Goal: Information Seeking & Learning: Learn about a topic

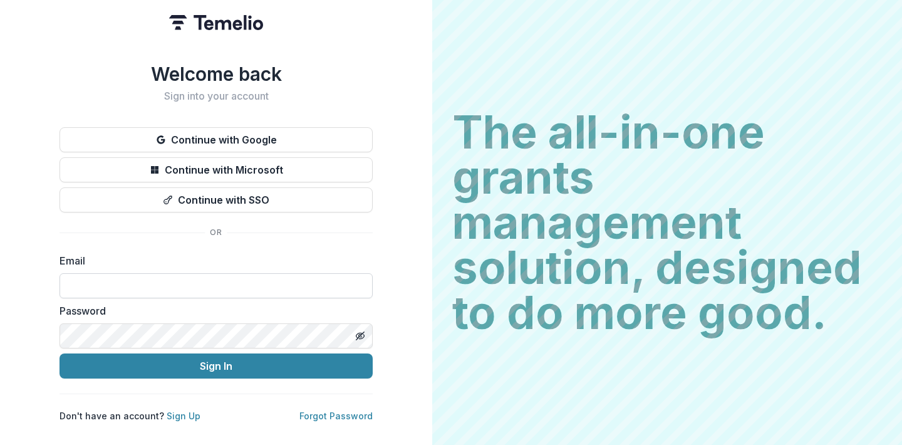
click at [189, 274] on input at bounding box center [216, 285] width 313 height 25
type input "**********"
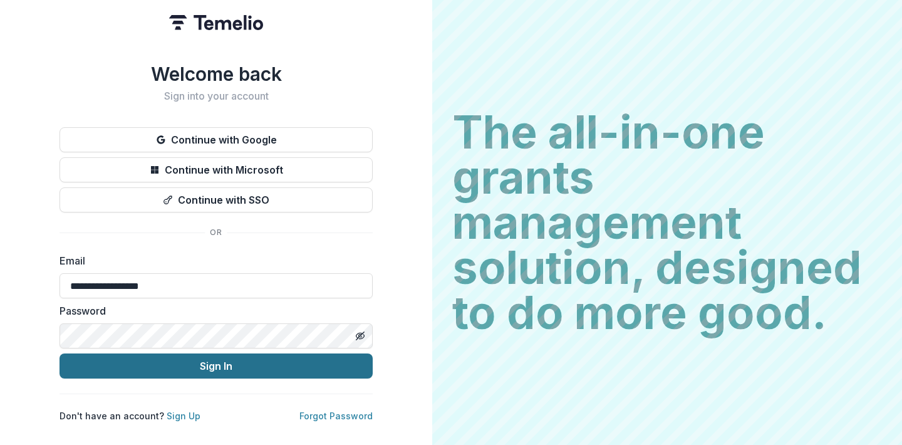
click at [155, 362] on button "Sign In" at bounding box center [216, 365] width 313 height 25
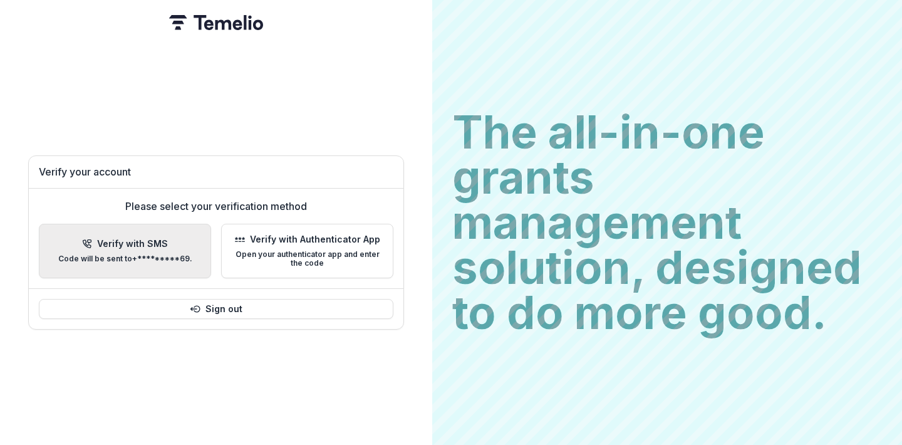
click at [140, 272] on button "Verify with SMS Code will be sent to +*********69 ." at bounding box center [125, 251] width 172 height 55
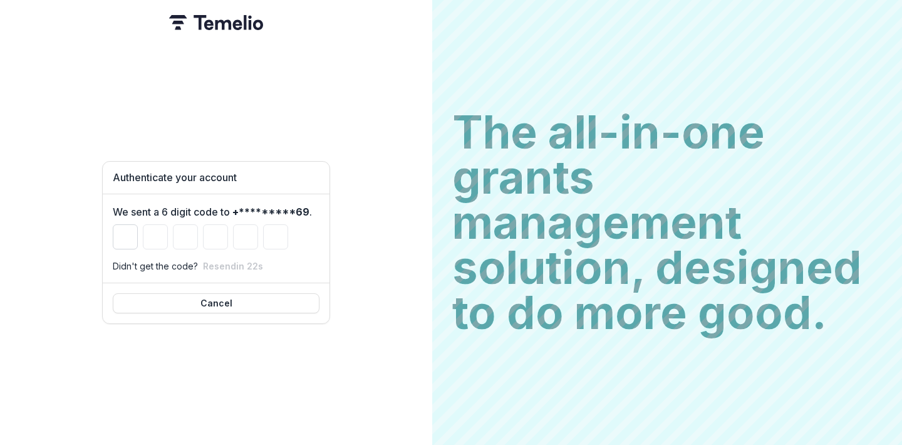
type input "*"
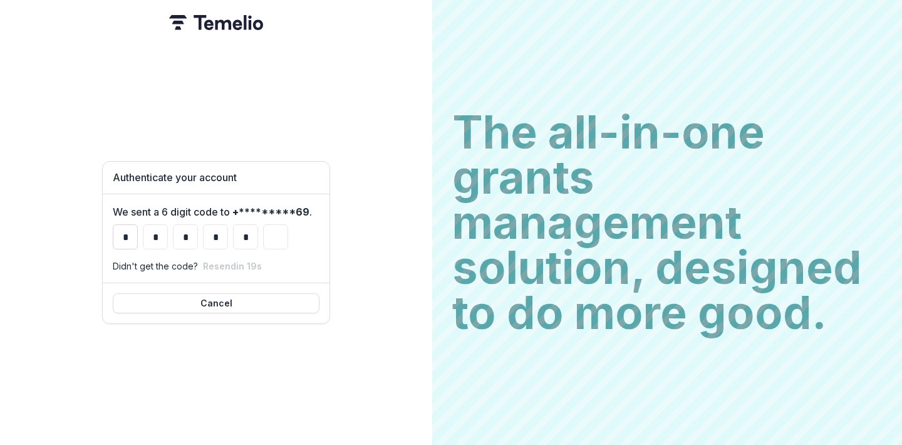
type input "*"
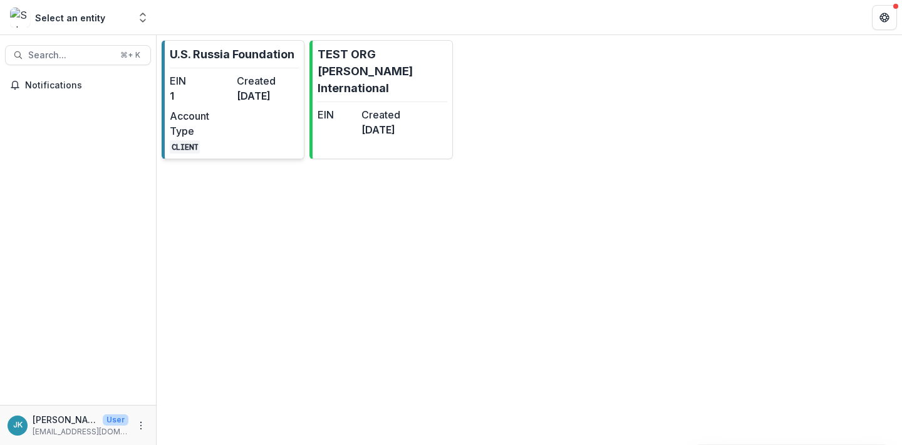
click at [218, 125] on dt "Account Type" at bounding box center [201, 123] width 62 height 30
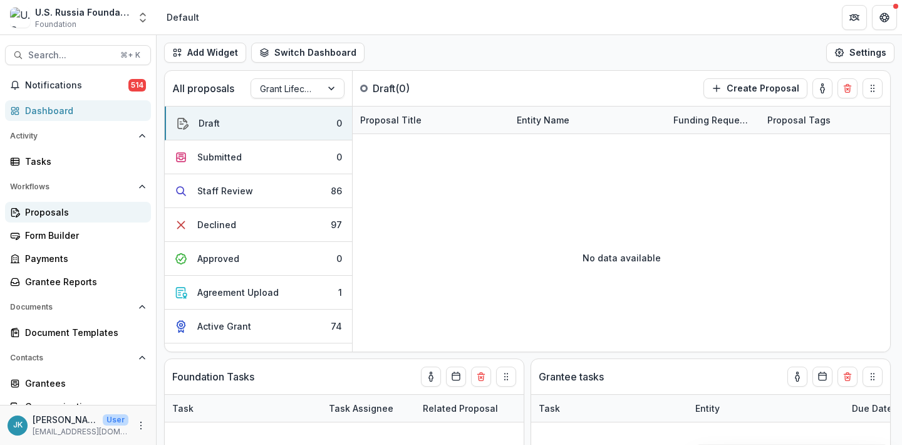
click at [60, 210] on div "Proposals" at bounding box center [83, 211] width 116 height 13
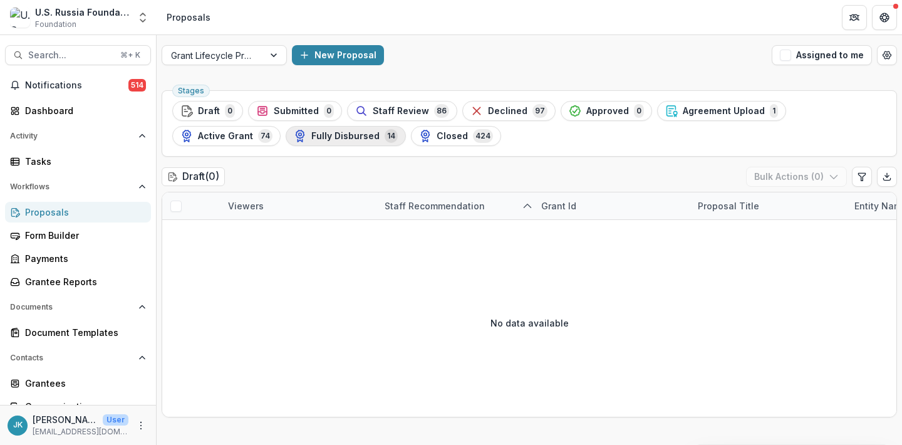
click at [351, 143] on div "Fully Disbursed 14" at bounding box center [346, 136] width 104 height 14
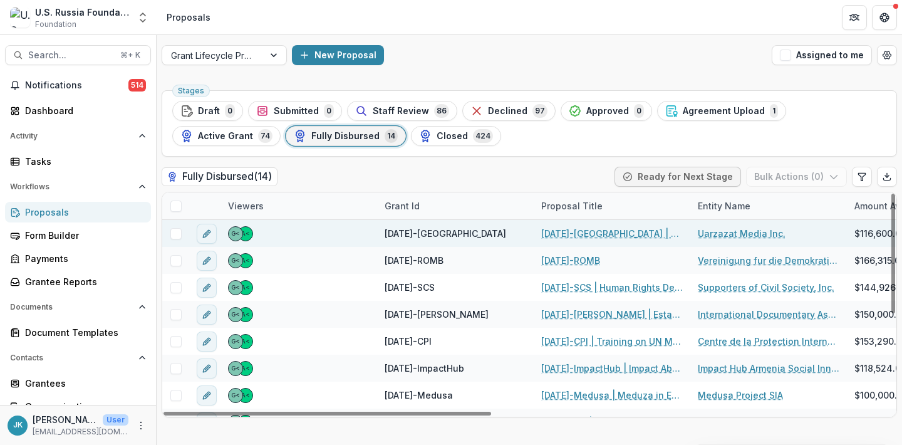
click at [564, 237] on link "23-DEC-15-Uarzazat | The Project: Development of an Independent Media Outlet" at bounding box center [612, 233] width 142 height 13
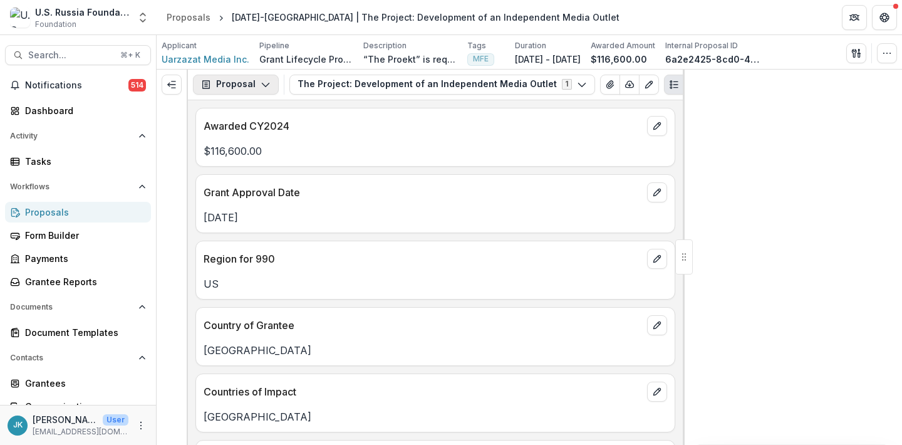
click at [237, 81] on button "Proposal" at bounding box center [236, 85] width 86 height 20
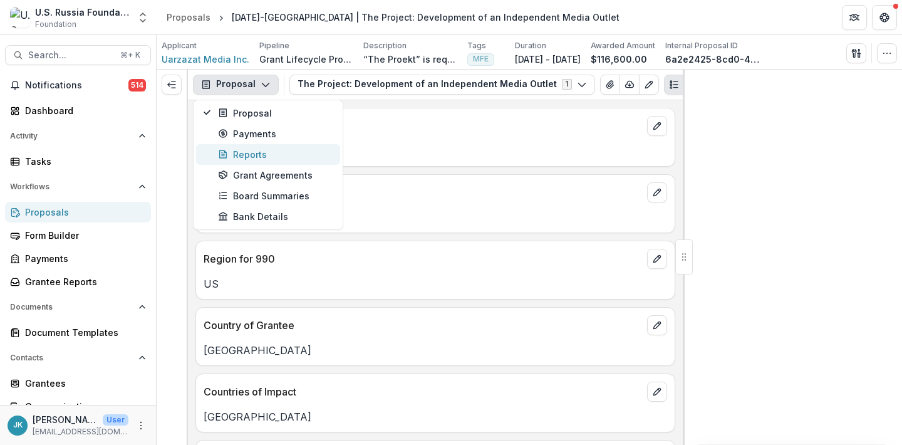
click at [246, 158] on div "Reports" at bounding box center [275, 154] width 115 height 13
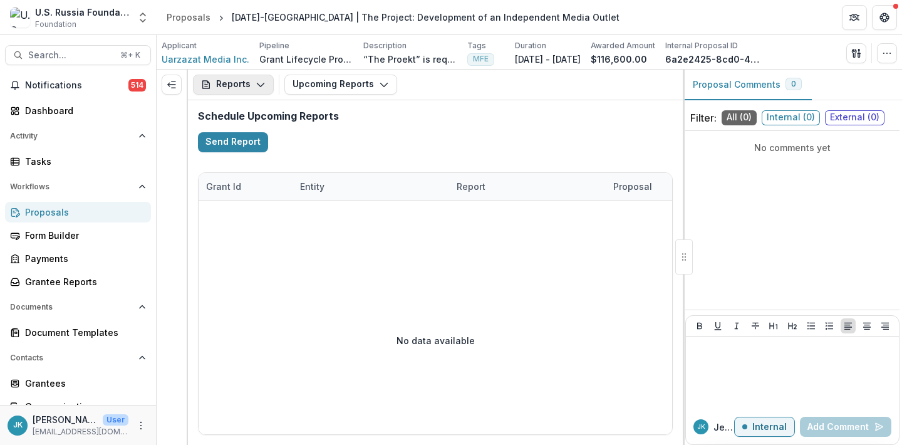
click at [238, 86] on button "Reports" at bounding box center [233, 85] width 81 height 20
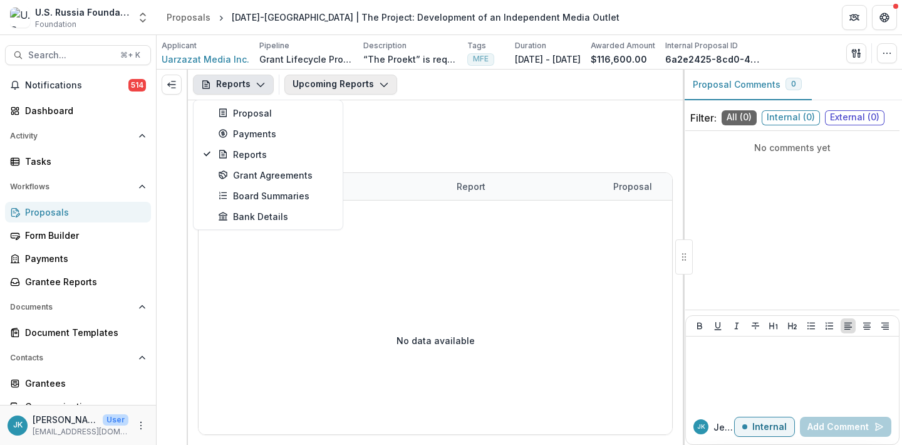
click at [303, 89] on button "Upcoming Reports" at bounding box center [340, 85] width 113 height 20
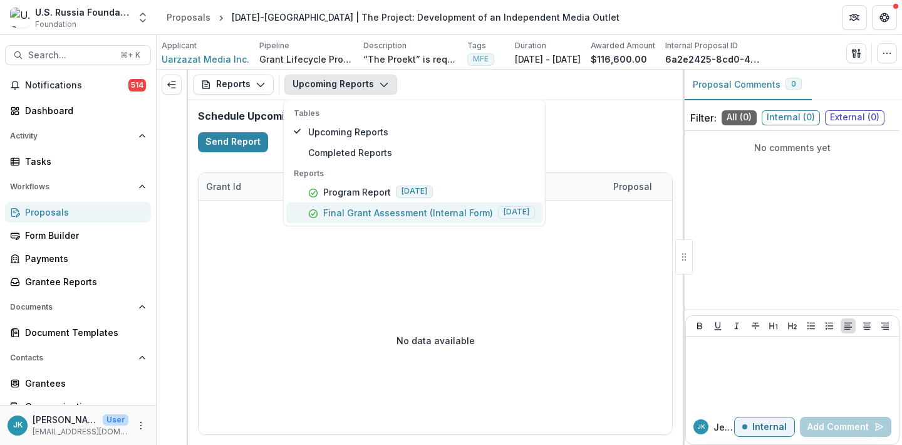
click at [323, 211] on p "Final Grant Assessment (Internal Form)" at bounding box center [408, 212] width 170 height 13
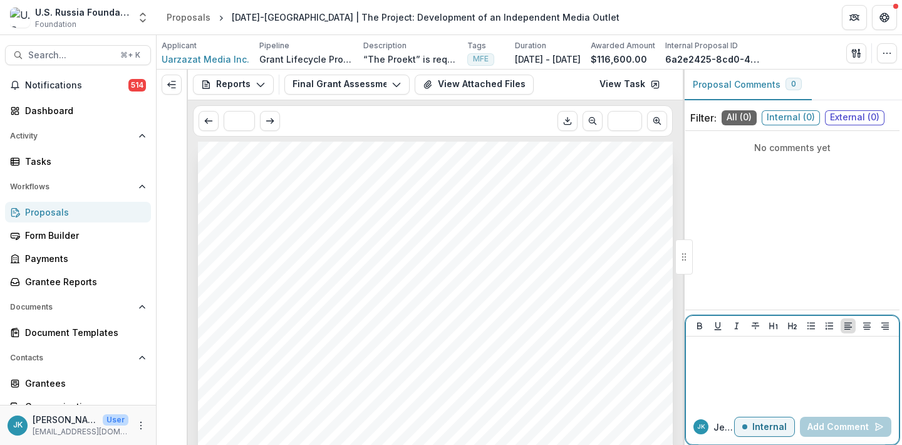
click at [768, 388] on div at bounding box center [792, 372] width 203 height 63
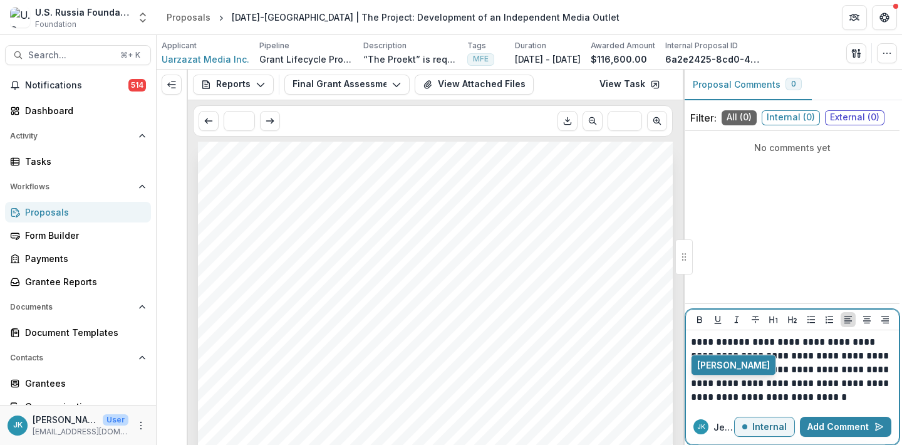
click at [735, 342] on p "**********" at bounding box center [792, 369] width 203 height 69
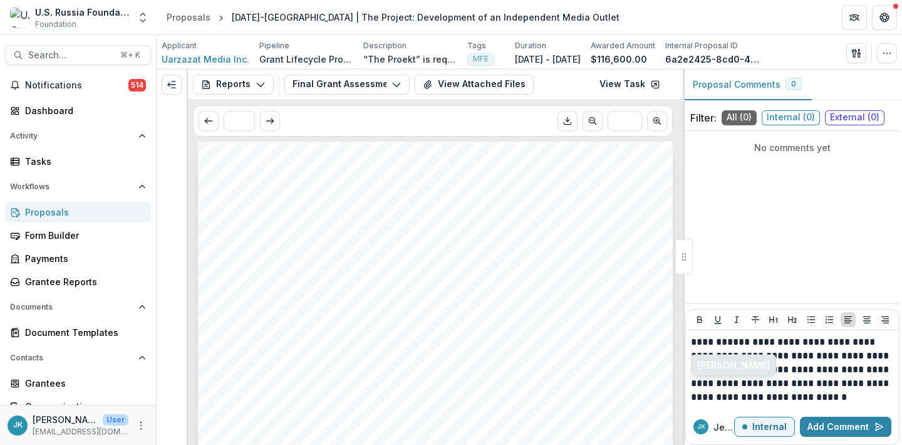
click at [735, 358] on button "[PERSON_NAME]" at bounding box center [734, 365] width 84 height 20
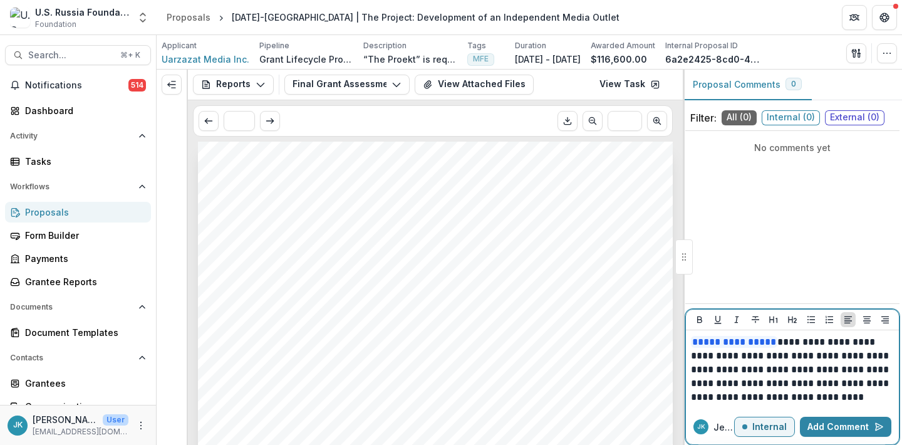
click at [787, 383] on p "**********" at bounding box center [792, 369] width 203 height 69
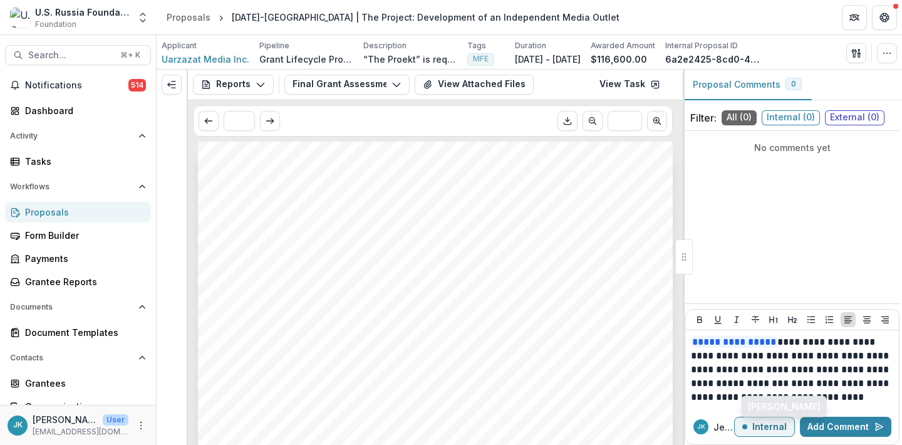
click at [782, 402] on button "Bennett P" at bounding box center [784, 407] width 84 height 20
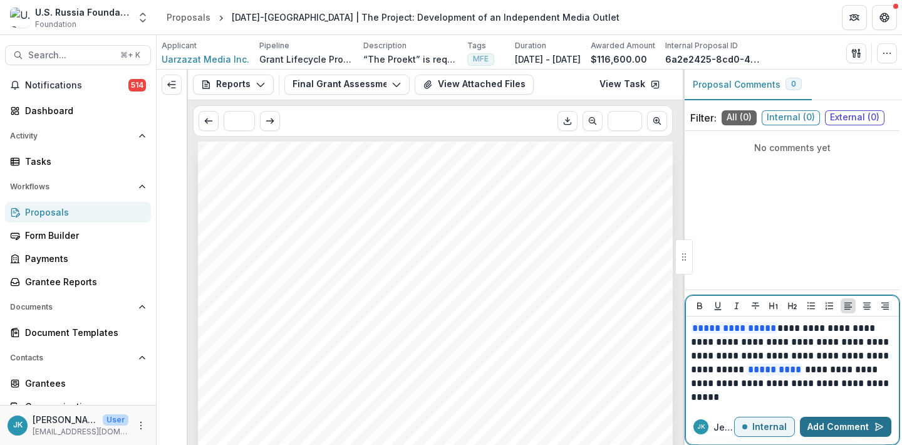
click at [828, 428] on button "Add Comment" at bounding box center [845, 427] width 91 height 20
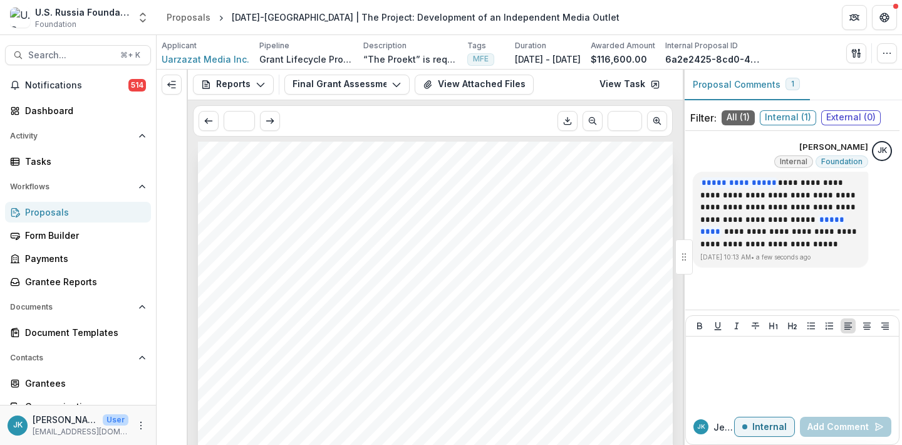
click at [41, 210] on div "Proposals" at bounding box center [83, 211] width 116 height 13
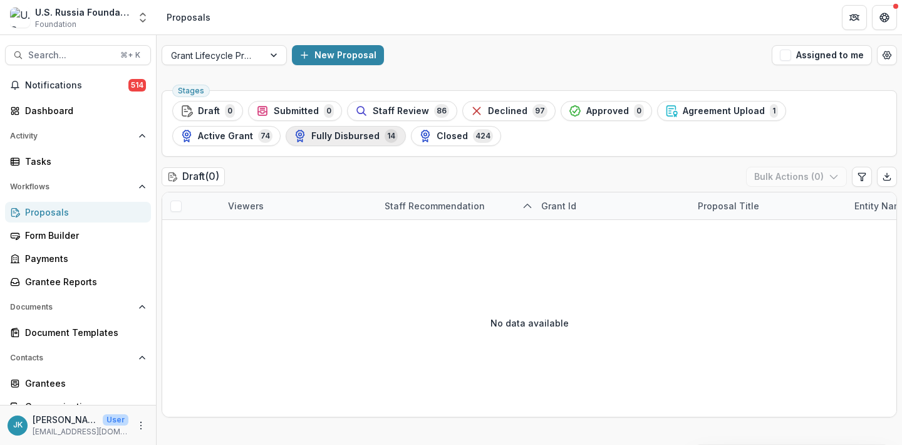
click at [311, 136] on span "Fully Disbursed" at bounding box center [345, 136] width 68 height 11
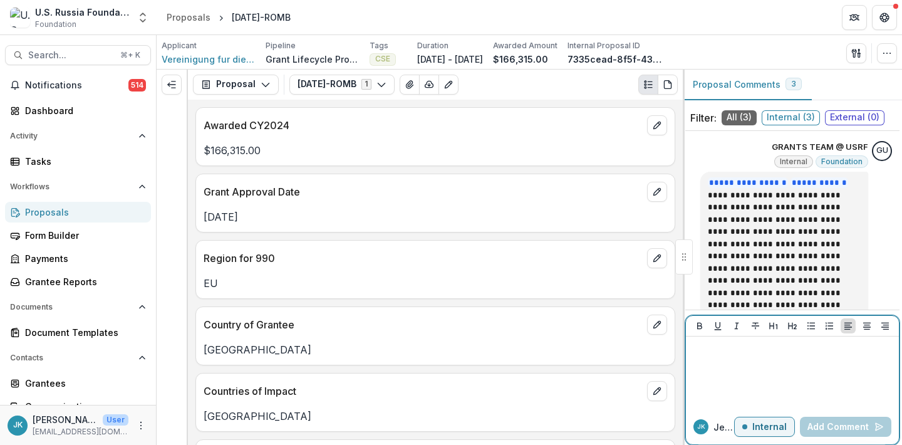
click at [730, 365] on div at bounding box center [792, 372] width 203 height 63
paste div
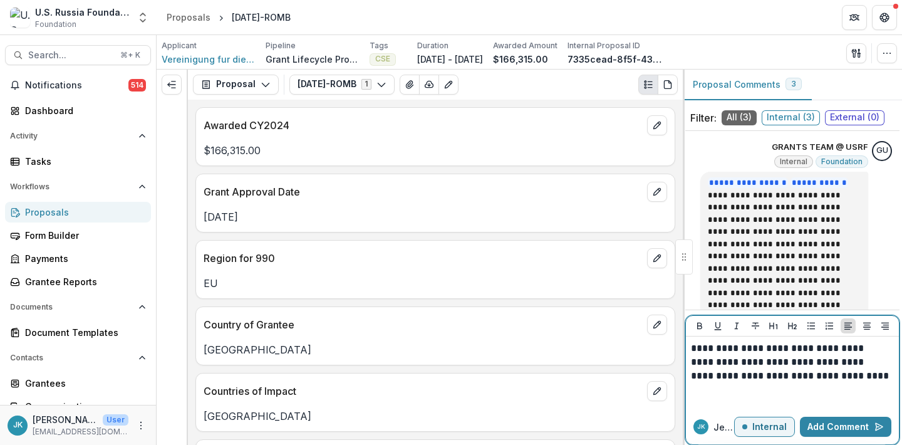
click at [696, 348] on p "**********" at bounding box center [790, 361] width 199 height 41
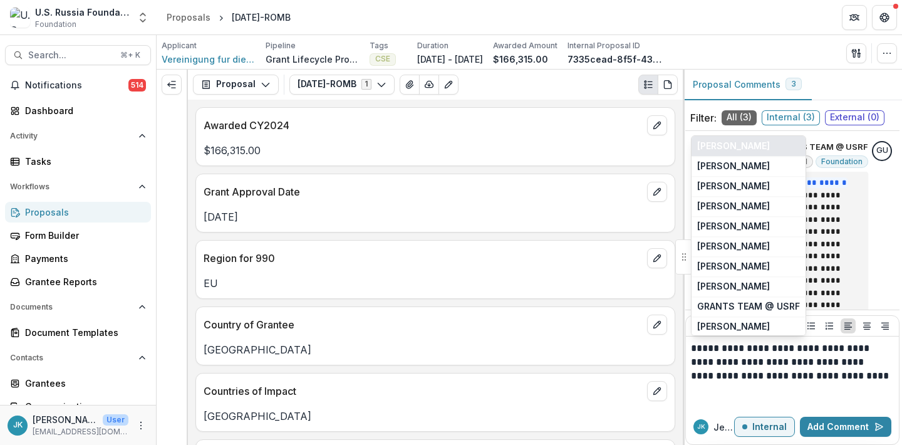
click at [754, 144] on button "[PERSON_NAME]" at bounding box center [749, 146] width 114 height 20
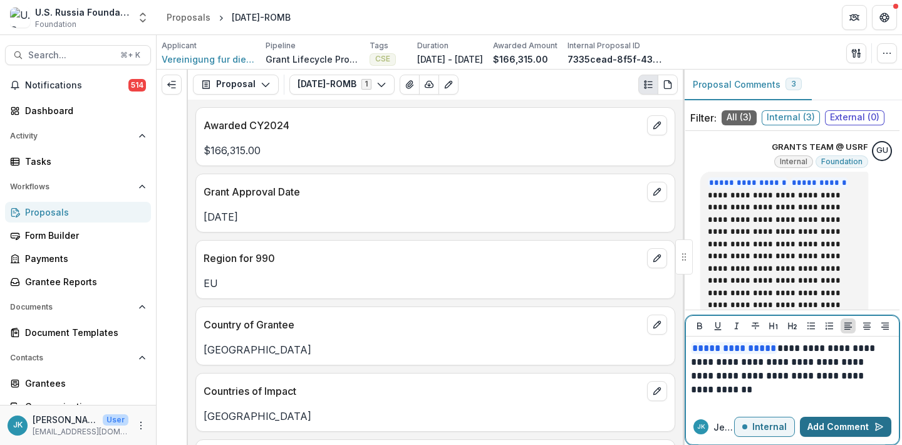
click at [829, 433] on button "Add Comment" at bounding box center [845, 427] width 91 height 20
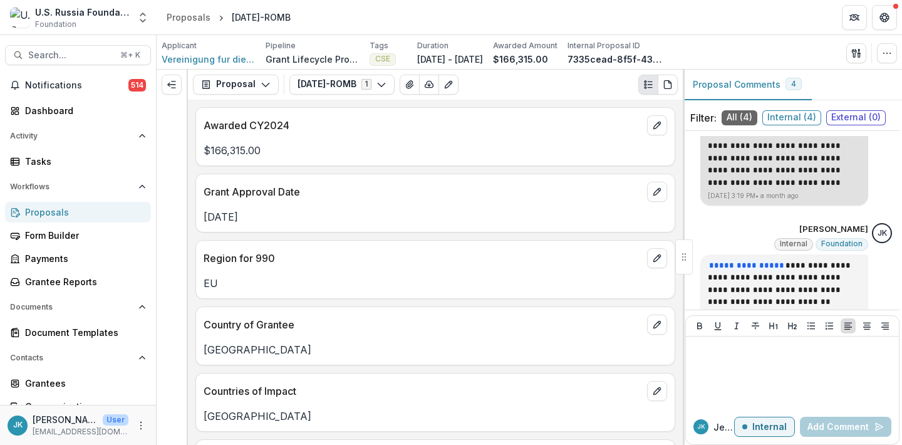
scroll to position [542, 0]
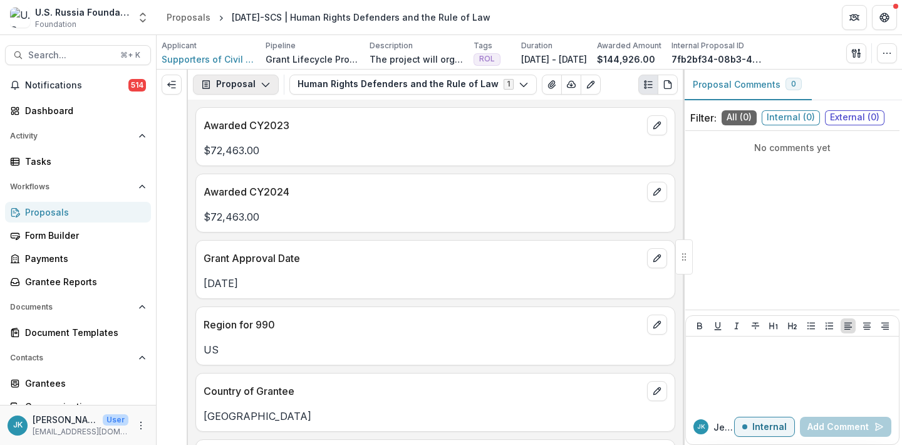
click at [248, 82] on button "Proposal" at bounding box center [236, 85] width 86 height 20
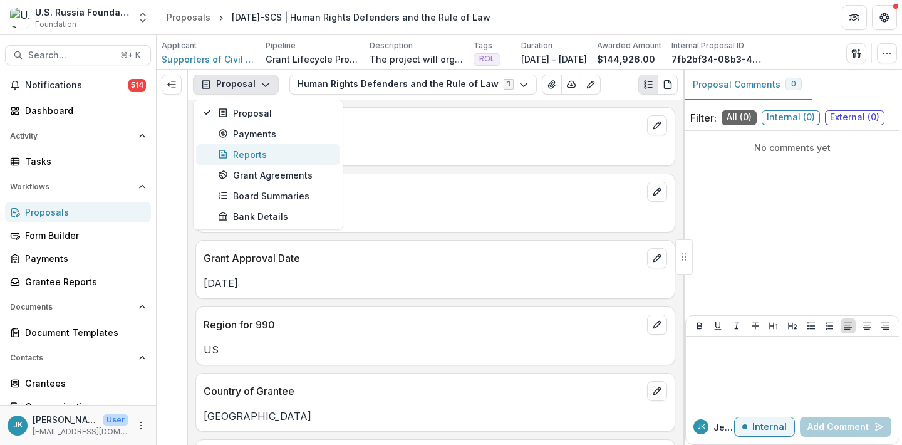
click at [244, 150] on div "Reports" at bounding box center [275, 154] width 115 height 13
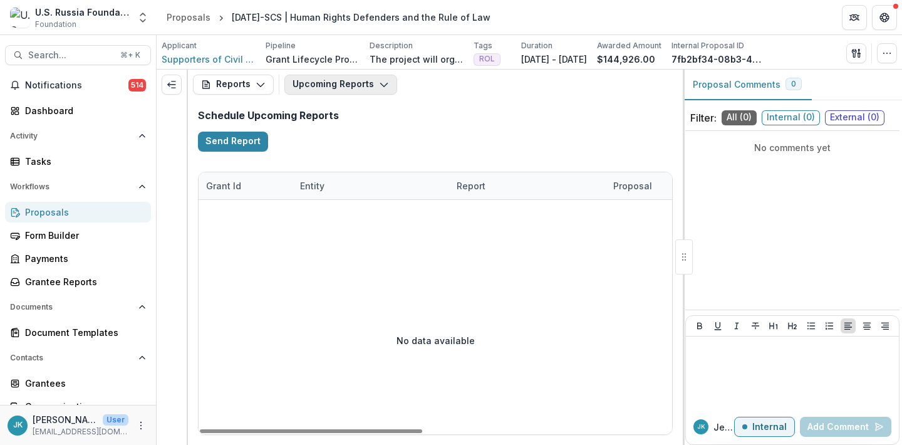
click at [299, 81] on button "Upcoming Reports" at bounding box center [340, 85] width 113 height 20
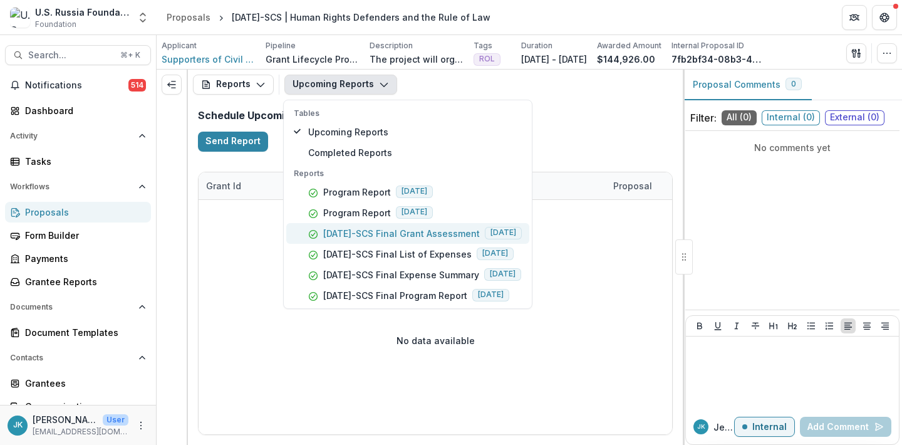
click at [344, 237] on p "23-APR-19-SCS Final Grant Assessment" at bounding box center [401, 233] width 157 height 13
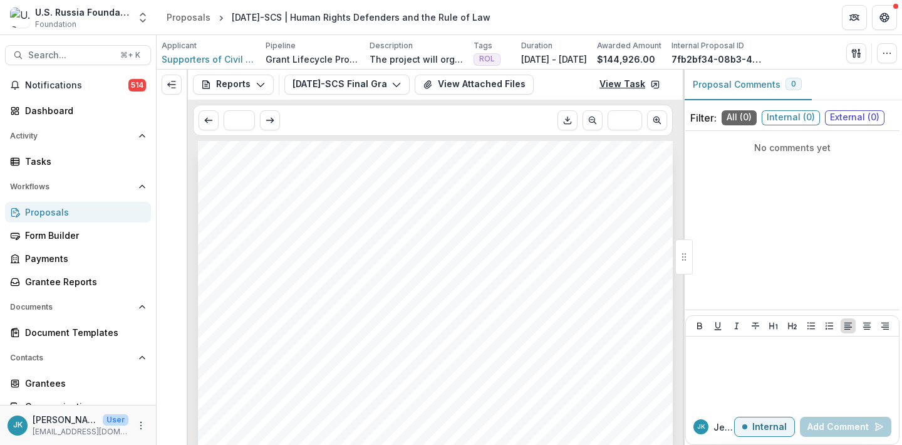
click at [612, 83] on link "View Task" at bounding box center [630, 85] width 76 height 20
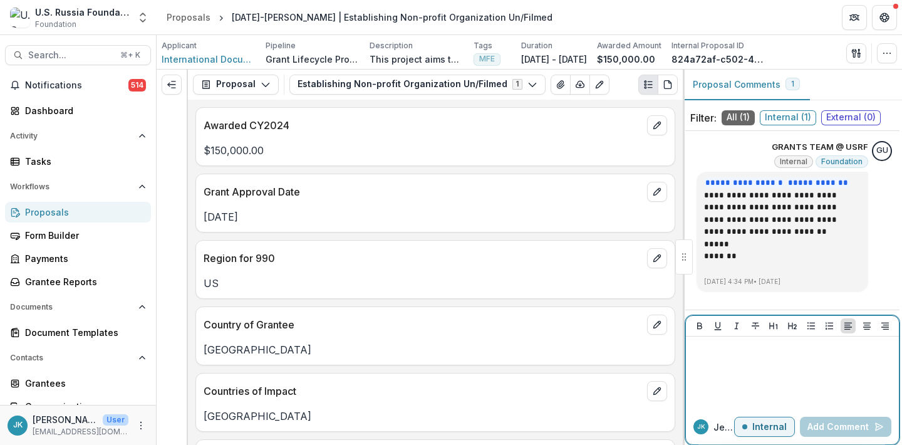
click at [732, 376] on div at bounding box center [792, 372] width 203 height 63
paste div
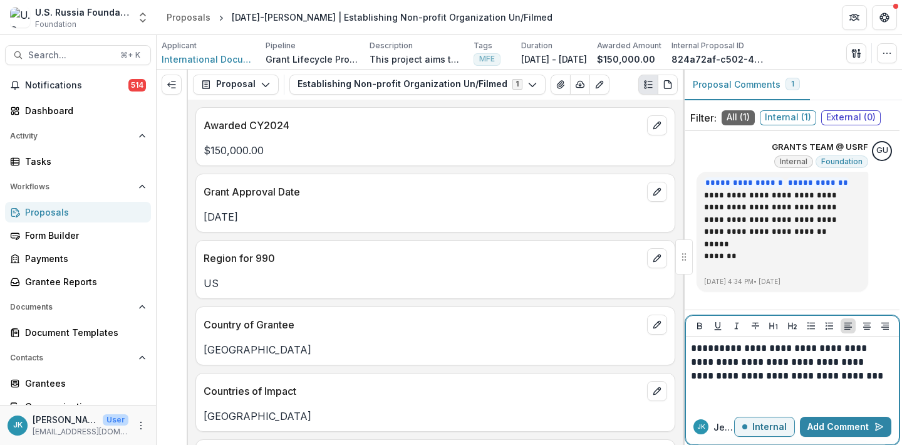
click at [732, 345] on p "**********" at bounding box center [790, 361] width 199 height 41
click at [743, 349] on p "**********" at bounding box center [790, 361] width 199 height 41
click at [725, 349] on p "**********" at bounding box center [790, 361] width 199 height 41
click at [742, 350] on p "**********" at bounding box center [790, 361] width 199 height 41
click at [824, 424] on button "Add Comment" at bounding box center [845, 427] width 91 height 20
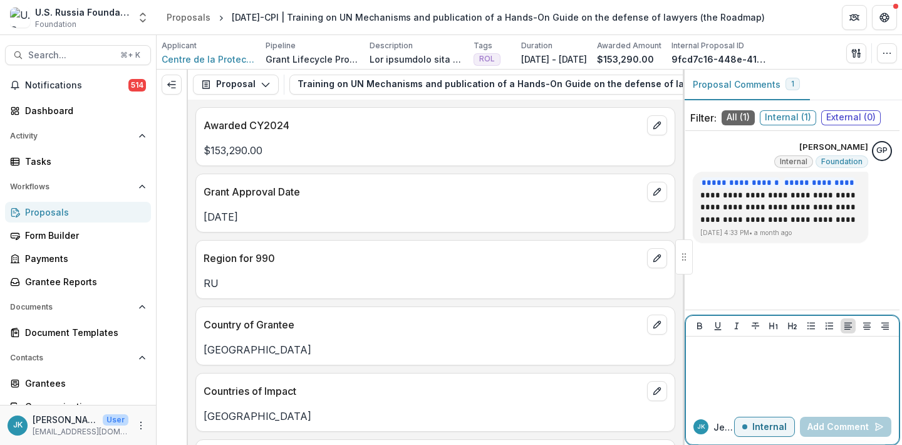
click at [820, 362] on div at bounding box center [792, 372] width 203 height 63
paste div
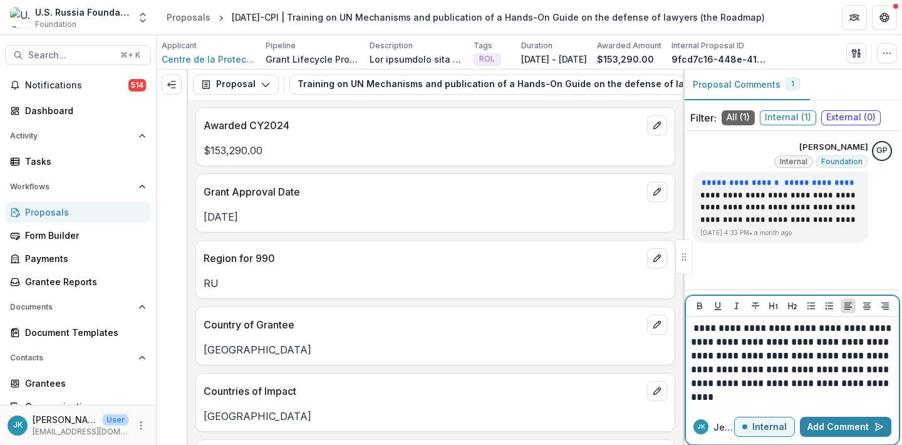
click at [743, 325] on p "**********" at bounding box center [792, 362] width 203 height 83
click at [718, 328] on p "**********" at bounding box center [792, 362] width 203 height 83
drag, startPoint x: 748, startPoint y: 330, endPoint x: 588, endPoint y: 329, distance: 159.7
click at [588, 329] on div "**********" at bounding box center [529, 257] width 745 height 375
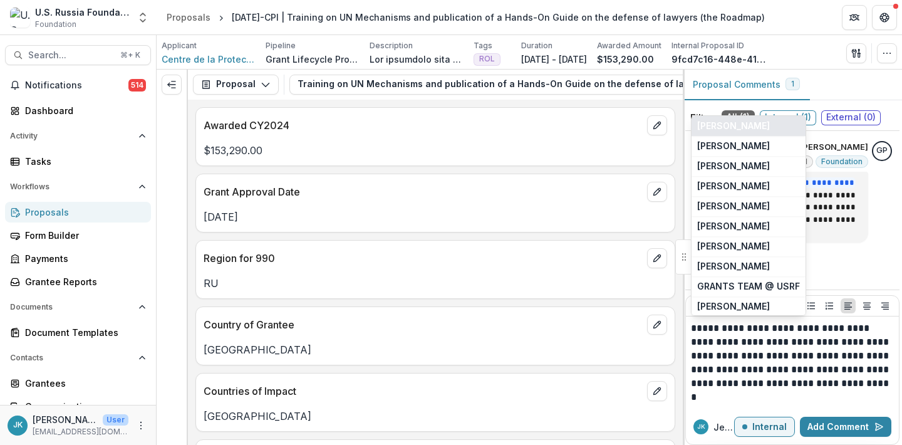
click at [715, 118] on button "[PERSON_NAME]" at bounding box center [749, 126] width 114 height 20
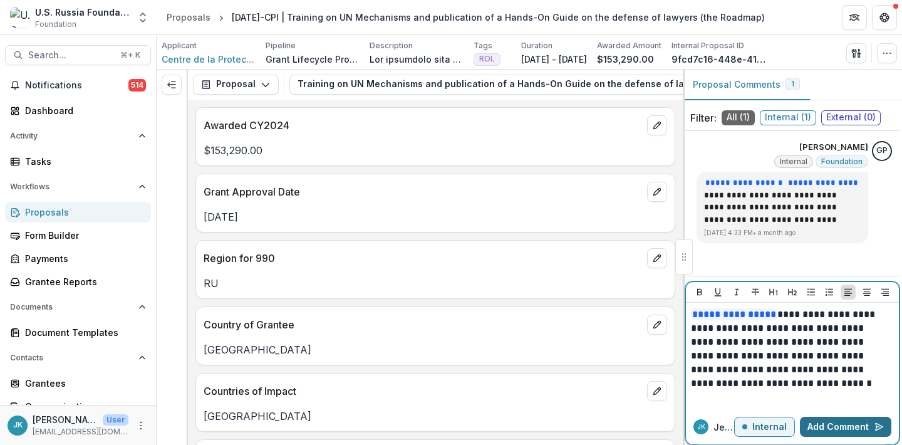
click at [819, 427] on button "Add Comment" at bounding box center [845, 427] width 91 height 20
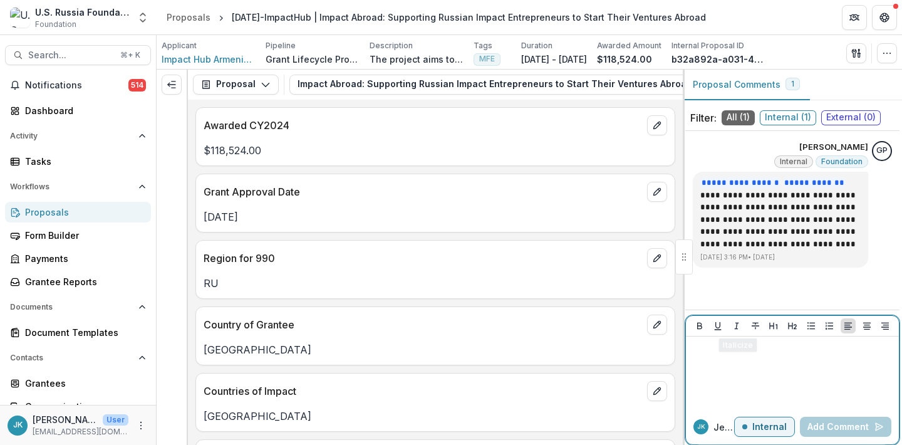
click at [764, 372] on div at bounding box center [792, 372] width 203 height 63
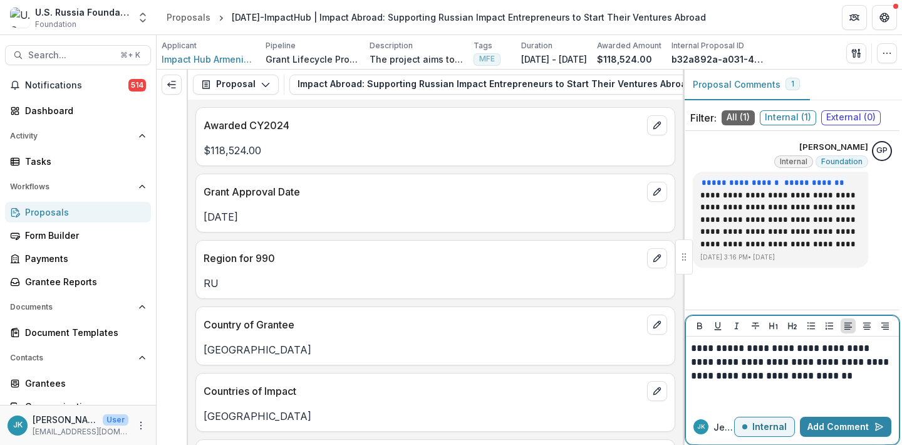
click at [731, 355] on p "**********" at bounding box center [792, 361] width 203 height 41
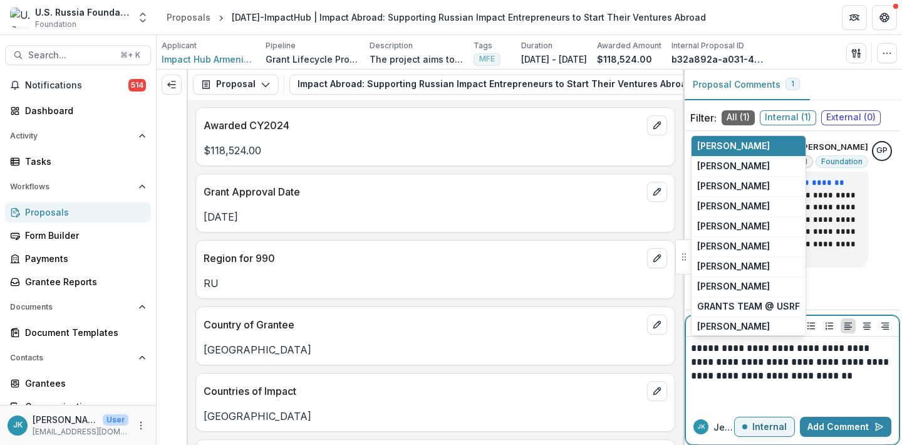
click at [698, 353] on p "**********" at bounding box center [792, 361] width 203 height 41
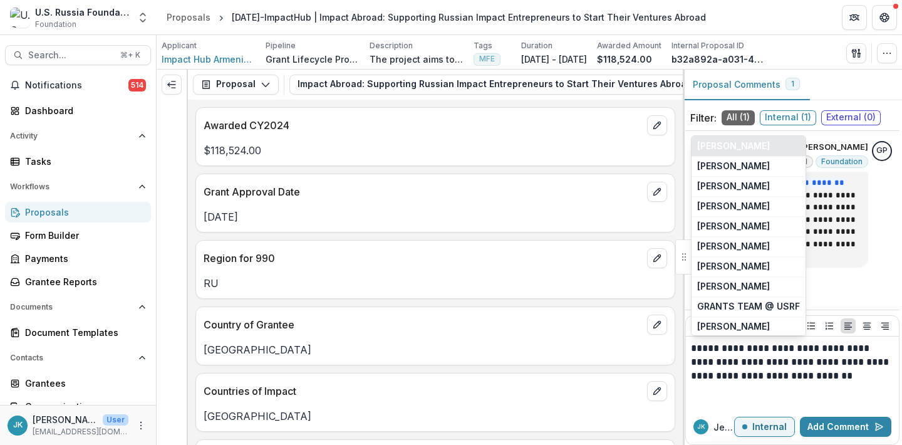
click at [721, 140] on button "[PERSON_NAME]" at bounding box center [749, 146] width 114 height 20
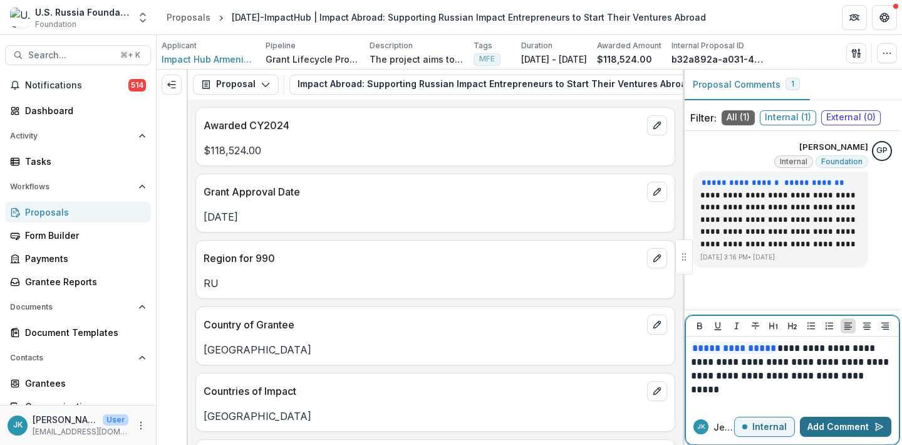
click at [849, 427] on button "Add Comment" at bounding box center [845, 427] width 91 height 20
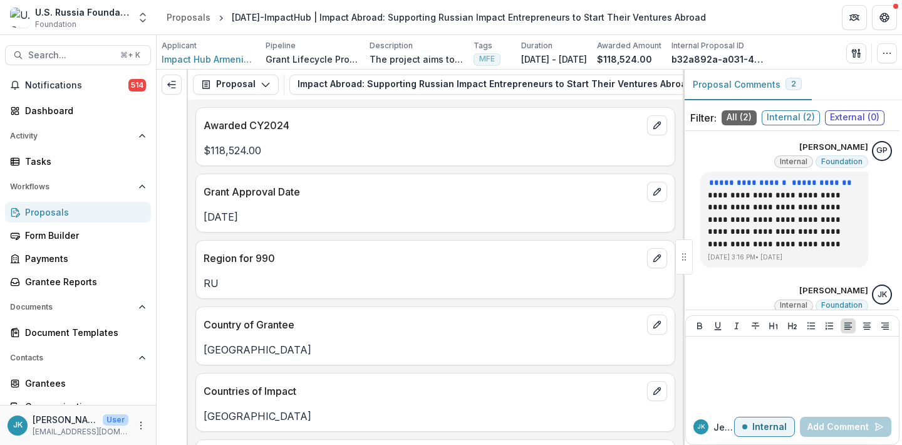
click at [49, 210] on div "Proposals" at bounding box center [83, 211] width 116 height 13
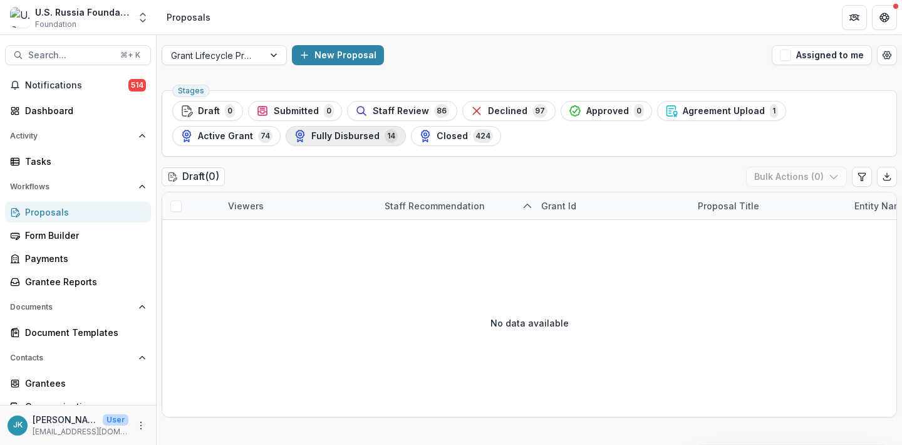
click at [321, 133] on span "Fully Disbursed" at bounding box center [345, 136] width 68 height 11
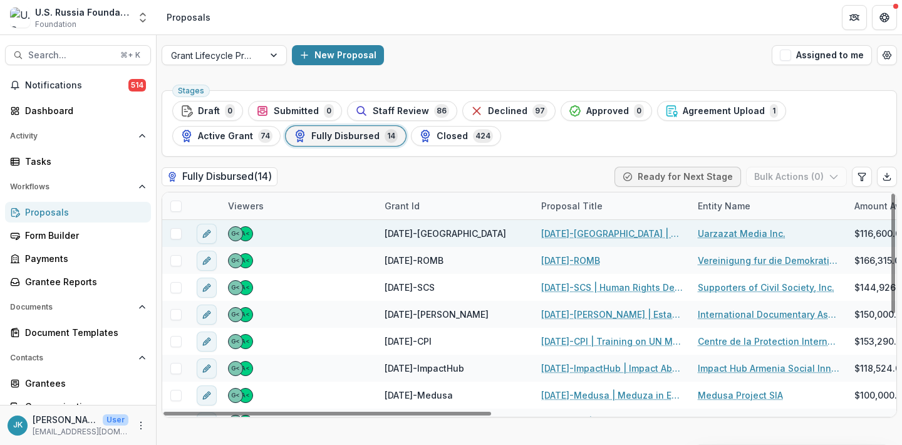
click at [583, 236] on link "23-DEC-15-Uarzazat | The Project: Development of an Independent Media Outlet" at bounding box center [612, 233] width 142 height 13
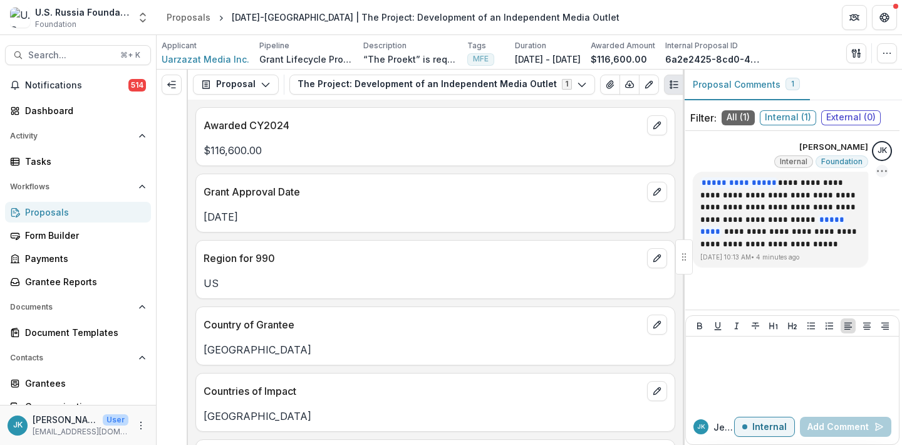
click at [884, 170] on icon "Options" at bounding box center [882, 171] width 13 height 13
click at [838, 194] on button "Delete" at bounding box center [818, 196] width 134 height 23
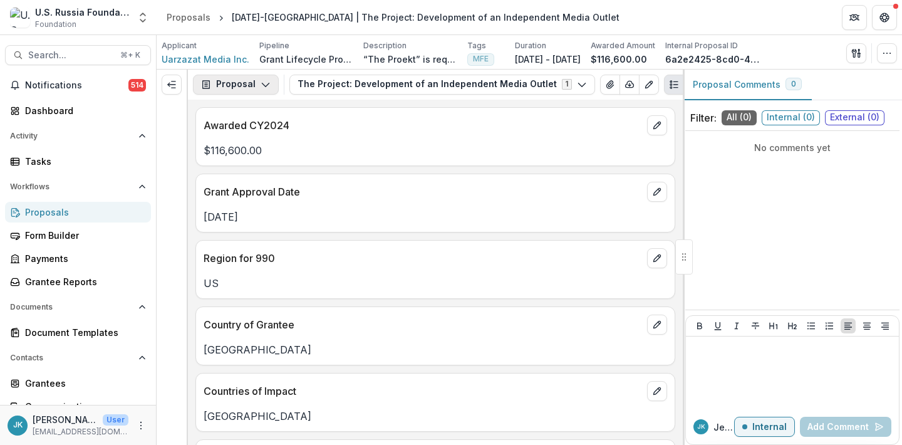
click at [237, 91] on button "Proposal" at bounding box center [236, 85] width 86 height 20
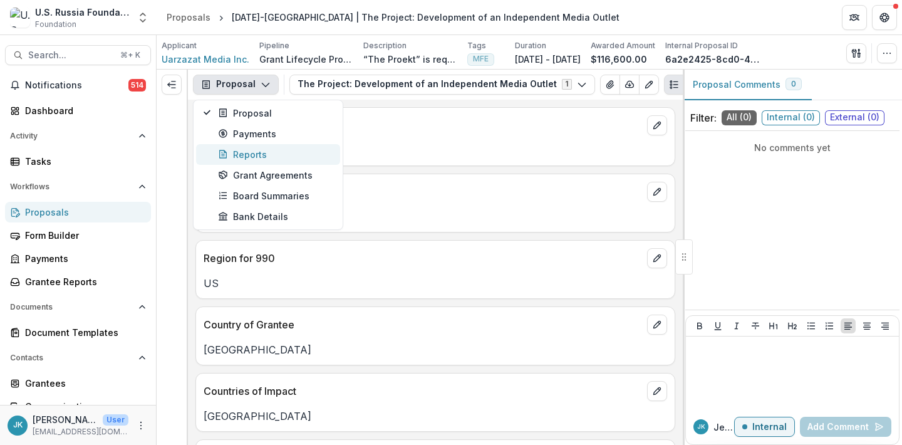
click at [249, 146] on button "Reports" at bounding box center [268, 154] width 144 height 21
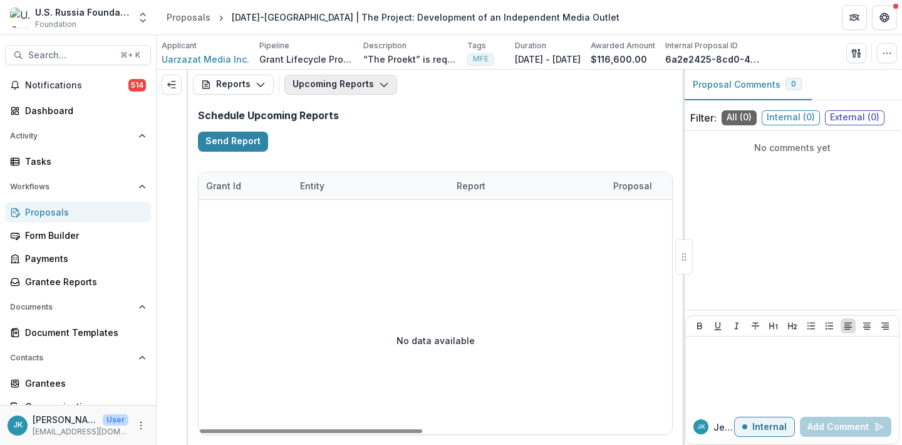
click at [309, 84] on button "Upcoming Reports" at bounding box center [340, 85] width 113 height 20
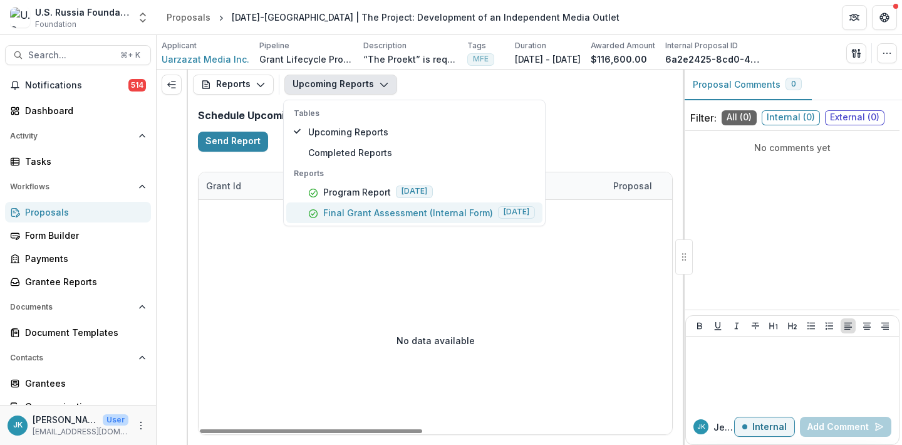
click at [360, 211] on p "Final Grant Assessment (Internal Form)" at bounding box center [408, 212] width 170 height 13
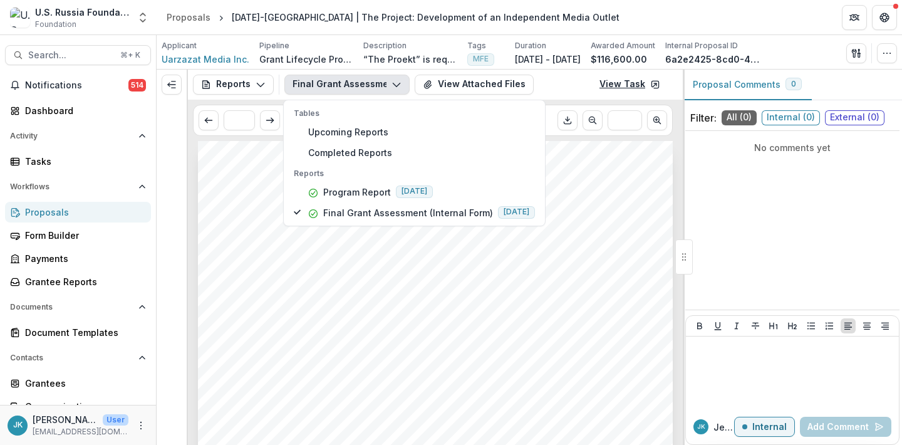
click at [597, 79] on link "View Task" at bounding box center [630, 85] width 76 height 20
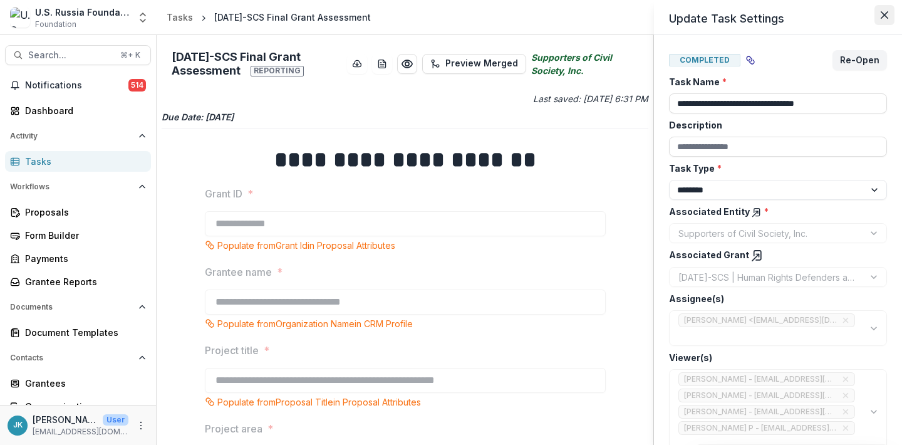
click at [881, 18] on icon "Close" at bounding box center [885, 15] width 8 height 8
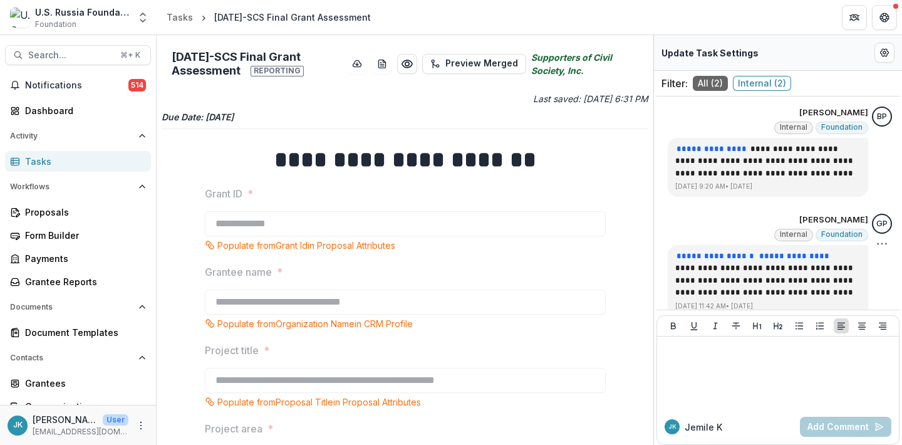
scroll to position [13, 0]
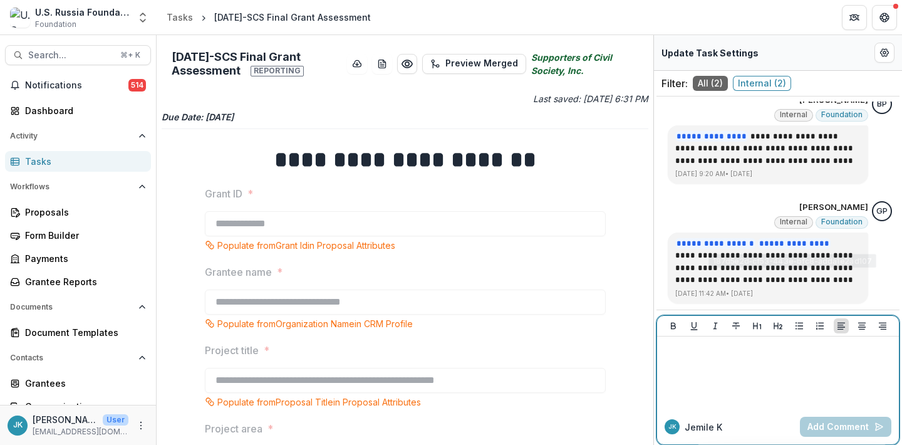
click at [728, 373] on div at bounding box center [778, 372] width 232 height 63
paste div
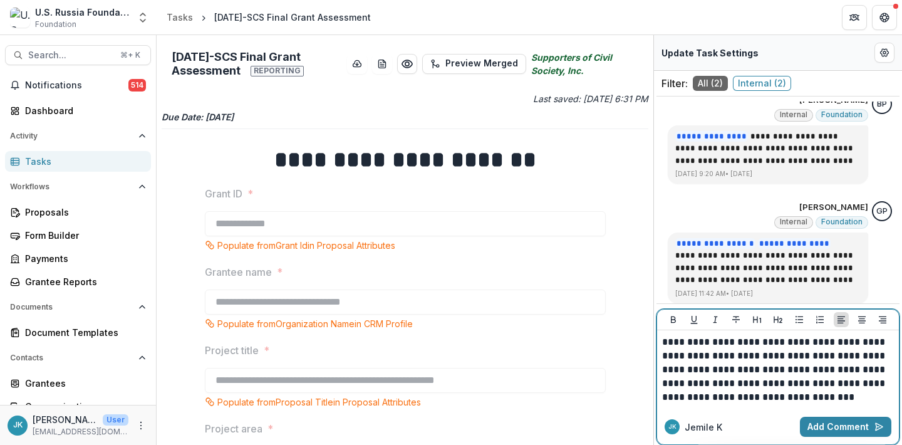
click at [662, 341] on p "**********" at bounding box center [778, 369] width 232 height 69
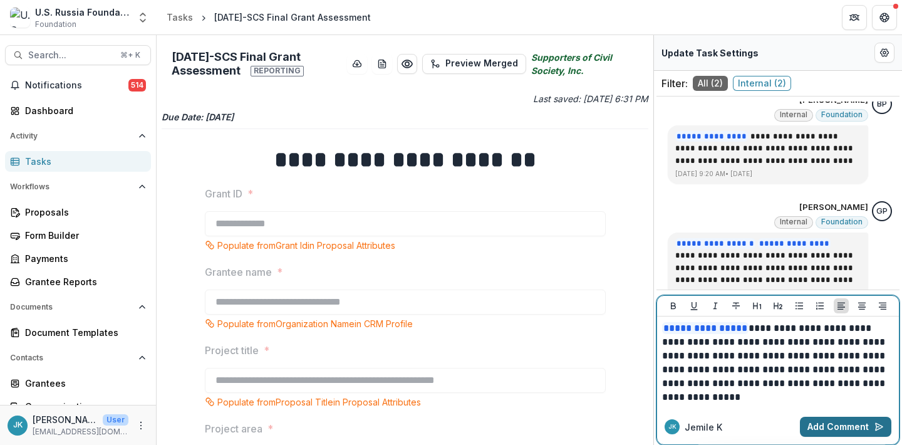
click at [841, 427] on button "Add Comment" at bounding box center [845, 427] width 91 height 20
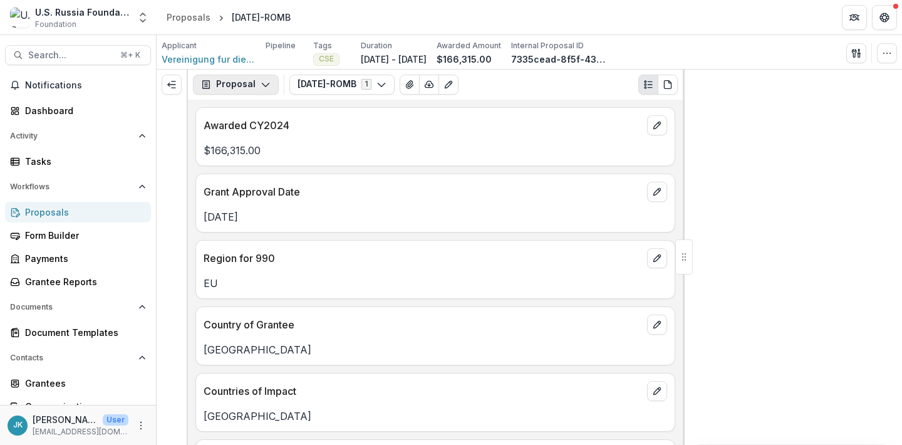
click at [220, 84] on button "Proposal" at bounding box center [236, 85] width 86 height 20
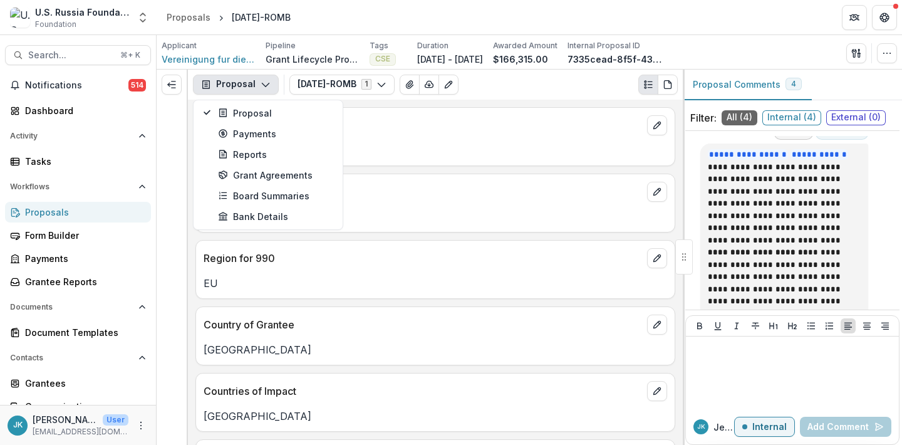
scroll to position [542, 0]
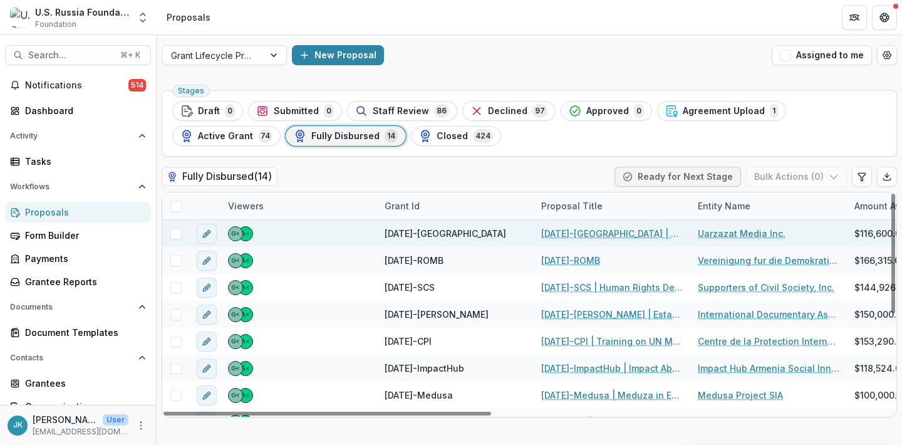
click at [589, 233] on link "23-DEC-15-Uarzazat | The Project: Development of an Independent Media Outlet" at bounding box center [612, 233] width 142 height 13
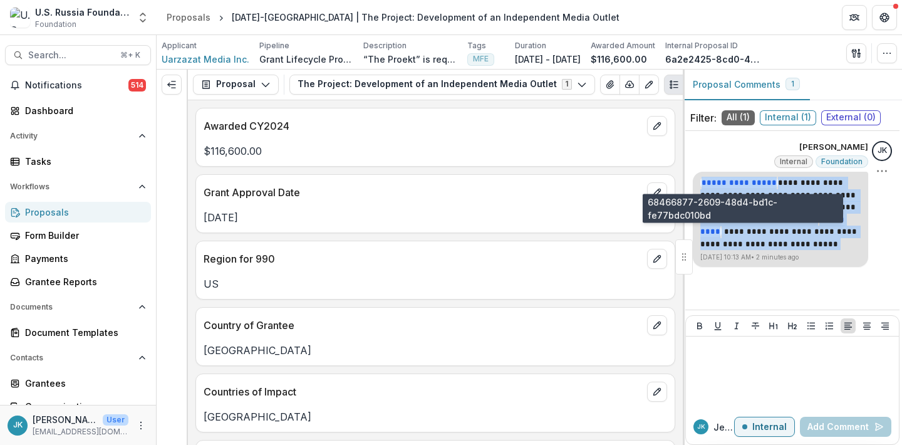
drag, startPoint x: 751, startPoint y: 245, endPoint x: 703, endPoint y: 185, distance: 77.1
click at [703, 185] on p "**********" at bounding box center [780, 213] width 160 height 73
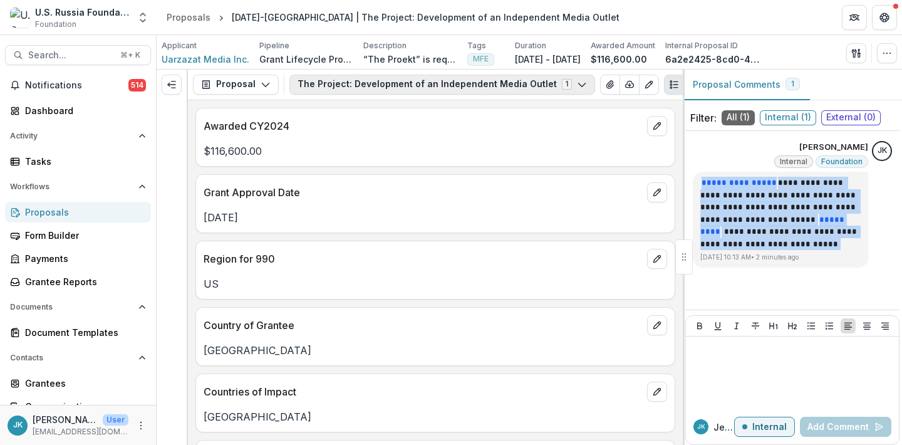
click at [376, 83] on button "The Project: Development of an Independent Media Outlet 1" at bounding box center [442, 85] width 306 height 20
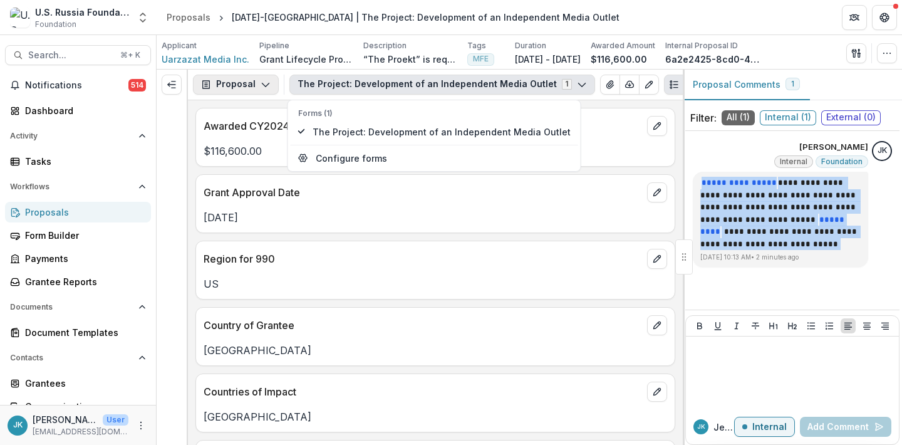
click at [248, 82] on button "Proposal" at bounding box center [236, 85] width 86 height 20
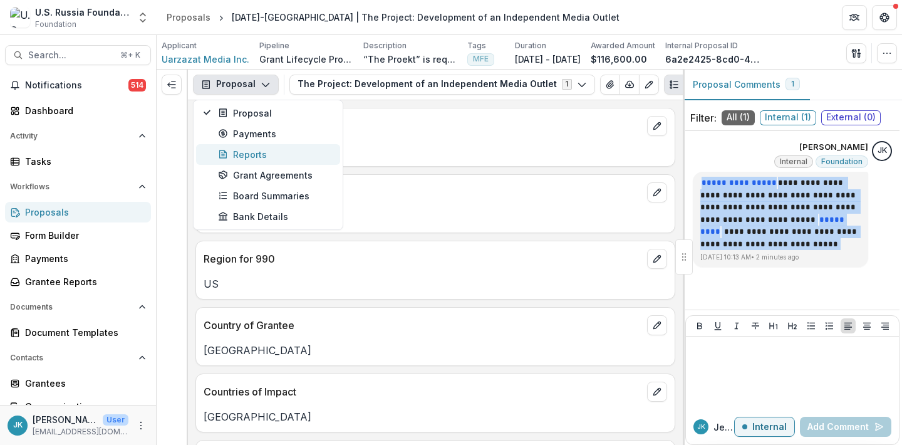
click at [253, 153] on div "Reports" at bounding box center [275, 154] width 115 height 13
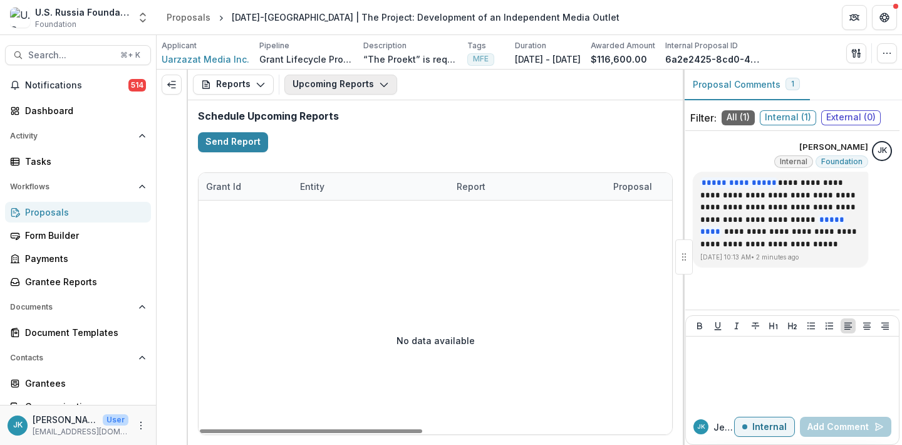
click at [333, 86] on button "Upcoming Reports" at bounding box center [340, 85] width 113 height 20
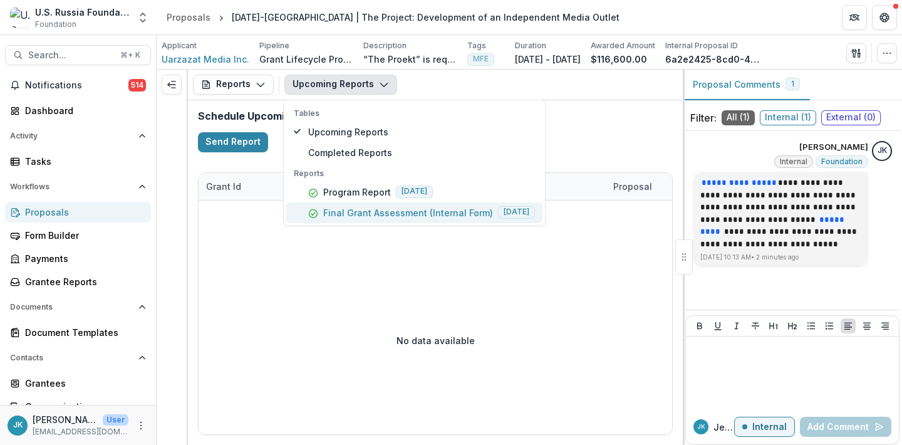
click at [340, 215] on p "Final Grant Assessment (Internal Form)" at bounding box center [408, 212] width 170 height 13
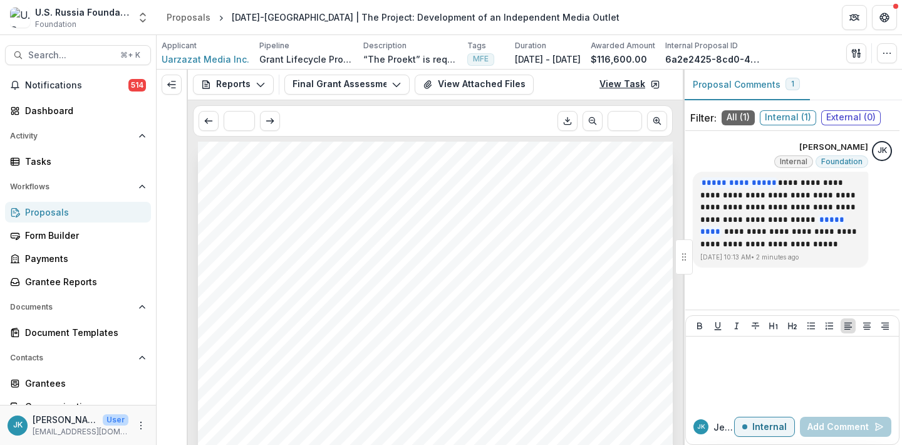
click at [620, 86] on link "View Task" at bounding box center [630, 85] width 76 height 20
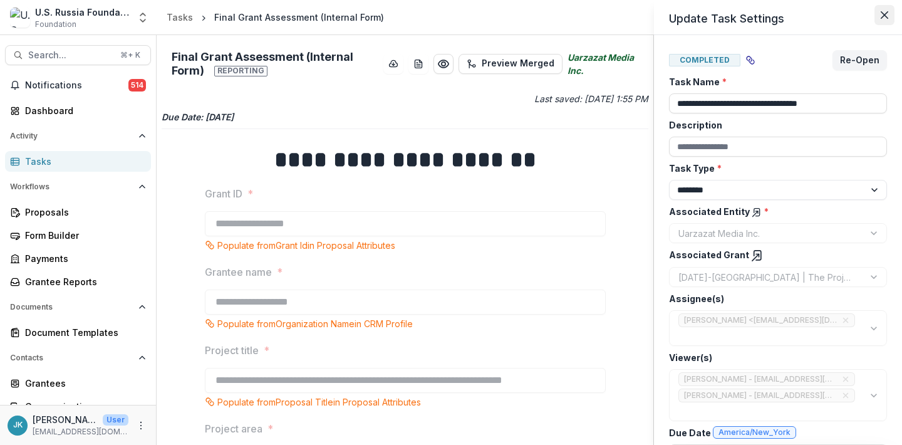
click at [877, 15] on button "Close" at bounding box center [884, 15] width 20 height 20
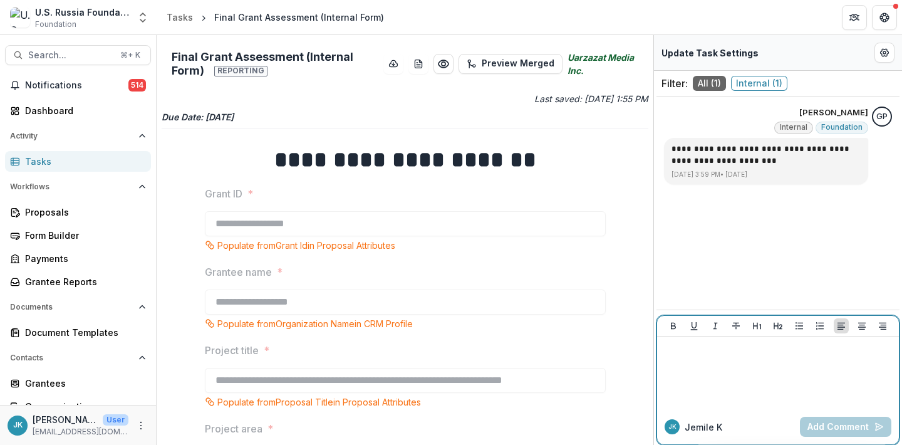
click at [766, 389] on div at bounding box center [778, 372] width 232 height 63
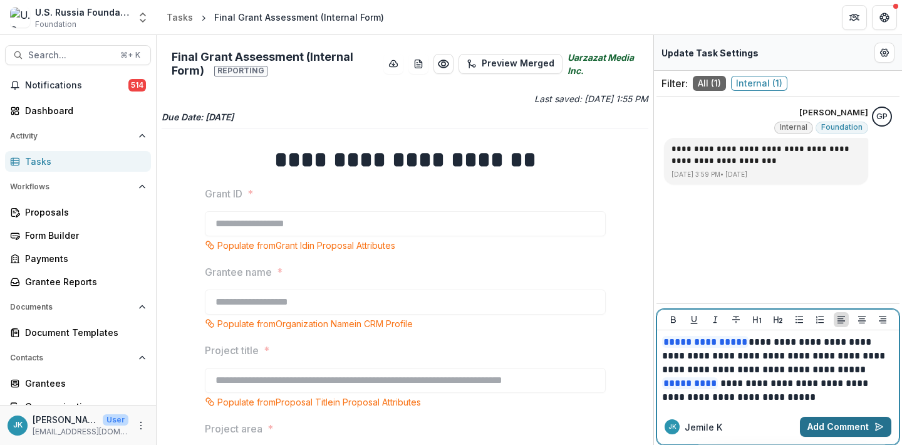
click at [829, 430] on button "Add Comment" at bounding box center [845, 427] width 91 height 20
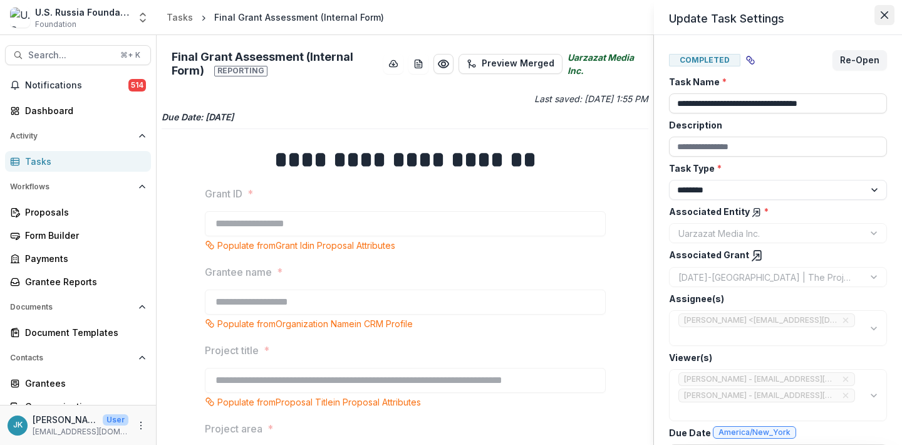
click at [887, 11] on icon "Close" at bounding box center [885, 15] width 8 height 8
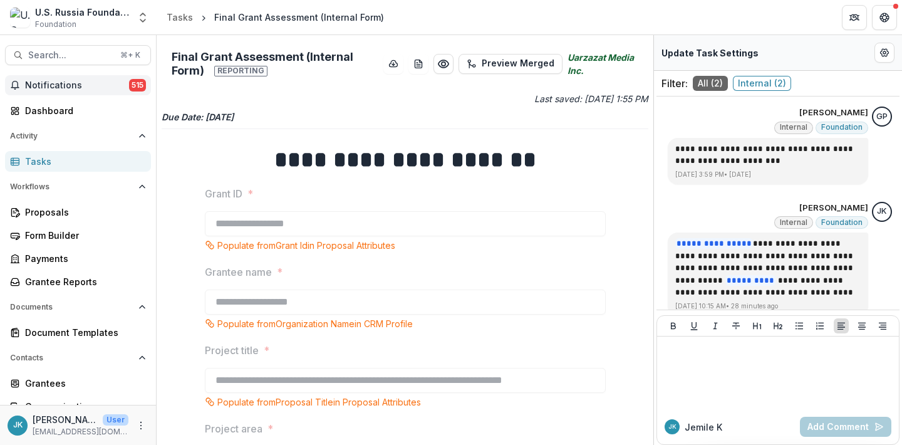
click at [49, 91] on button "Notifications 515" at bounding box center [78, 85] width 146 height 20
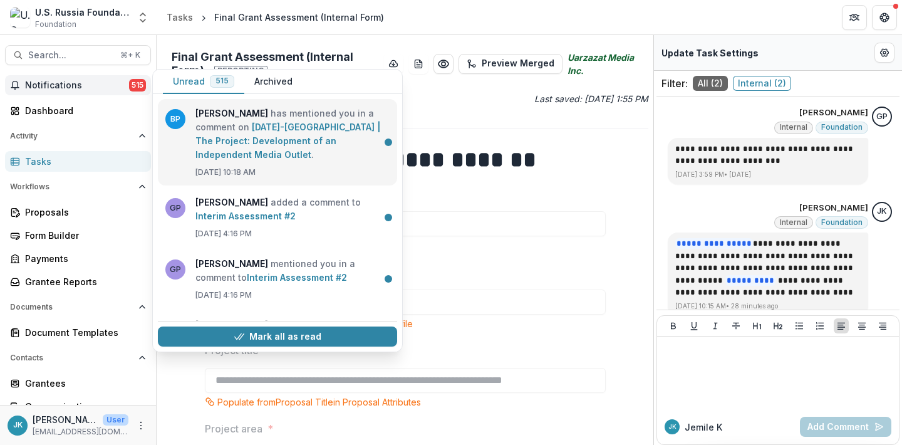
click at [296, 154] on link "23-DEC-15-Uarzazat | The Project: Development of an Independent Media Outlet" at bounding box center [287, 141] width 185 height 38
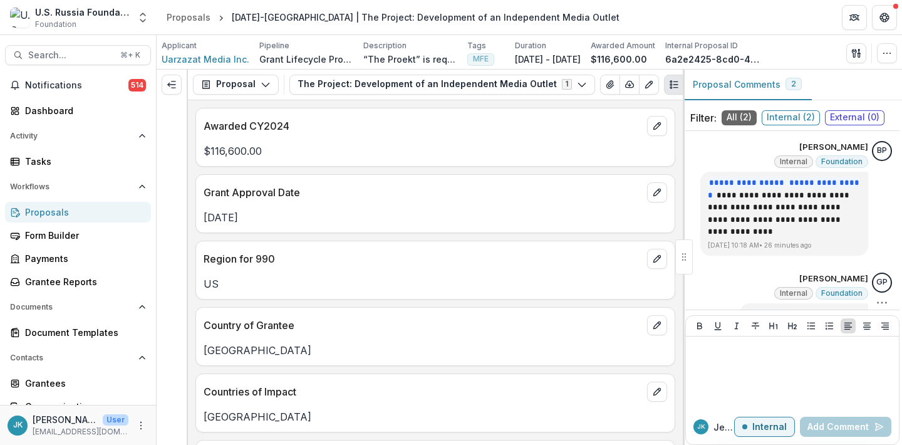
scroll to position [34, 0]
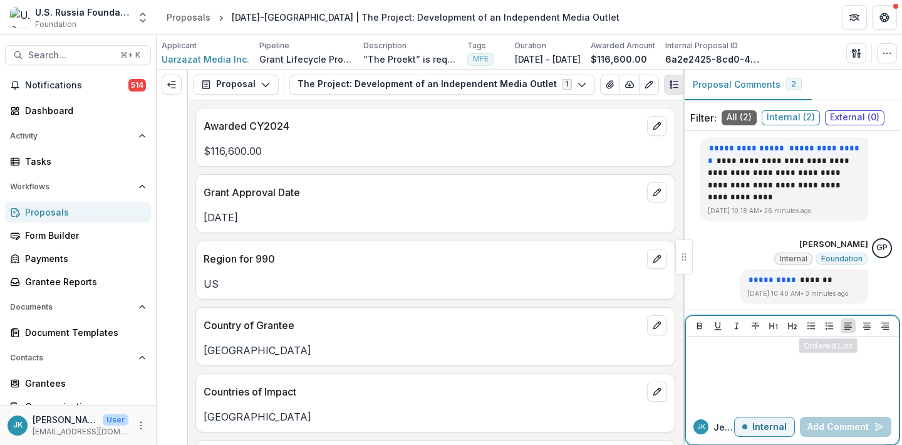
click at [811, 346] on p at bounding box center [792, 348] width 203 height 14
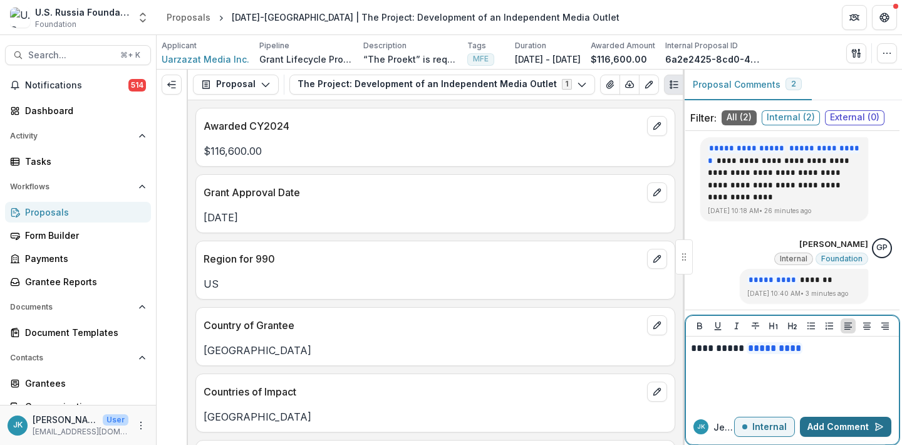
click at [859, 428] on button "Add Comment" at bounding box center [845, 427] width 91 height 20
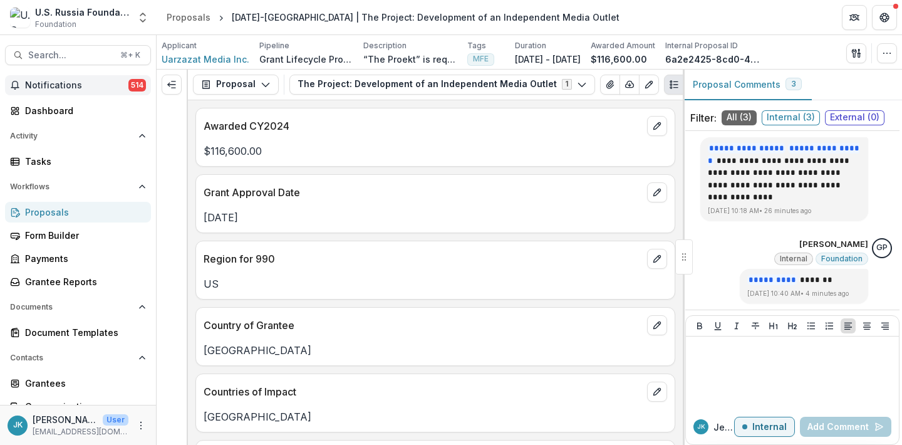
click at [94, 80] on span "Notifications" at bounding box center [76, 85] width 103 height 11
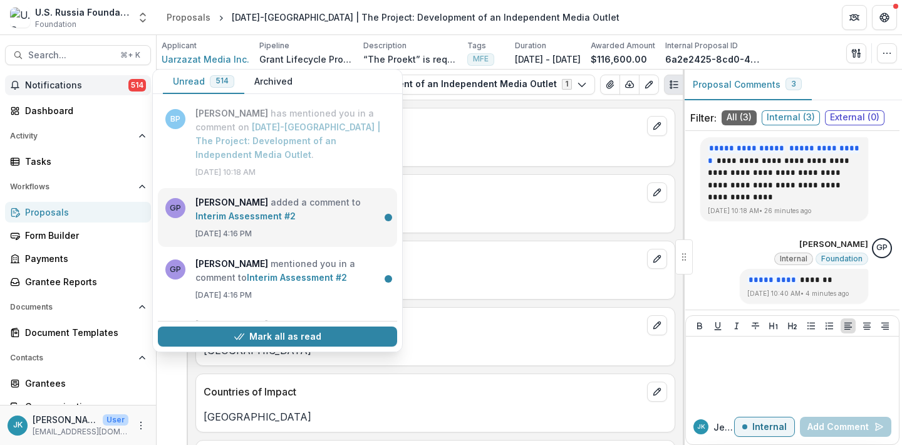
click at [236, 210] on link "Interim Assessment #2" at bounding box center [245, 215] width 100 height 11
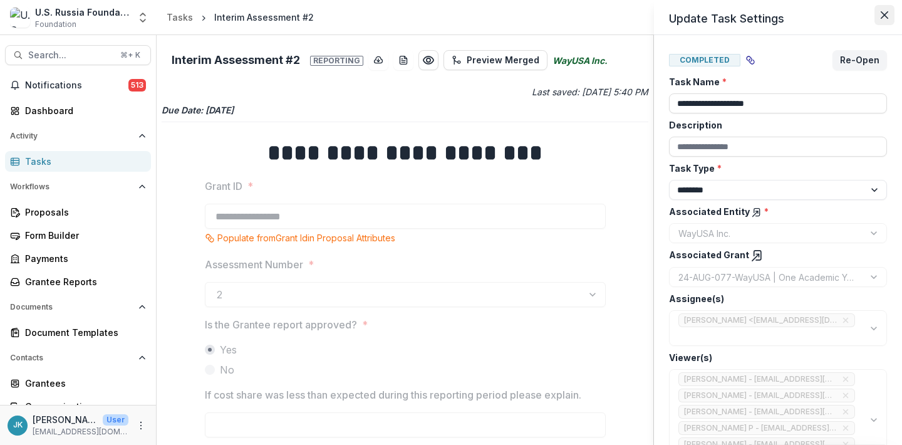
click at [881, 16] on icon "Close" at bounding box center [885, 15] width 8 height 8
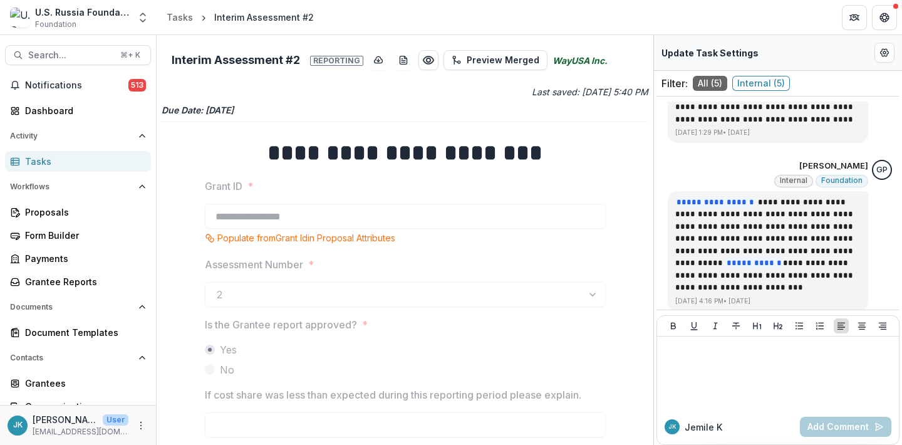
scroll to position [529, 0]
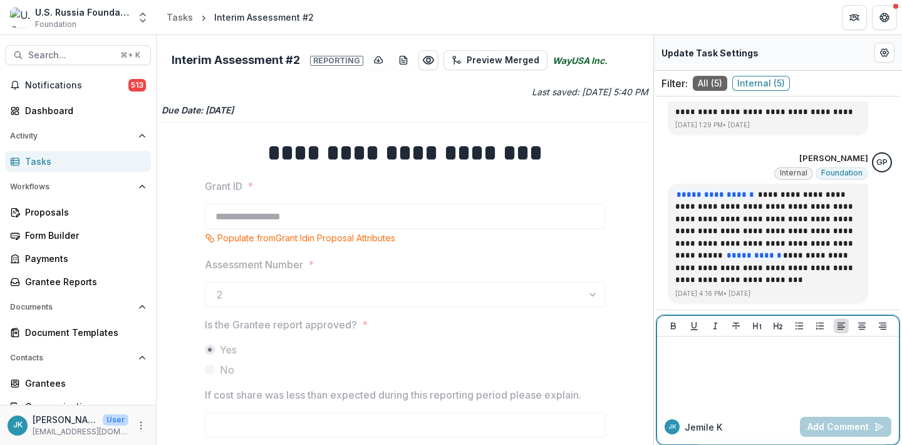
click at [741, 360] on div at bounding box center [778, 372] width 232 height 63
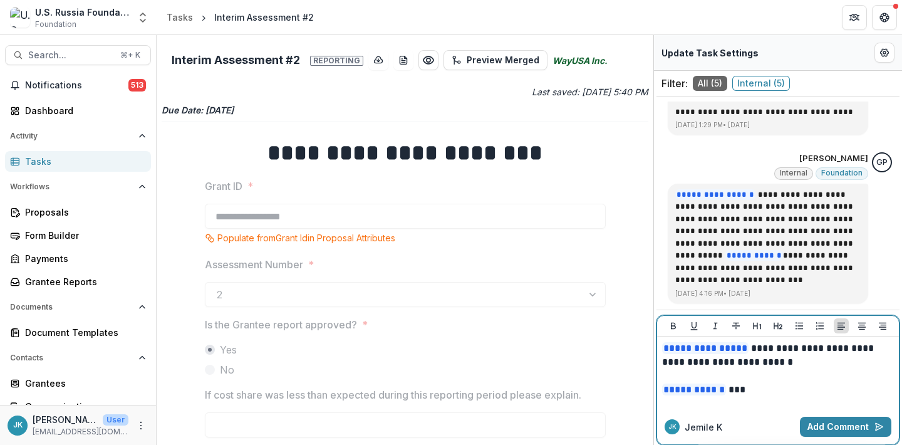
click at [769, 346] on p "**********" at bounding box center [778, 355] width 232 height 28
click at [819, 425] on button "Add Comment" at bounding box center [845, 427] width 91 height 20
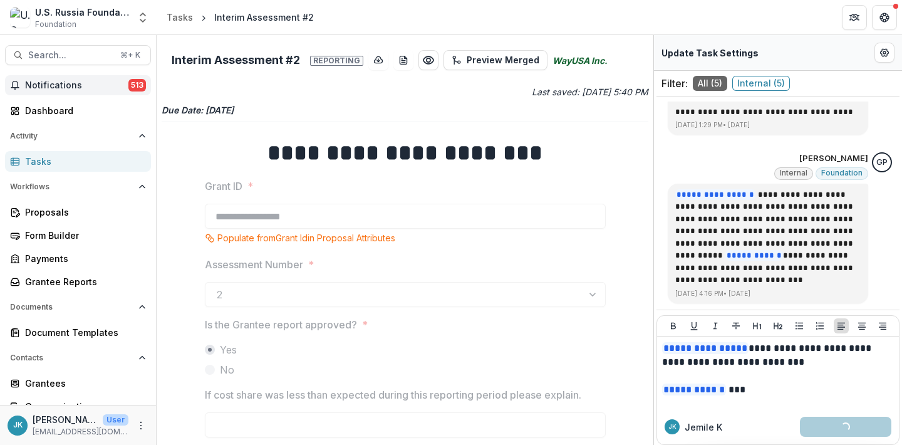
click at [34, 88] on span "Notifications" at bounding box center [76, 85] width 103 height 11
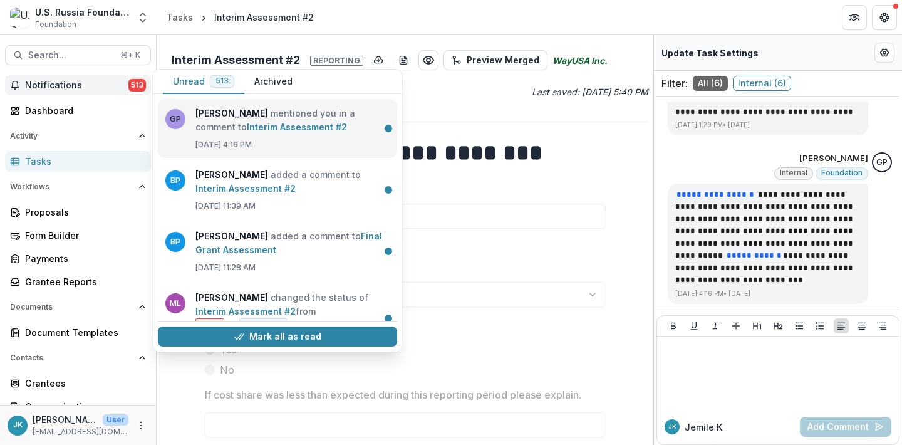
click at [283, 132] on link "Interim Assessment #2" at bounding box center [297, 127] width 100 height 11
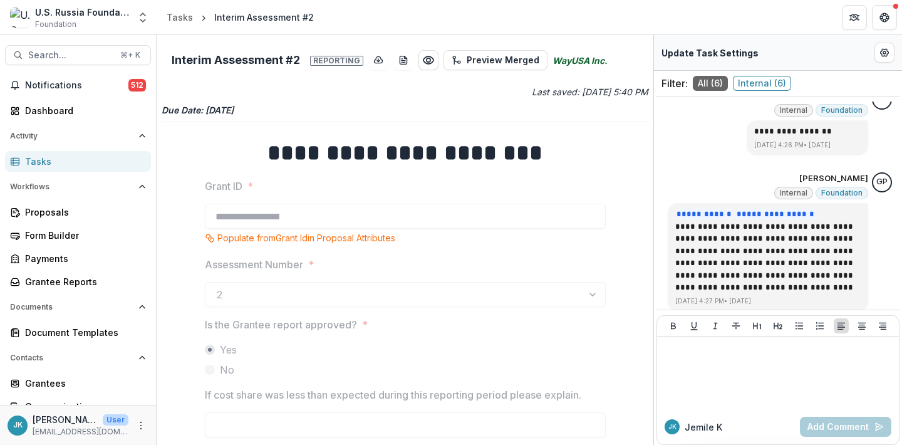
scroll to position [0, 0]
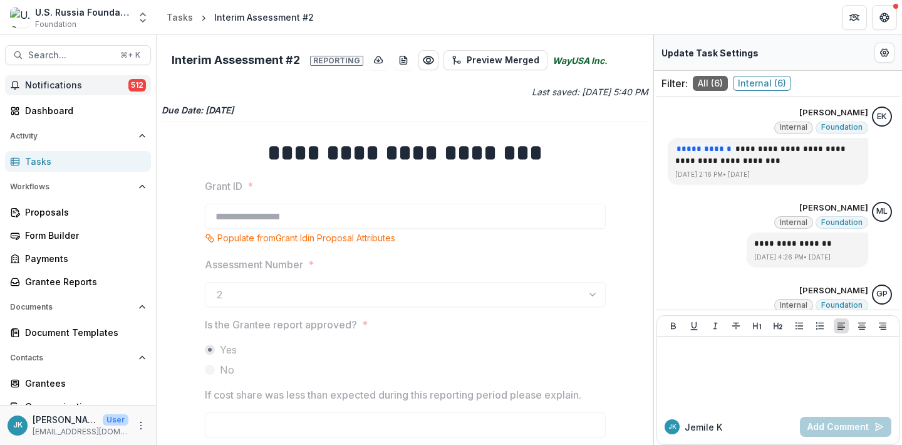
click at [73, 86] on span "Notifications" at bounding box center [76, 85] width 103 height 11
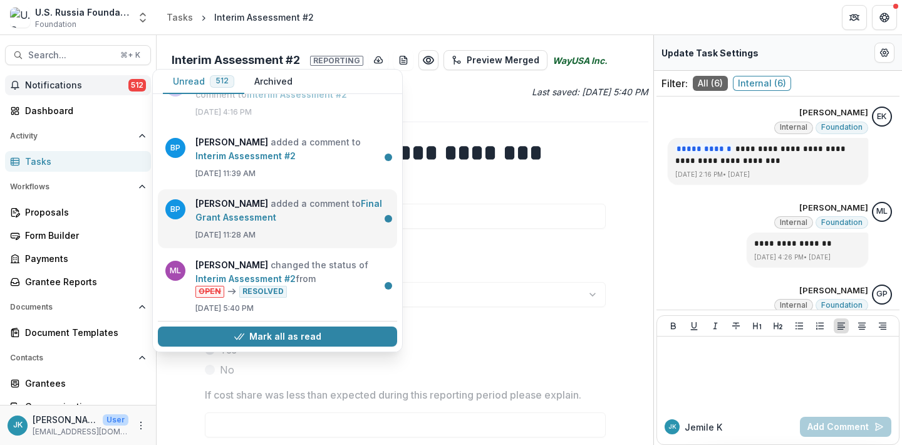
scroll to position [29, 0]
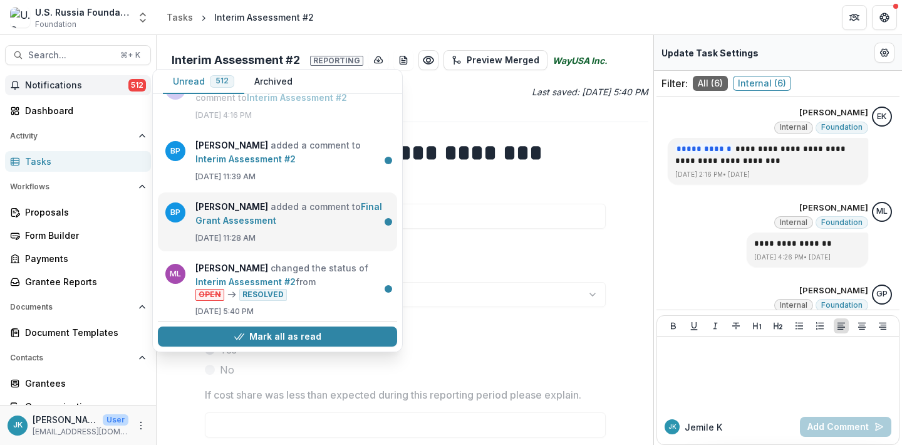
click at [307, 215] on link "Final Grant Assessment" at bounding box center [288, 213] width 187 height 24
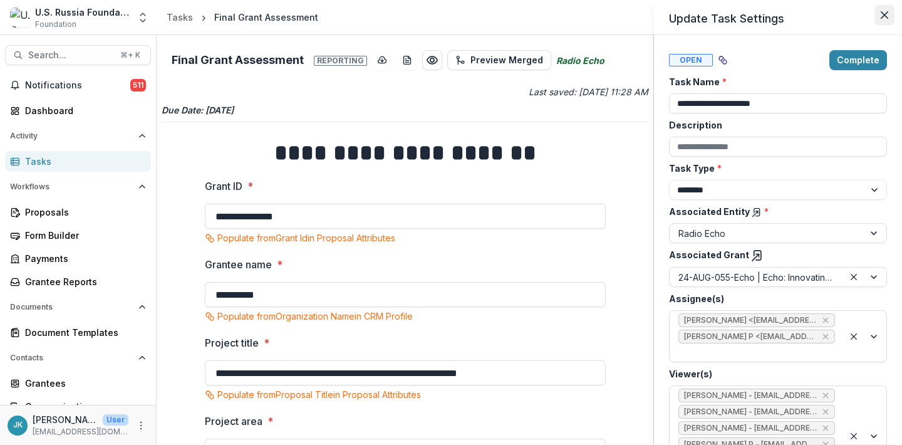
click at [886, 16] on icon "Close" at bounding box center [885, 15] width 8 height 8
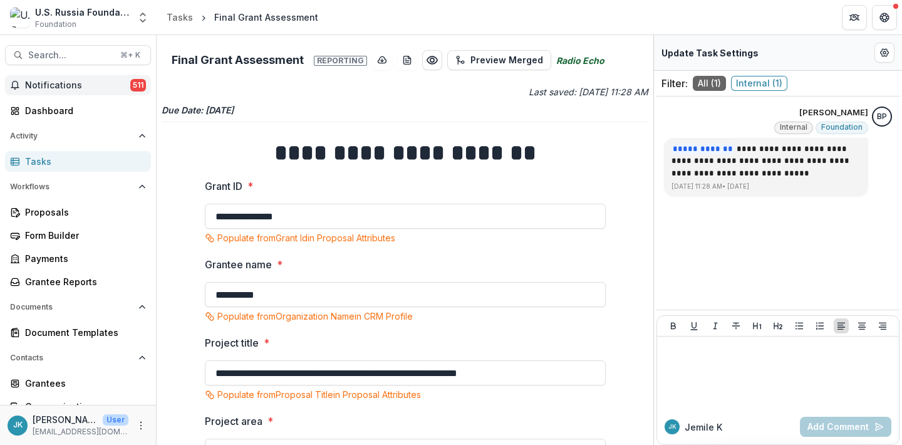
click at [107, 85] on span "Notifications" at bounding box center [77, 85] width 105 height 11
click at [451, 143] on strong "**********" at bounding box center [405, 153] width 262 height 23
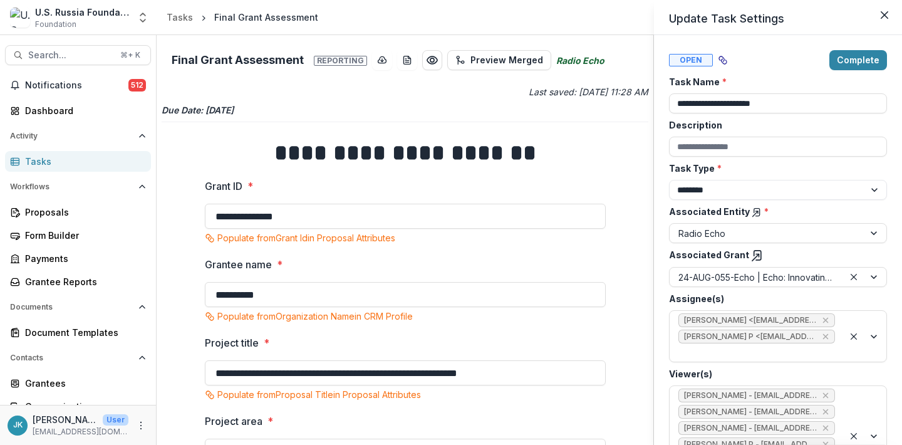
click at [871, 22] on header "Update Task Settings" at bounding box center [778, 17] width 248 height 35
click at [888, 22] on button "Close" at bounding box center [884, 15] width 20 height 20
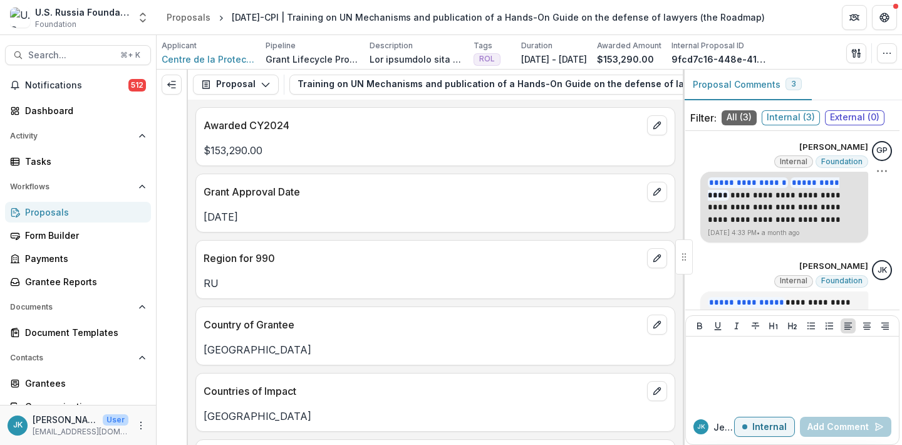
scroll to position [179, 0]
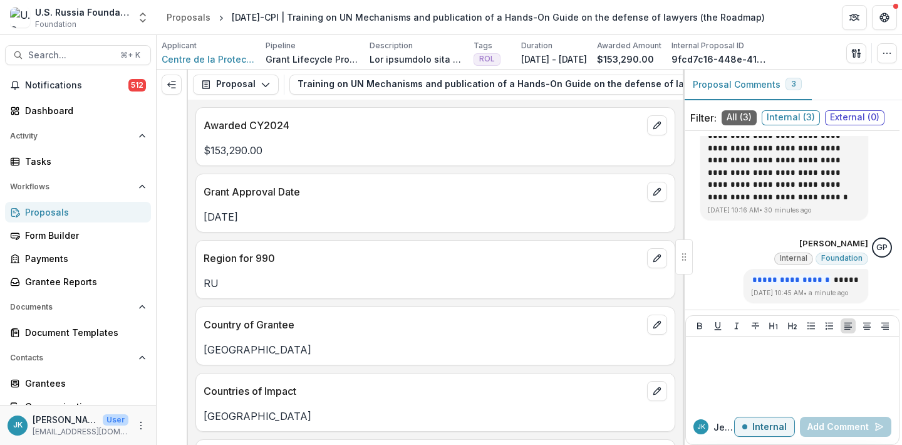
click at [50, 207] on div "Proposals" at bounding box center [83, 211] width 116 height 13
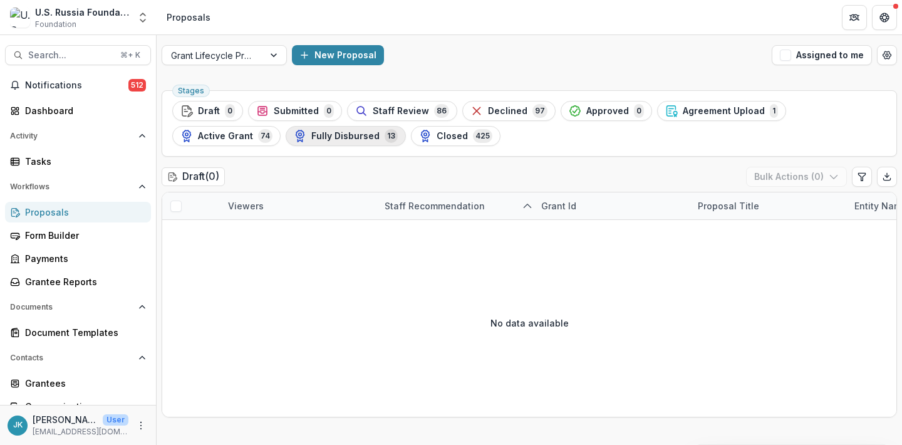
click at [377, 135] on div "Fully Disbursed 13" at bounding box center [346, 136] width 104 height 14
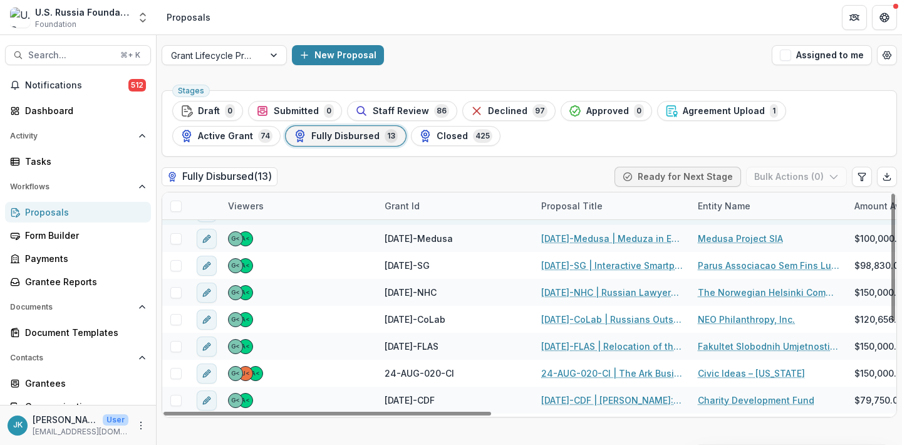
scroll to position [129, 0]
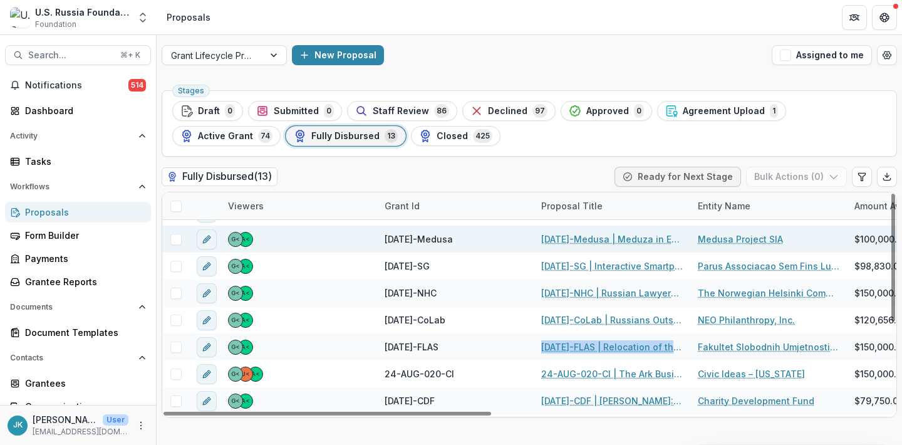
click at [591, 238] on link "23-DEC-27-Medusa | Meduza in English" at bounding box center [612, 238] width 142 height 13
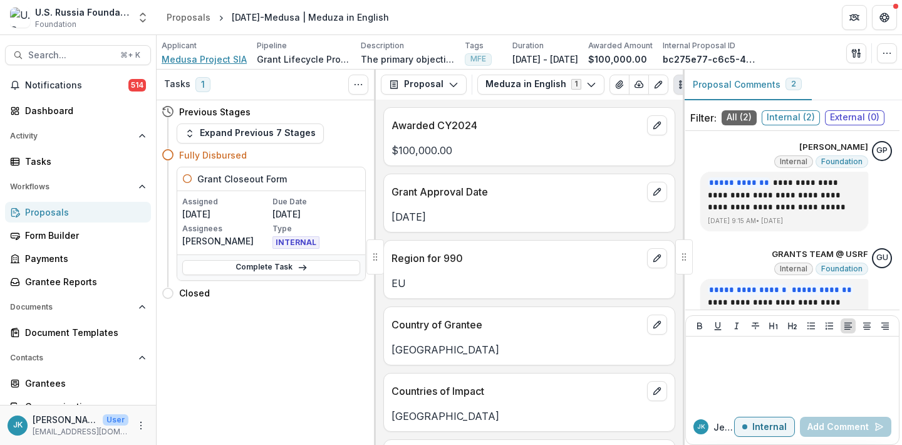
click at [215, 60] on span "Medusa Project SIA" at bounding box center [204, 59] width 85 height 13
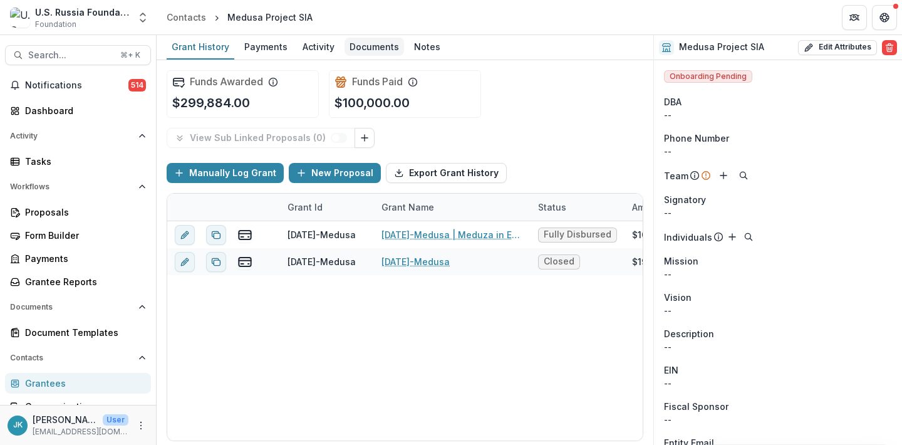
click at [346, 40] on div "Documents" at bounding box center [375, 47] width 60 height 18
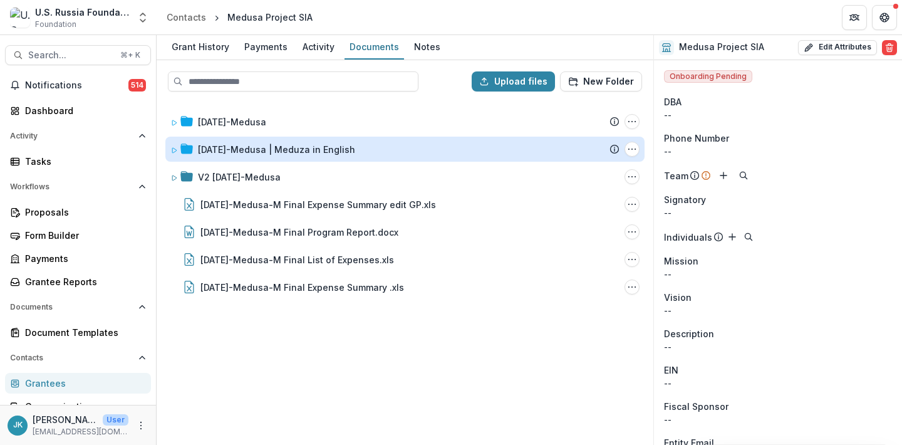
click at [223, 152] on div "23-DEC-27-Medusa | Meduza in English" at bounding box center [276, 149] width 157 height 13
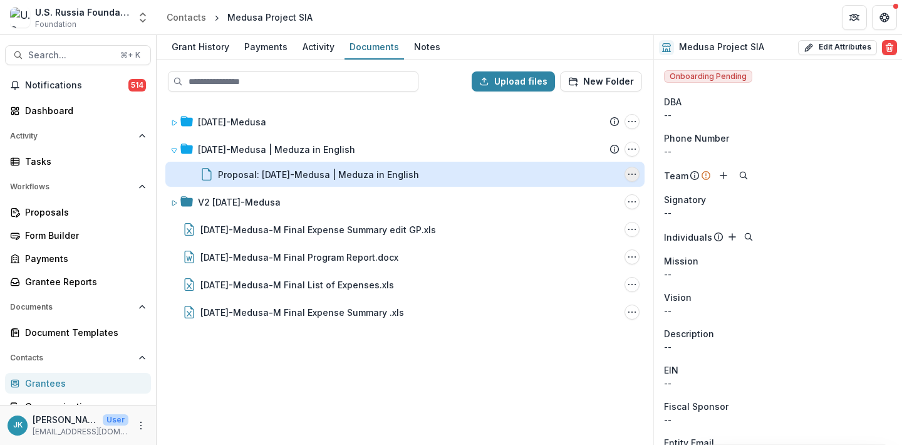
click at [639, 172] on button "Proposal: 23-DEC-27-Medusa | Meduza in English Options" at bounding box center [632, 174] width 15 height 15
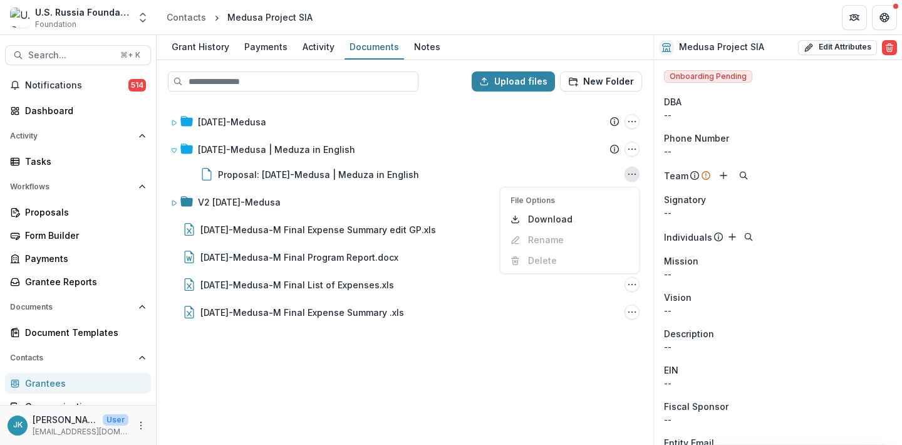
click at [440, 387] on div "22-AUG-16-Medusa Submission Temelio Proposal Attached proposal documents Report…" at bounding box center [405, 272] width 494 height 342
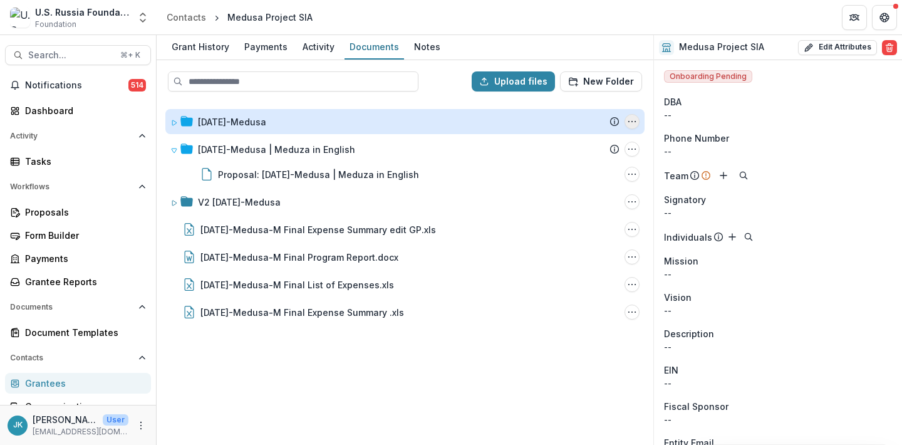
click at [633, 122] on icon "22-AUG-16-Medusa Options" at bounding box center [632, 122] width 10 height 10
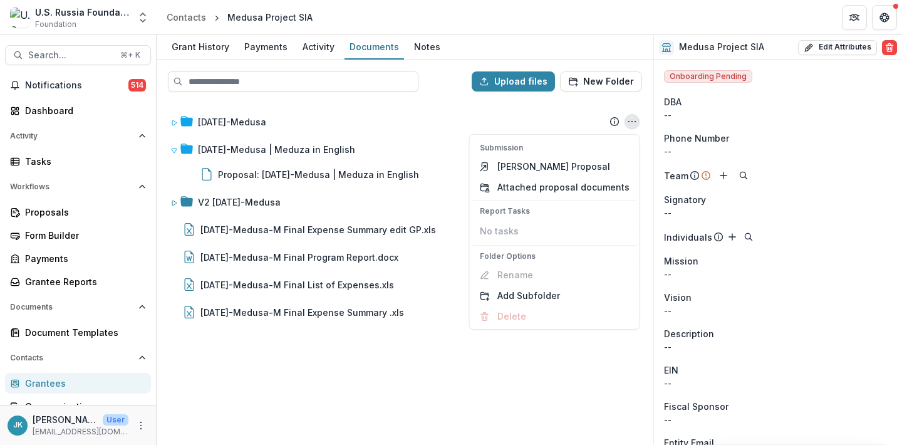
click at [367, 398] on div "22-AUG-16-Medusa Submission Temelio Proposal Attached proposal documents Report…" at bounding box center [405, 272] width 494 height 342
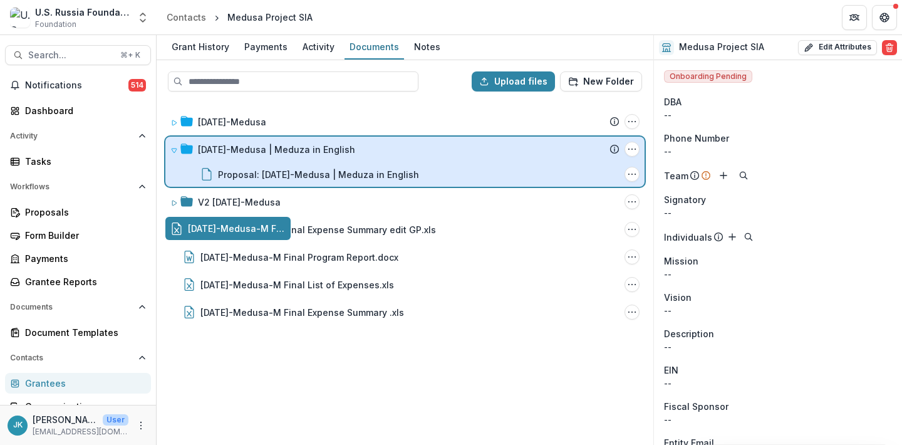
drag, startPoint x: 261, startPoint y: 231, endPoint x: 265, endPoint y: 176, distance: 54.7
click at [265, 175] on div "Upload files New Folder 22-AUG-16-Medusa Submission Temelio Proposal Attached p…" at bounding box center [405, 252] width 497 height 385
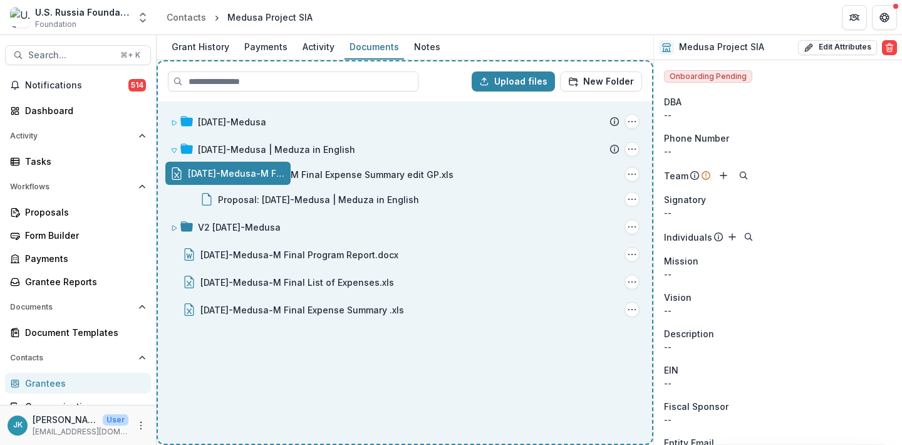
drag, startPoint x: 262, startPoint y: 176, endPoint x: 254, endPoint y: 279, distance: 103.7
click at [254, 279] on div "Upload files New Folder 22-AUG-16-Medusa Submission Temelio Proposal Attached p…" at bounding box center [405, 252] width 497 height 385
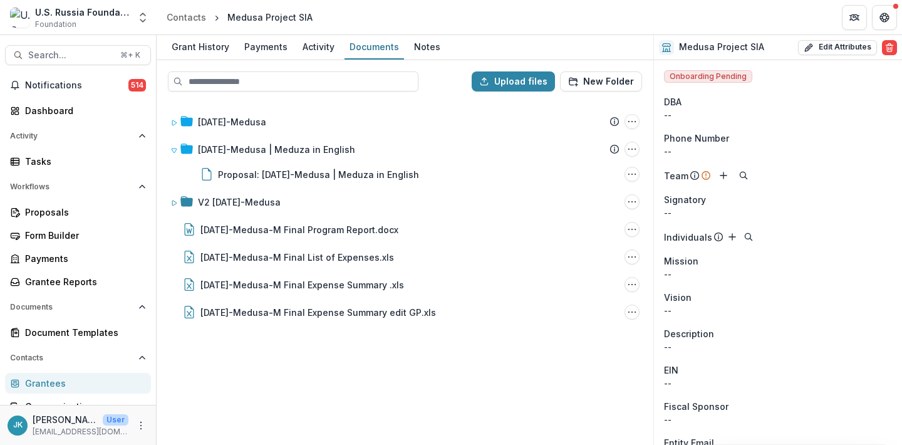
click at [256, 354] on div "22-AUG-16-Medusa Submission Temelio Proposal Attached proposal documents Report…" at bounding box center [405, 272] width 494 height 342
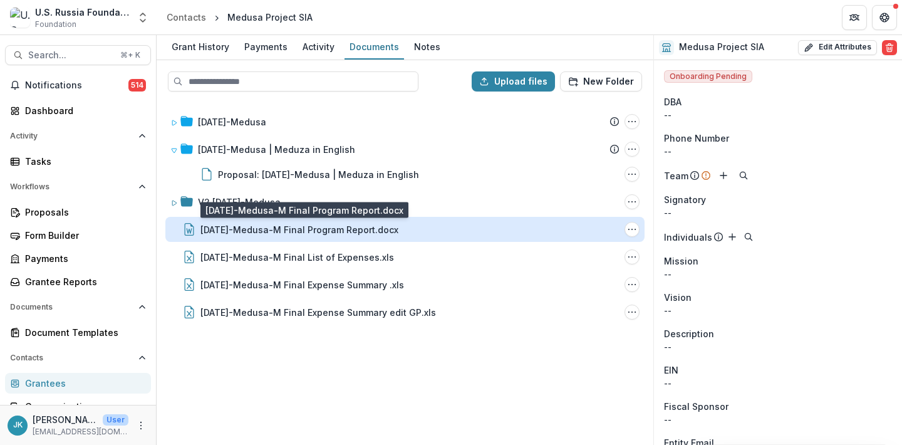
drag, startPoint x: 283, startPoint y: 346, endPoint x: 283, endPoint y: 227, distance: 119.6
click at [283, 226] on div "22-AUG-16-Medusa Submission Temelio Proposal Attached proposal documents Report…" at bounding box center [405, 272] width 494 height 342
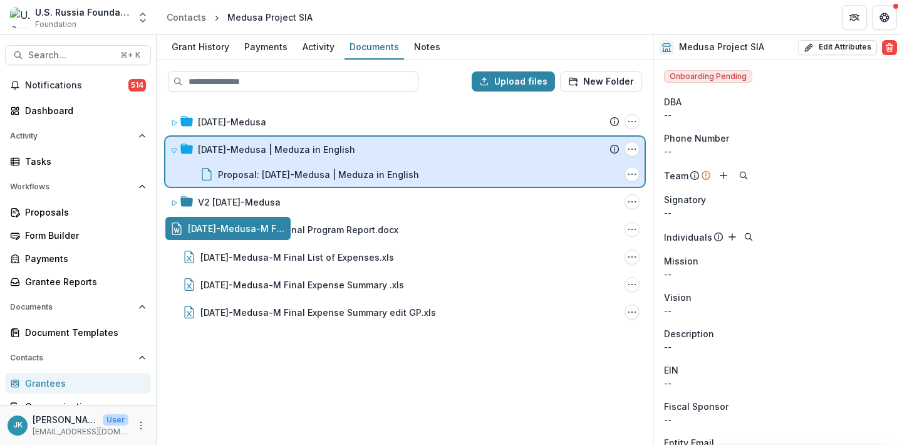
drag, startPoint x: 292, startPoint y: 229, endPoint x: 286, endPoint y: 169, distance: 60.5
click at [286, 169] on div "Upload files New Folder 22-AUG-16-Medusa Submission Temelio Proposal Attached p…" at bounding box center [405, 252] width 497 height 385
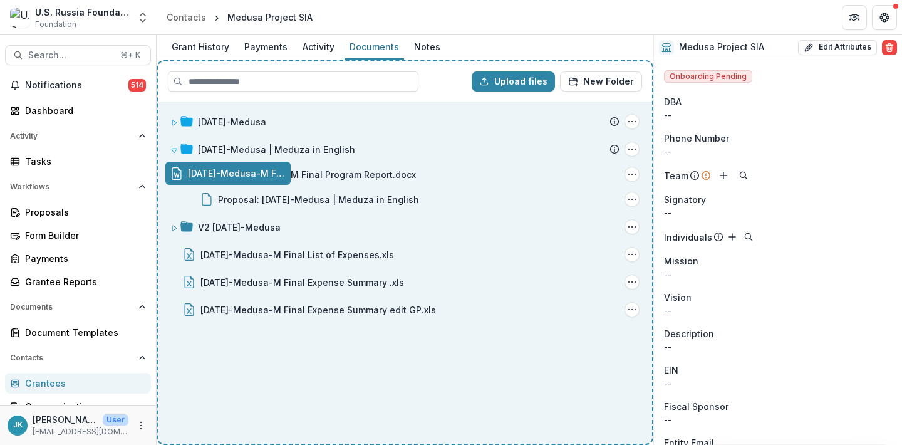
drag, startPoint x: 284, startPoint y: 170, endPoint x: 274, endPoint y: 256, distance: 85.9
click at [274, 256] on div "Upload files New Folder 22-AUG-16-Medusa Submission Temelio Proposal Attached p…" at bounding box center [405, 252] width 497 height 385
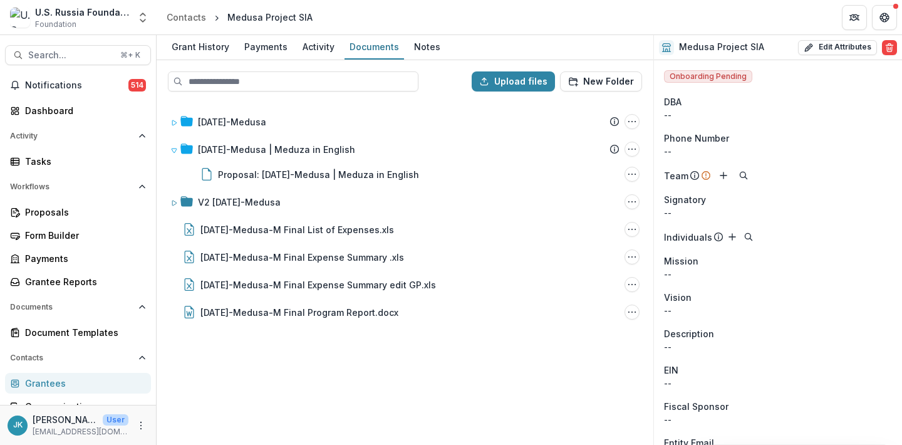
click at [288, 335] on div "22-AUG-16-Medusa Submission Temelio Proposal Attached proposal documents Report…" at bounding box center [405, 272] width 494 height 342
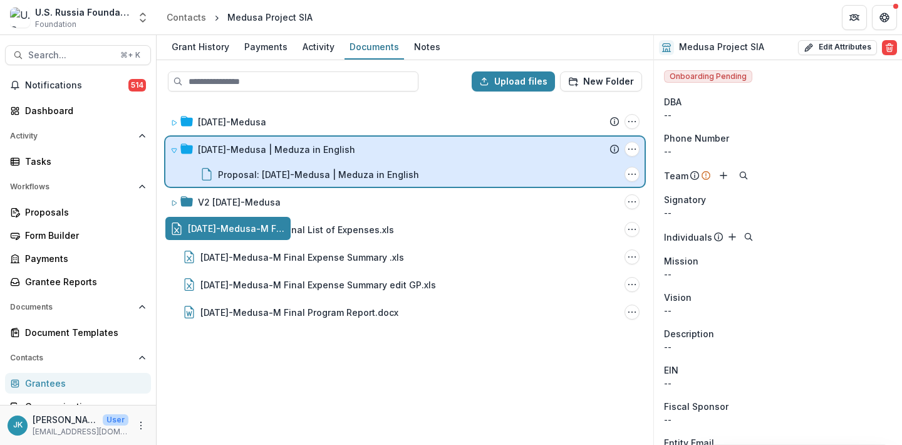
drag, startPoint x: 251, startPoint y: 239, endPoint x: 263, endPoint y: 185, distance: 55.8
click at [263, 185] on div "Upload files New Folder 22-AUG-16-Medusa Submission Temelio Proposal Attached p…" at bounding box center [405, 252] width 497 height 385
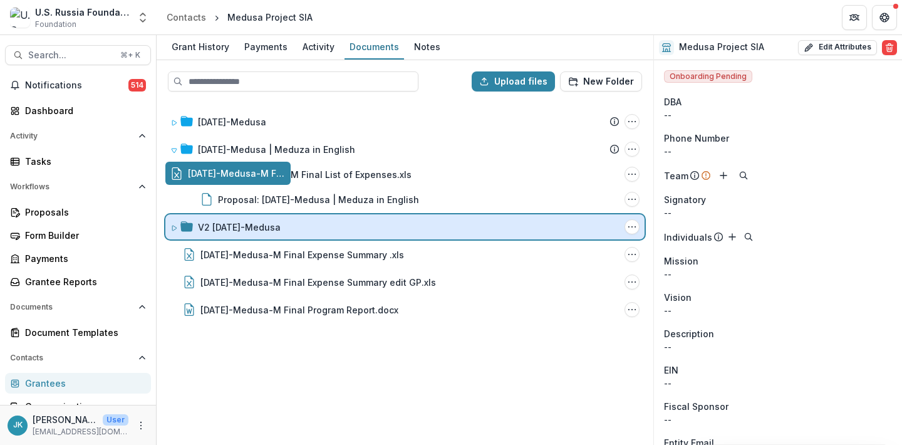
drag, startPoint x: 252, startPoint y: 177, endPoint x: 242, endPoint y: 249, distance: 72.1
click at [242, 249] on div "Upload files New Folder 22-AUG-16-Medusa Submission Temelio Proposal Attached p…" at bounding box center [405, 252] width 497 height 385
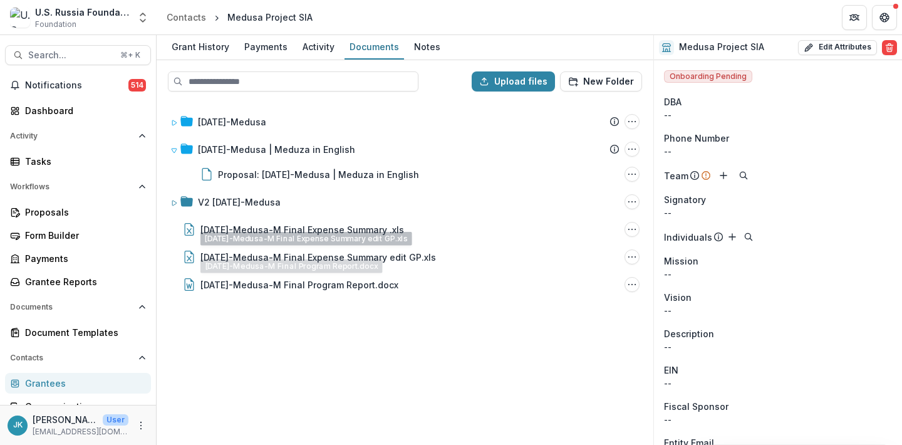
click at [246, 322] on div "22-AUG-16-Medusa Submission Temelio Proposal Attached proposal documents Report…" at bounding box center [405, 272] width 494 height 342
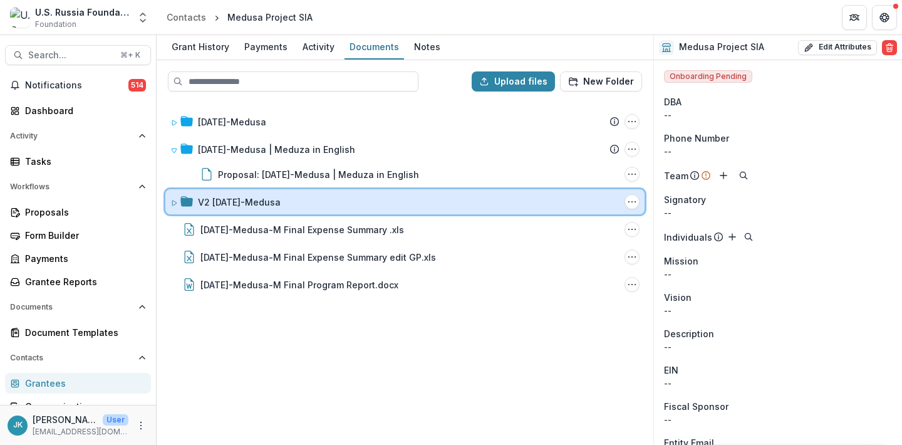
click at [172, 202] on icon at bounding box center [174, 202] width 4 height 5
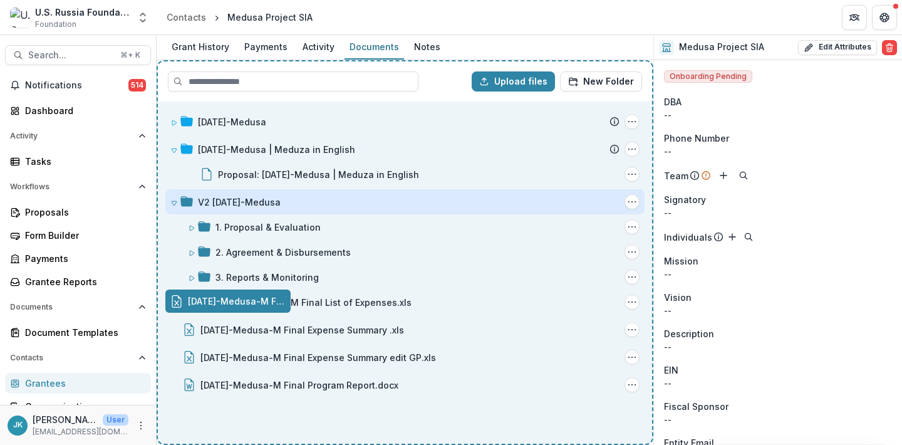
drag, startPoint x: 289, startPoint y: 307, endPoint x: 291, endPoint y: 378, distance: 71.4
click at [290, 378] on div "Upload files New Folder 22-AUG-16-Medusa Submission Temelio Proposal Attached p…" at bounding box center [405, 252] width 497 height 385
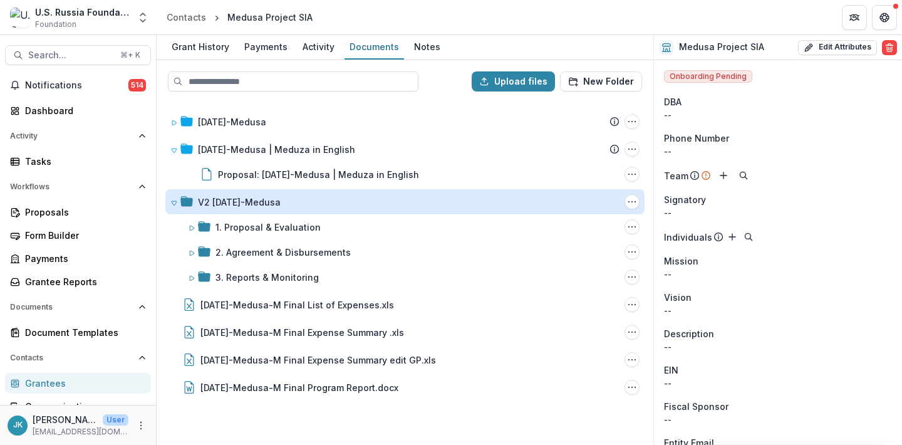
click at [469, 413] on div "22-AUG-16-Medusa Submission Temelio Proposal Attached proposal documents Report…" at bounding box center [405, 272] width 494 height 342
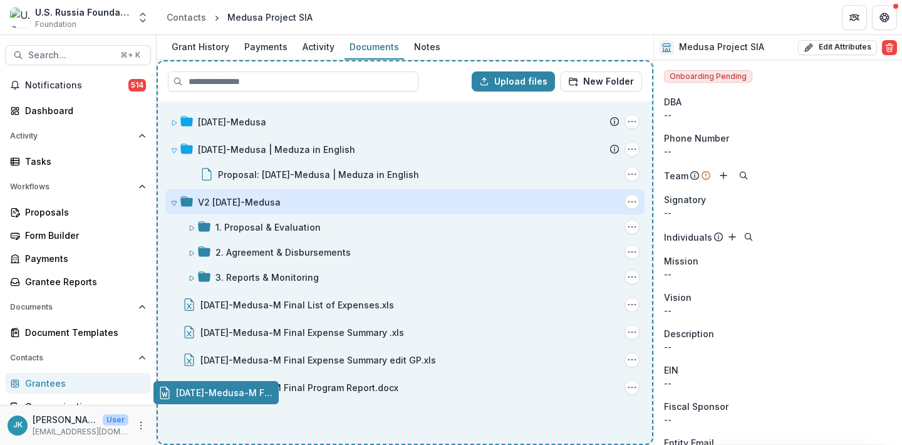
drag, startPoint x: 301, startPoint y: 383, endPoint x: 289, endPoint y: 389, distance: 13.2
click at [289, 389] on div "Upload files New Folder 22-AUG-16-Medusa Submission Temelio Proposal Attached p…" at bounding box center [405, 252] width 497 height 385
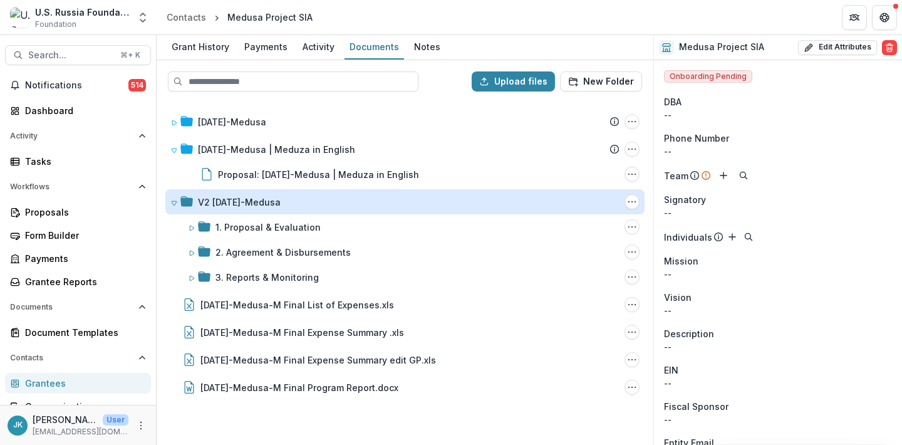
click at [317, 412] on div "22-AUG-16-Medusa Submission Temelio Proposal Attached proposal documents Report…" at bounding box center [405, 272] width 494 height 342
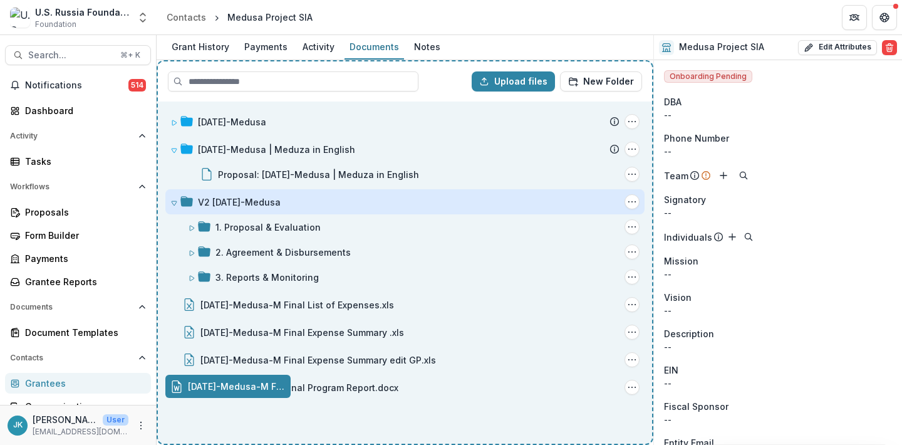
drag, startPoint x: 302, startPoint y: 380, endPoint x: 325, endPoint y: 389, distance: 25.0
click at [325, 389] on div "Upload files New Folder 22-AUG-16-Medusa Submission Temelio Proposal Attached p…" at bounding box center [405, 252] width 497 height 385
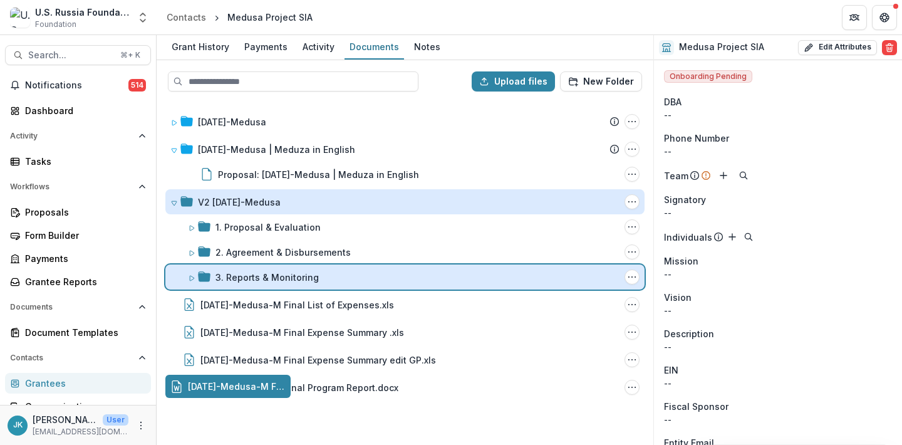
drag, startPoint x: 271, startPoint y: 387, endPoint x: 418, endPoint y: 272, distance: 186.7
click at [418, 272] on div "Upload files New Folder 22-AUG-16-Medusa Submission Temelio Proposal Attached p…" at bounding box center [405, 252] width 497 height 385
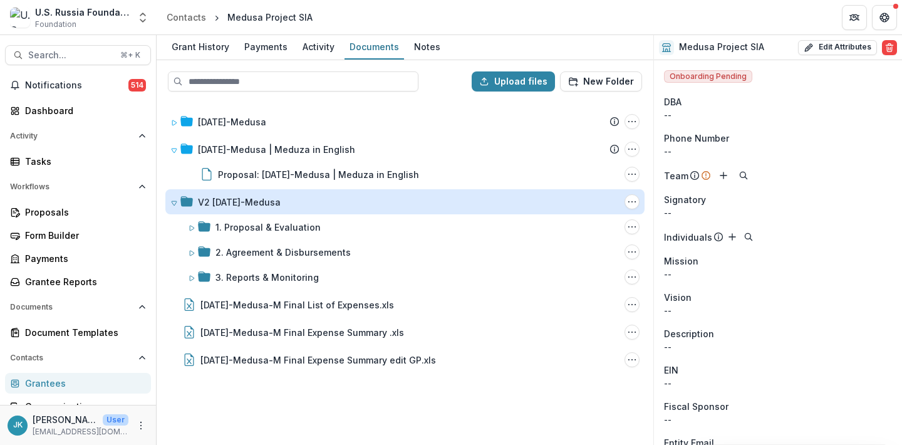
click at [392, 403] on div "22-AUG-16-Medusa Submission Temelio Proposal Attached proposal documents Report…" at bounding box center [405, 272] width 494 height 342
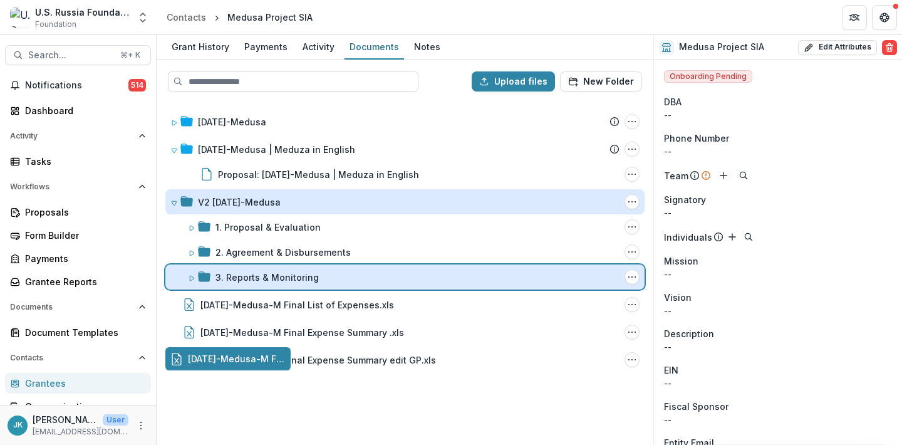
drag, startPoint x: 272, startPoint y: 368, endPoint x: 269, endPoint y: 281, distance: 87.2
click at [269, 281] on div "Upload files New Folder 22-AUG-16-Medusa Submission Temelio Proposal Attached p…" at bounding box center [405, 252] width 497 height 385
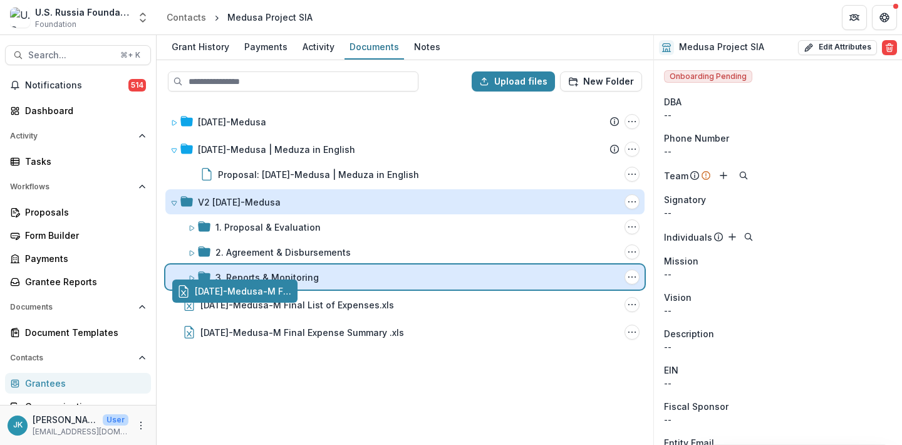
drag, startPoint x: 268, startPoint y: 309, endPoint x: 275, endPoint y: 297, distance: 14.3
click at [275, 297] on div "Upload files New Folder 22-AUG-16-Medusa Submission Temelio Proposal Attached p…" at bounding box center [405, 252] width 497 height 385
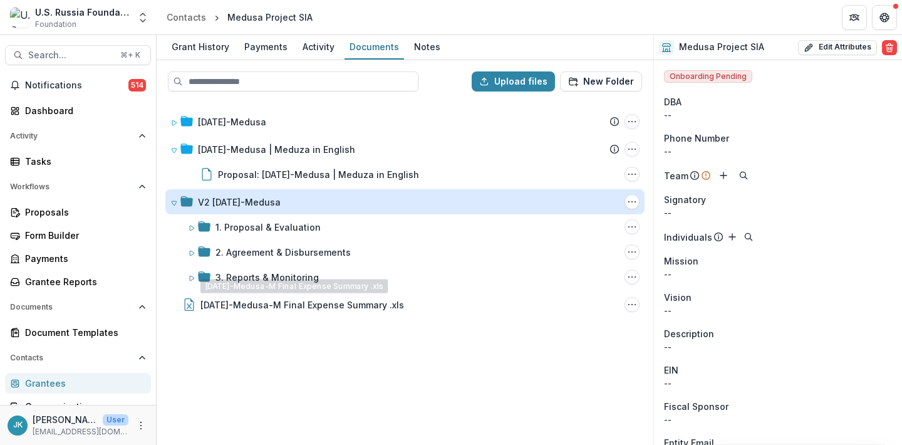
click at [279, 368] on div "22-AUG-16-Medusa Submission Temelio Proposal Attached proposal documents Report…" at bounding box center [405, 272] width 494 height 342
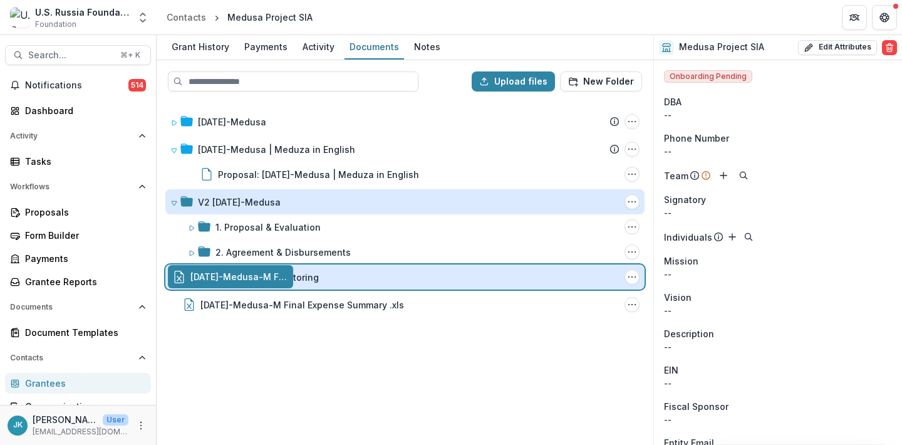
drag, startPoint x: 257, startPoint y: 309, endPoint x: 261, endPoint y: 283, distance: 26.5
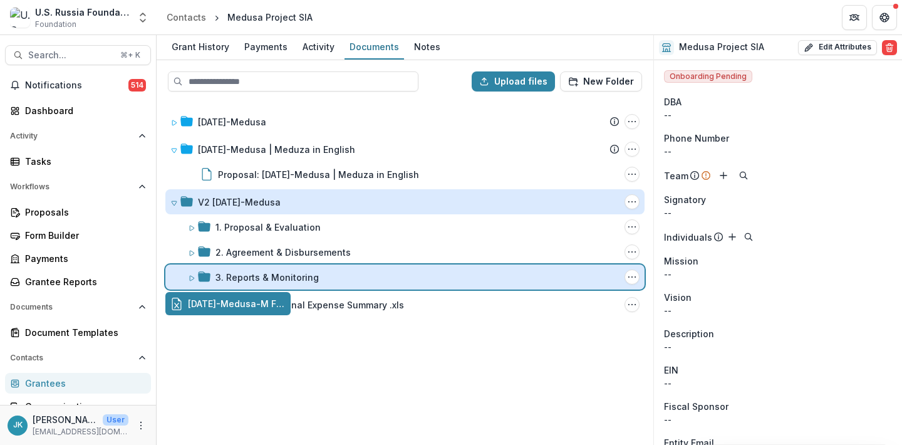
click at [261, 283] on div "Upload files New Folder 22-AUG-16-Medusa Submission Temelio Proposal Attached p…" at bounding box center [405, 252] width 497 height 385
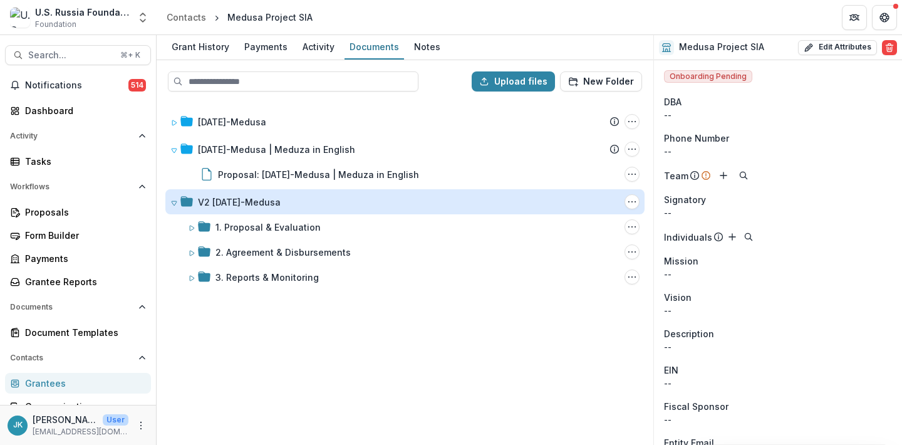
click at [276, 360] on div "22-AUG-16-Medusa Submission Temelio Proposal Attached proposal documents Report…" at bounding box center [405, 272] width 494 height 342
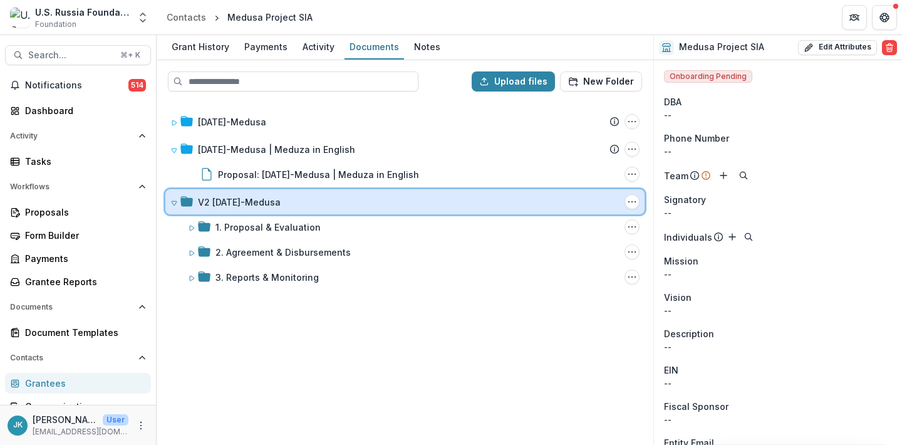
click at [169, 202] on div "V2 23-DEC-27-Medusa Folder Options Rename Add Subfolder Delete" at bounding box center [404, 201] width 479 height 25
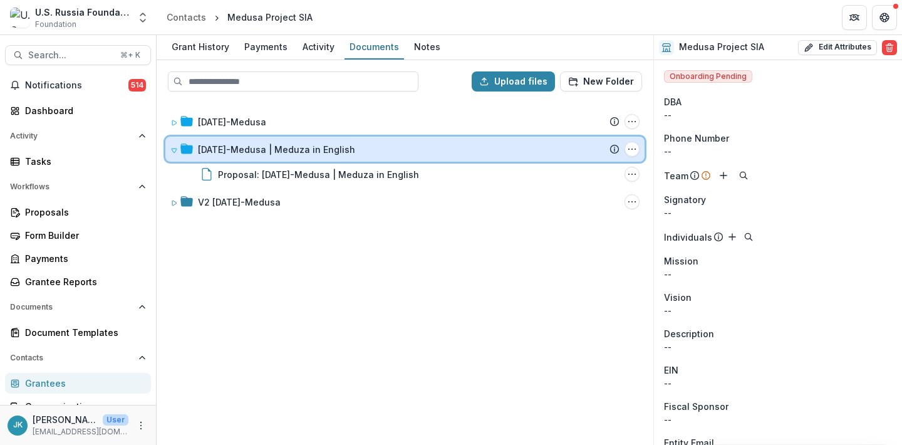
click at [169, 143] on div "23-DEC-27-Medusa | Meduza in English Submission Temelio Proposal Attached propo…" at bounding box center [404, 149] width 479 height 25
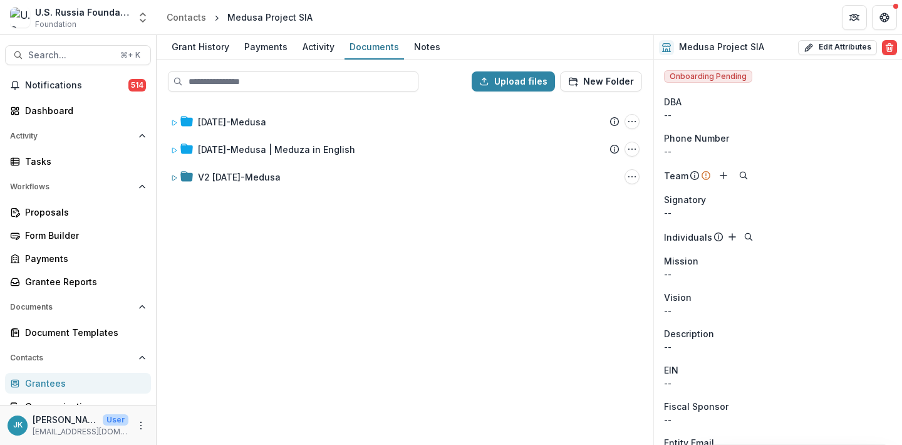
click at [242, 247] on div "22-AUG-16-Medusa Submission Temelio Proposal Attached proposal documents Report…" at bounding box center [405, 272] width 494 height 342
click at [61, 208] on div "Proposals" at bounding box center [83, 211] width 116 height 13
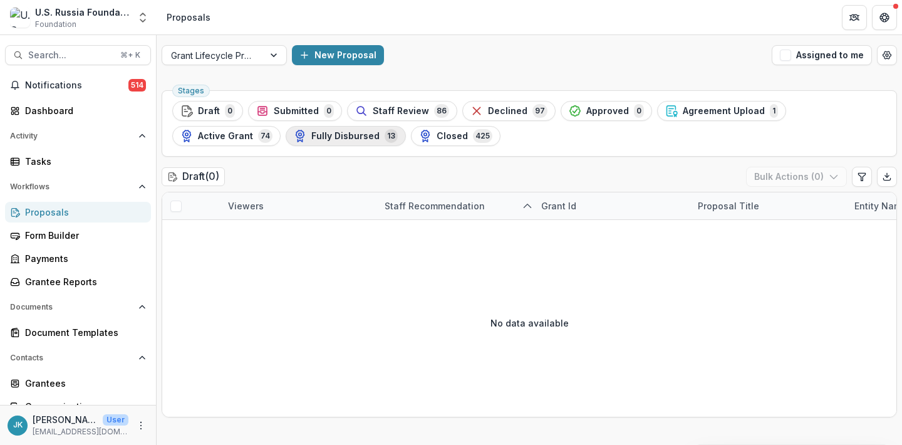
click at [336, 134] on span "Fully Disbursed" at bounding box center [345, 136] width 68 height 11
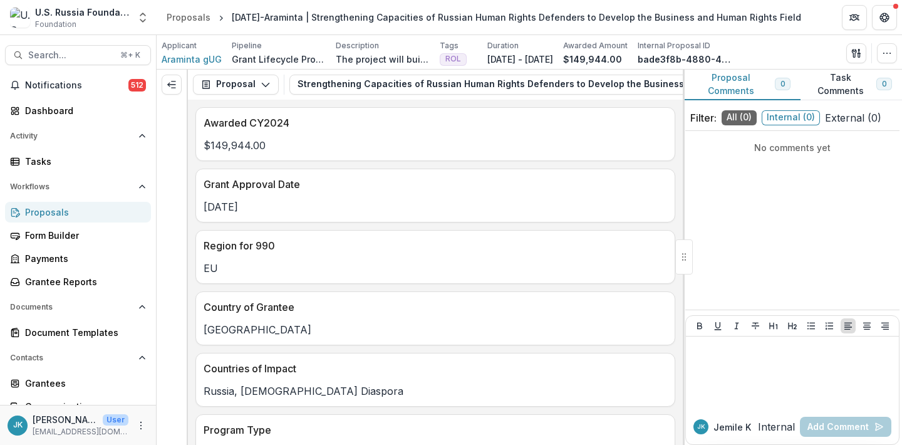
click at [730, 86] on button "Proposal Comments 0" at bounding box center [742, 85] width 118 height 31
click at [822, 75] on button "Task Comments 0" at bounding box center [851, 85] width 101 height 31
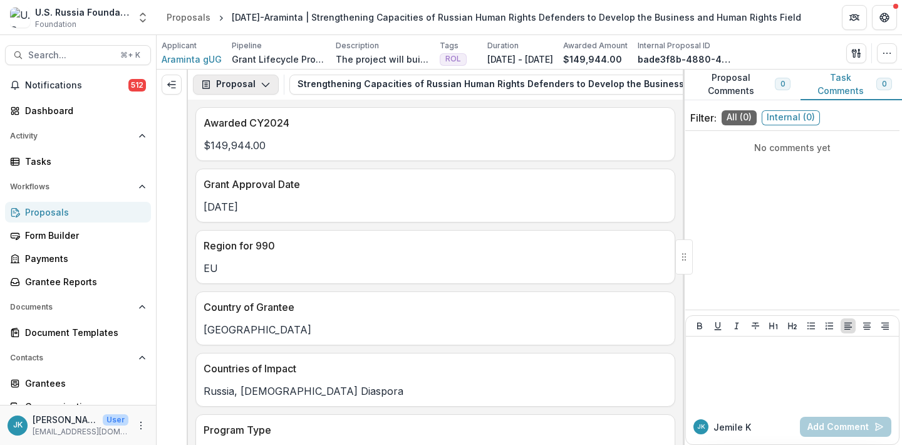
click at [214, 83] on button "Proposal" at bounding box center [236, 85] width 86 height 20
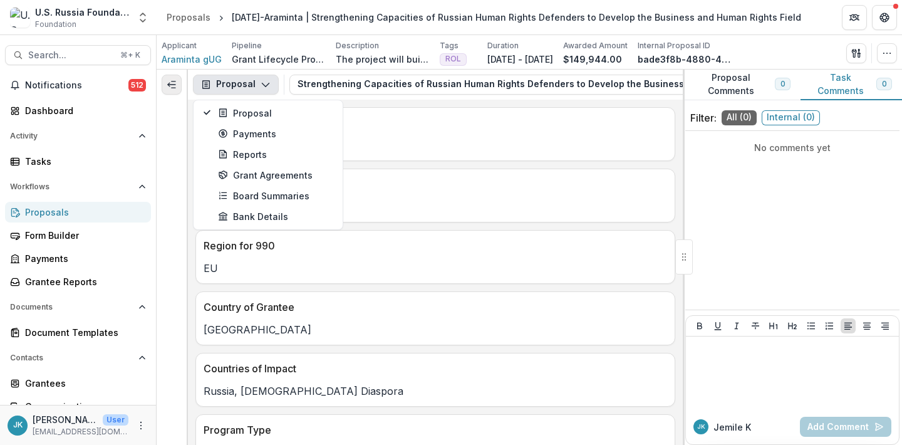
click at [171, 88] on icon "Expand left" at bounding box center [172, 85] width 10 height 10
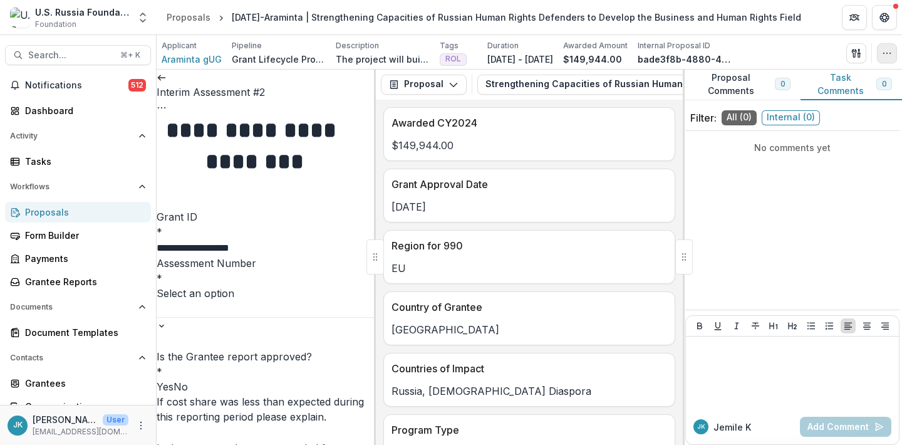
click at [892, 53] on button "button" at bounding box center [887, 53] width 20 height 20
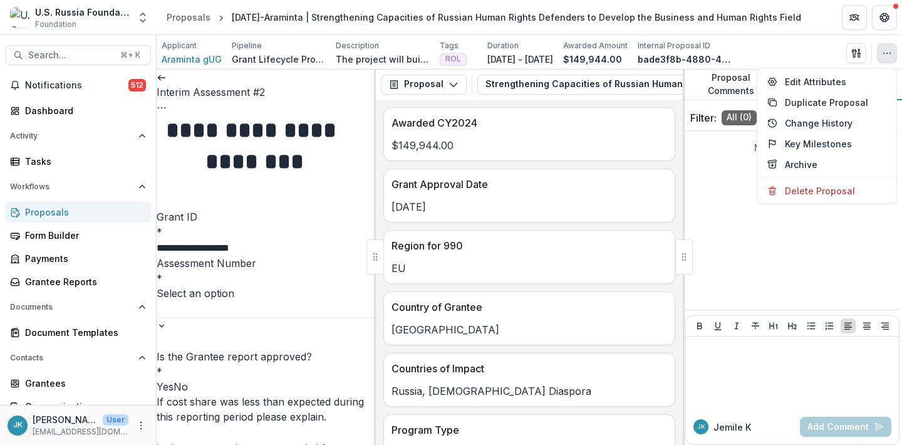
click at [746, 210] on div "No comments yet" at bounding box center [792, 220] width 214 height 169
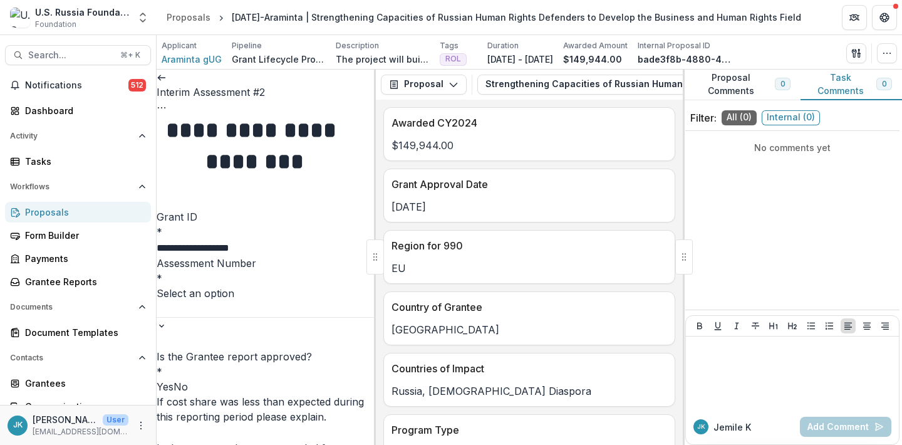
click at [167, 103] on icon "Options" at bounding box center [162, 108] width 10 height 10
click at [341, 120] on link "View task" at bounding box center [301, 113] width 134 height 21
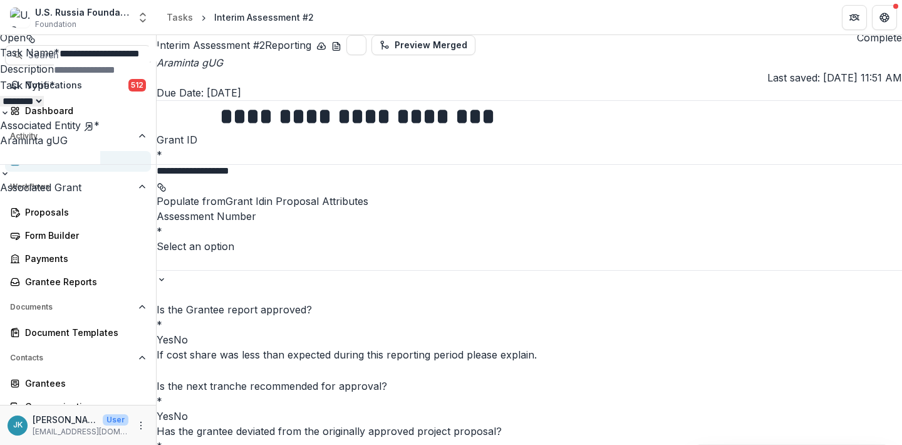
scroll to position [100, 0]
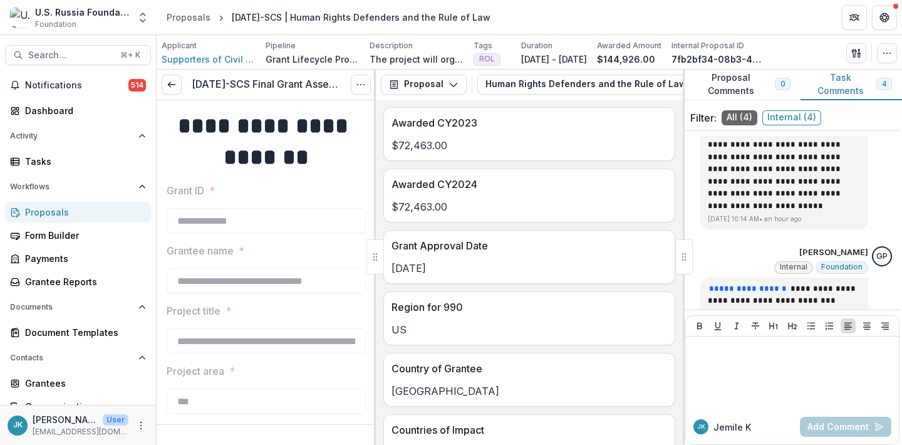
scroll to position [322, 0]
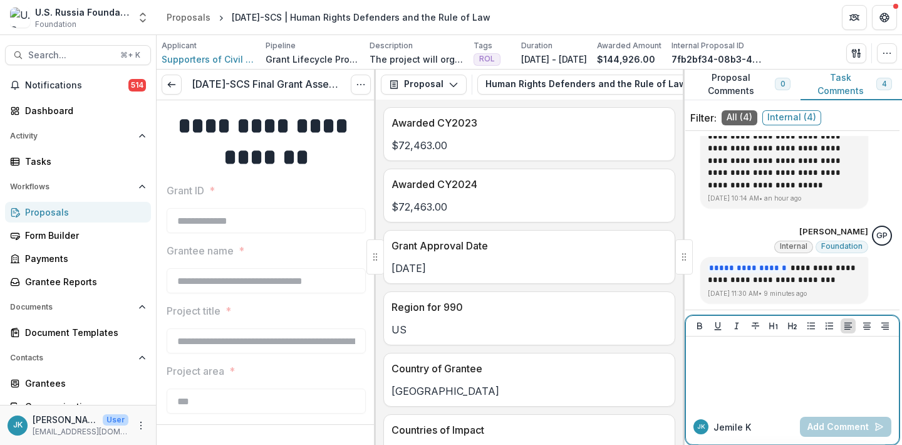
click at [804, 365] on div at bounding box center [792, 372] width 203 height 63
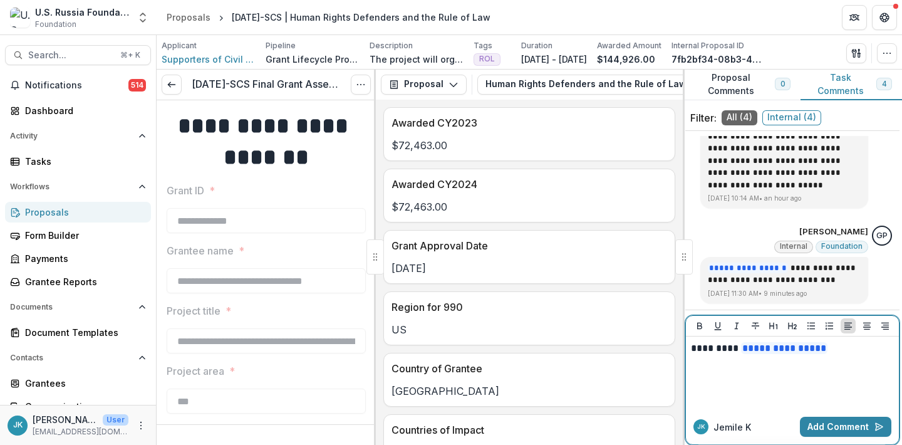
click at [740, 353] on p "**********" at bounding box center [790, 348] width 199 height 14
click at [844, 429] on button "Add Comment" at bounding box center [845, 427] width 91 height 20
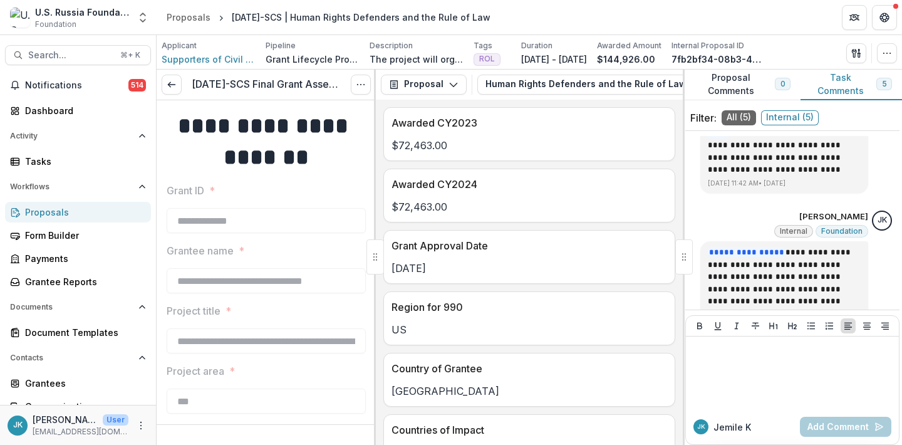
scroll to position [405, 0]
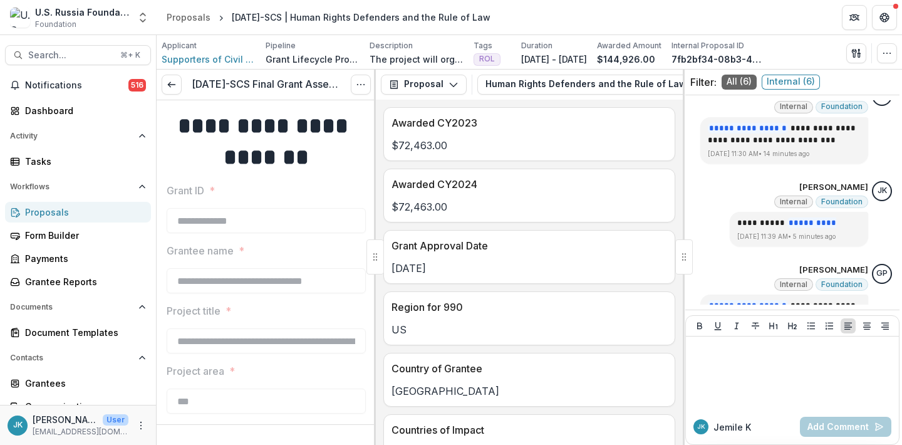
scroll to position [500, 0]
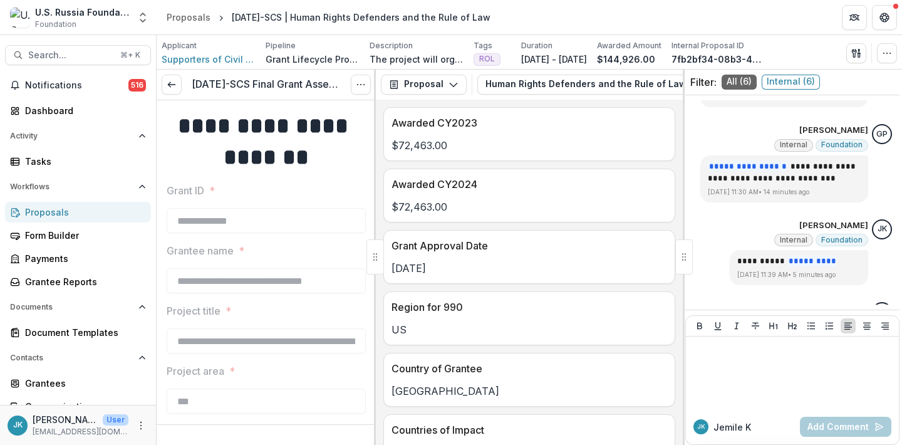
scroll to position [373, 0]
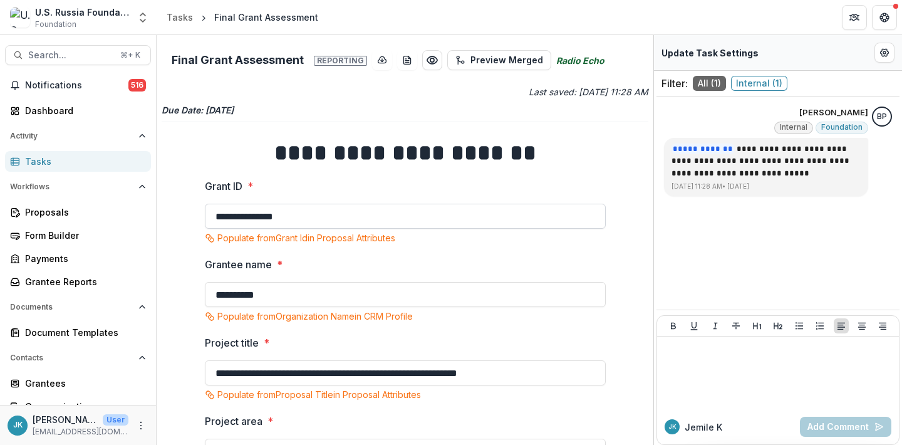
click at [280, 221] on input "**********" at bounding box center [405, 216] width 401 height 25
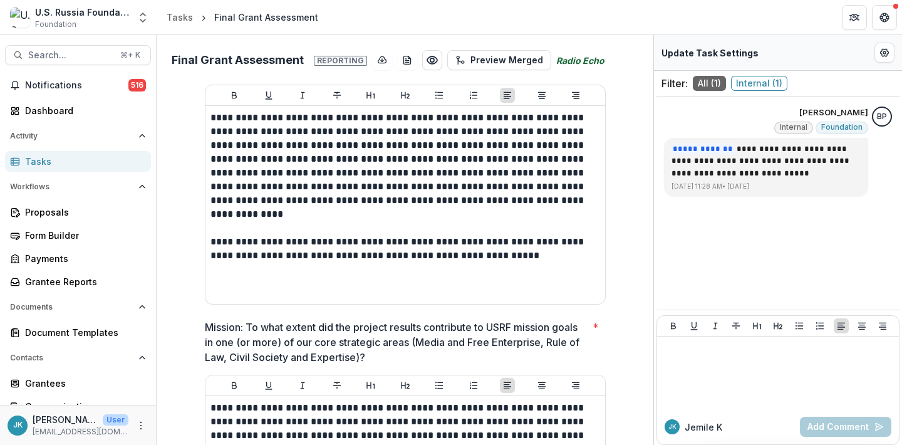
scroll to position [864, 0]
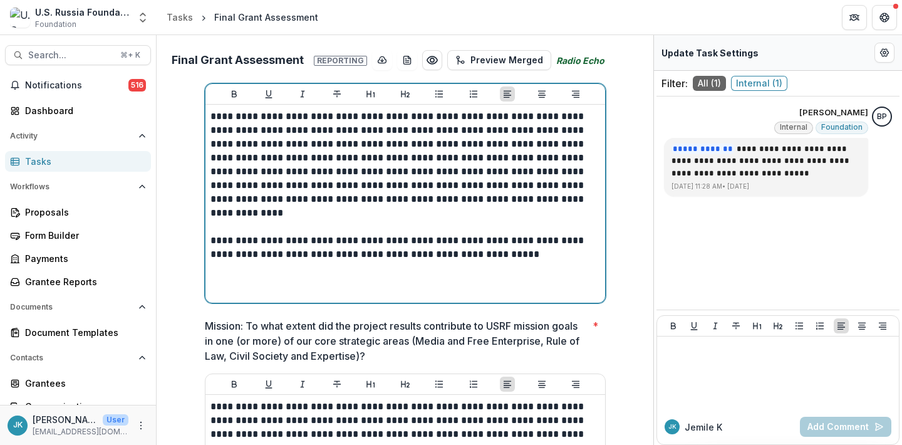
click at [335, 286] on div "**********" at bounding box center [405, 204] width 390 height 188
click at [311, 281] on div "**********" at bounding box center [405, 204] width 390 height 188
click at [431, 296] on div "**********" at bounding box center [405, 204] width 390 height 188
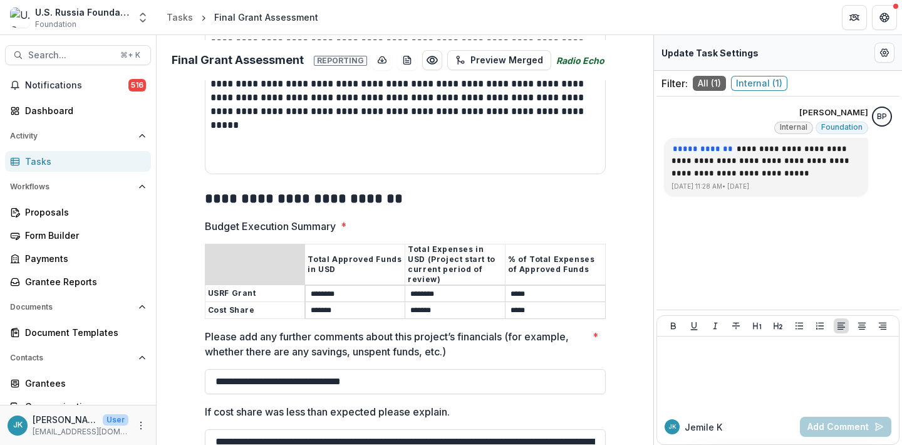
scroll to position [1286, 0]
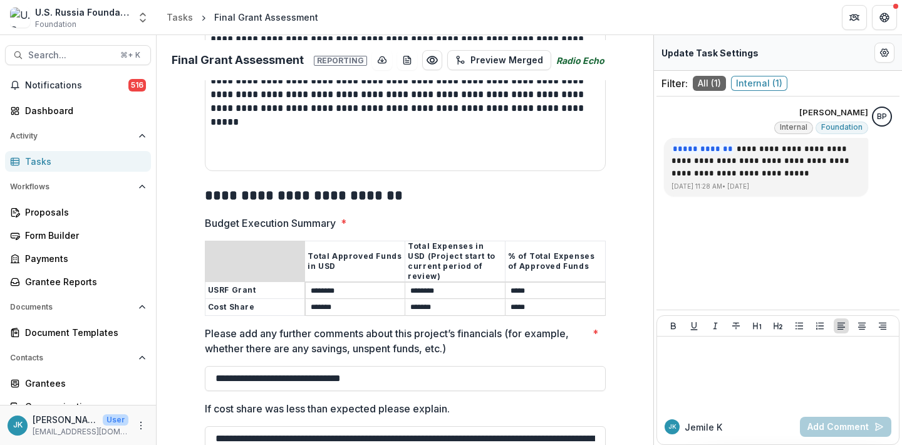
click at [328, 290] on input "********" at bounding box center [355, 290] width 99 height 15
type input "********"
click at [327, 304] on input "*******" at bounding box center [355, 307] width 99 height 15
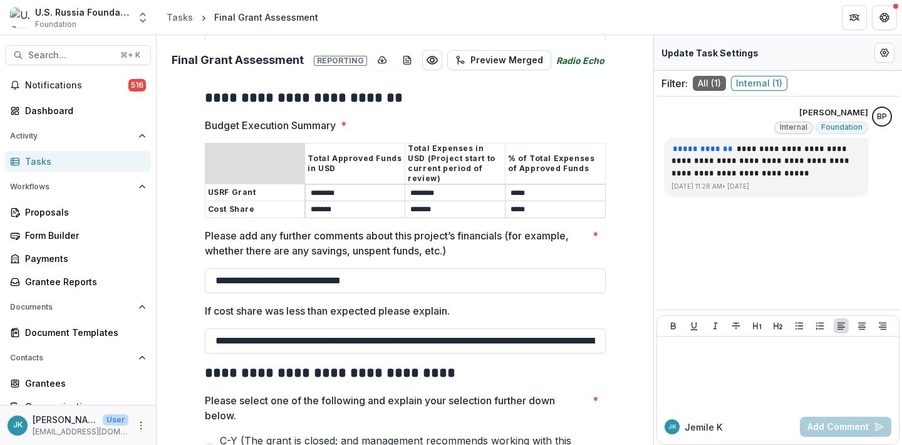
scroll to position [1391, 0]
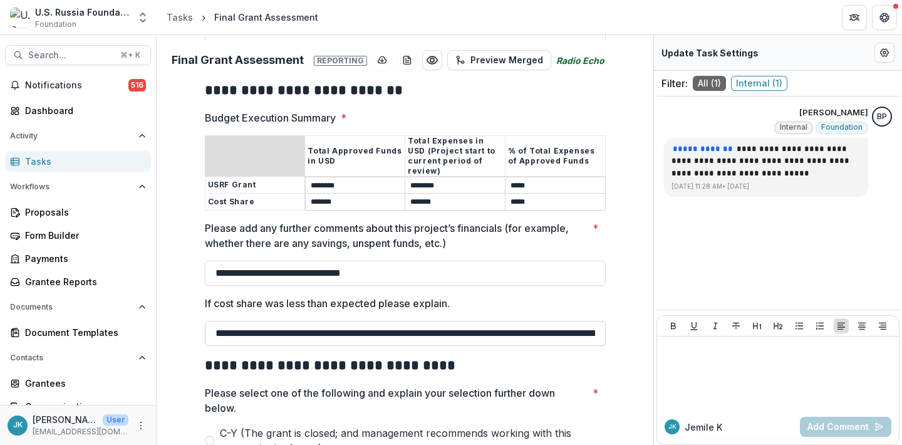
type input "*******"
click at [524, 329] on input "**********" at bounding box center [405, 333] width 401 height 25
drag, startPoint x: 524, startPoint y: 329, endPoint x: 543, endPoint y: 348, distance: 26.6
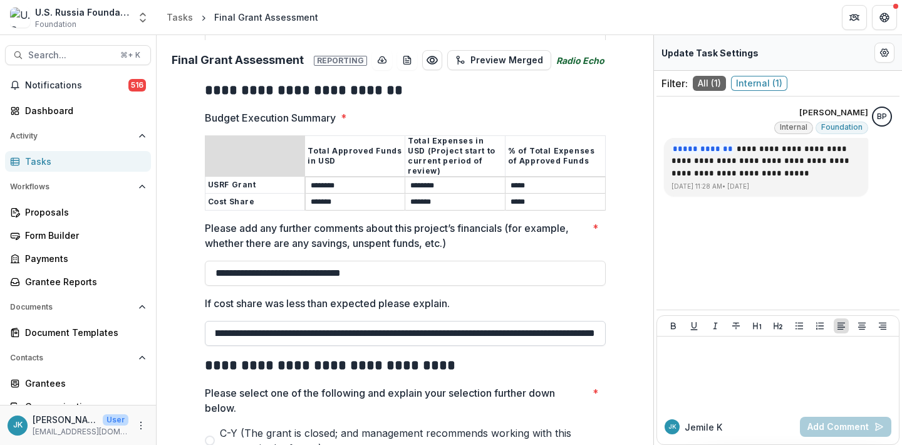
click at [397, 330] on input "**********" at bounding box center [405, 333] width 401 height 25
click at [232, 333] on input "**********" at bounding box center [405, 333] width 401 height 25
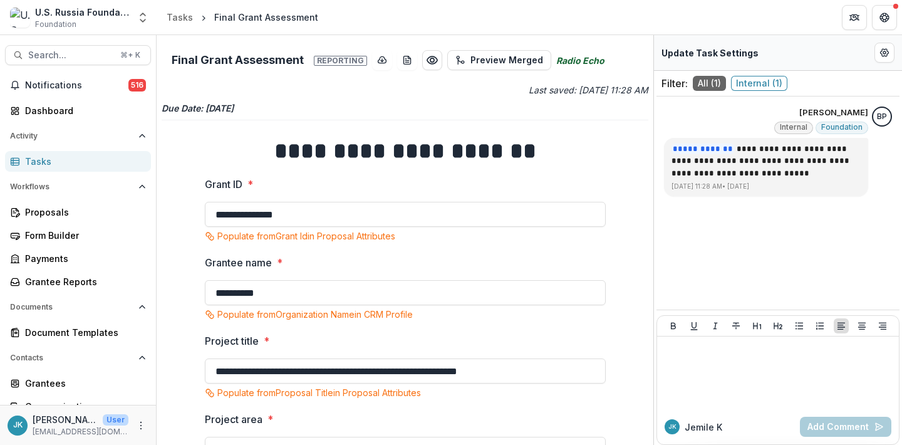
scroll to position [0, 0]
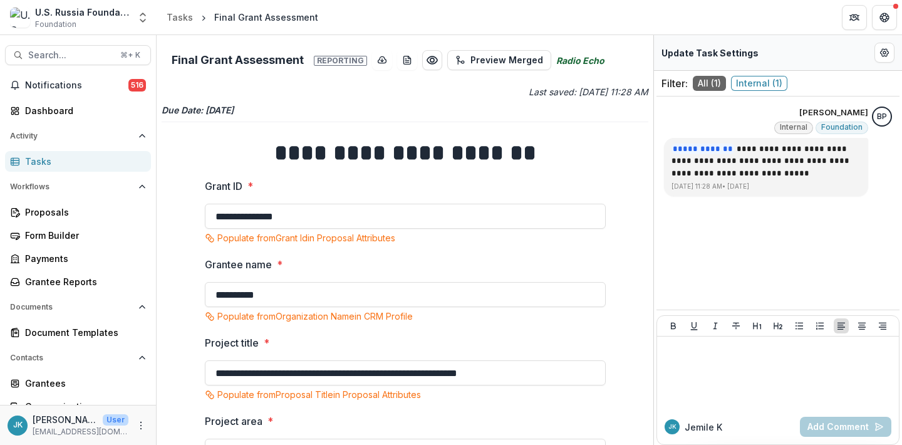
type input "**********"
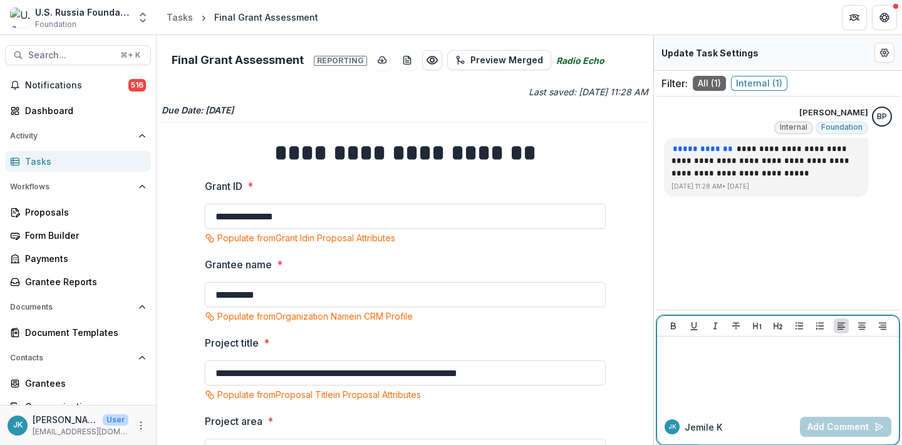
click at [719, 360] on div at bounding box center [778, 372] width 232 height 63
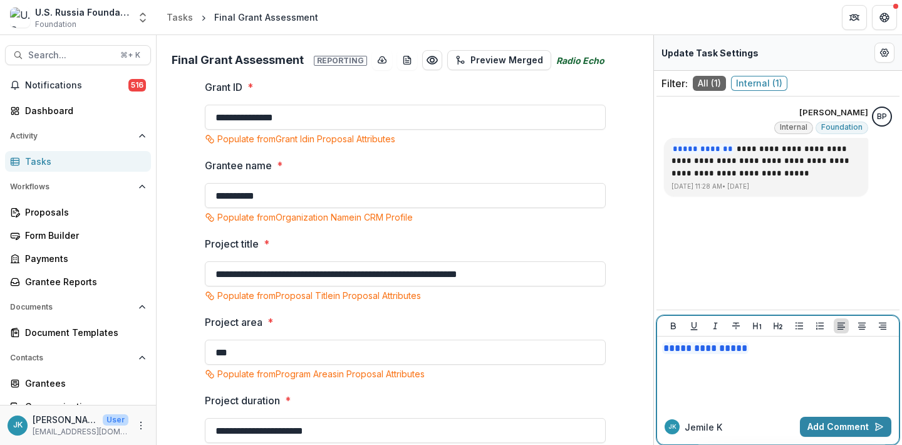
scroll to position [185, 0]
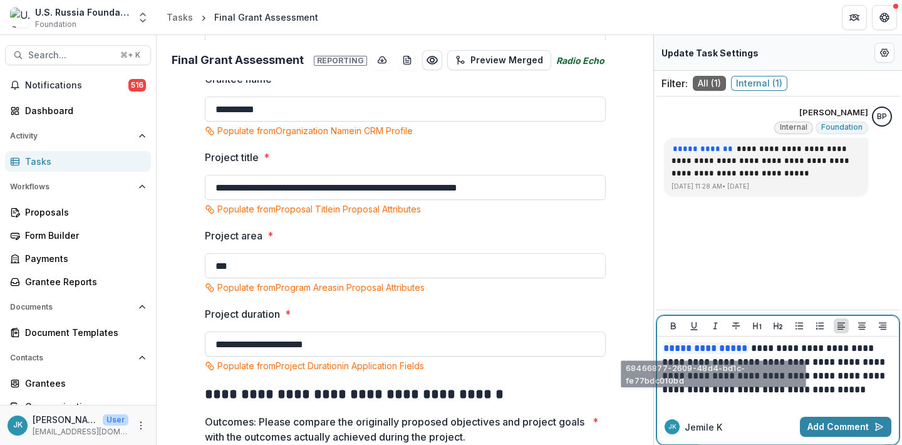
click at [717, 363] on p "**********" at bounding box center [778, 368] width 232 height 55
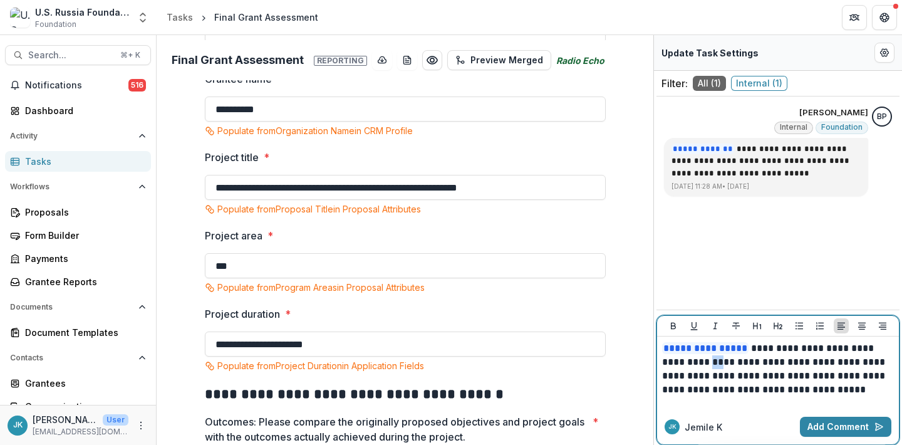
click at [717, 363] on p "**********" at bounding box center [778, 368] width 232 height 55
click at [834, 429] on button "Add Comment" at bounding box center [845, 427] width 91 height 20
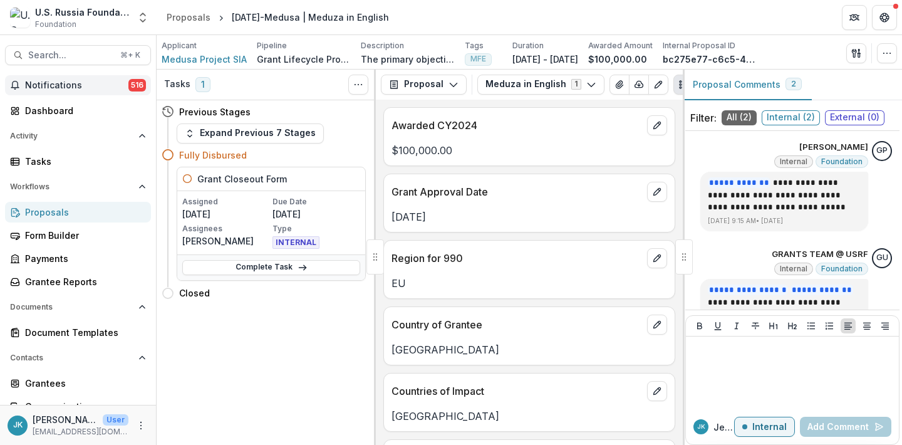
click at [78, 88] on span "Notifications" at bounding box center [76, 85] width 103 height 11
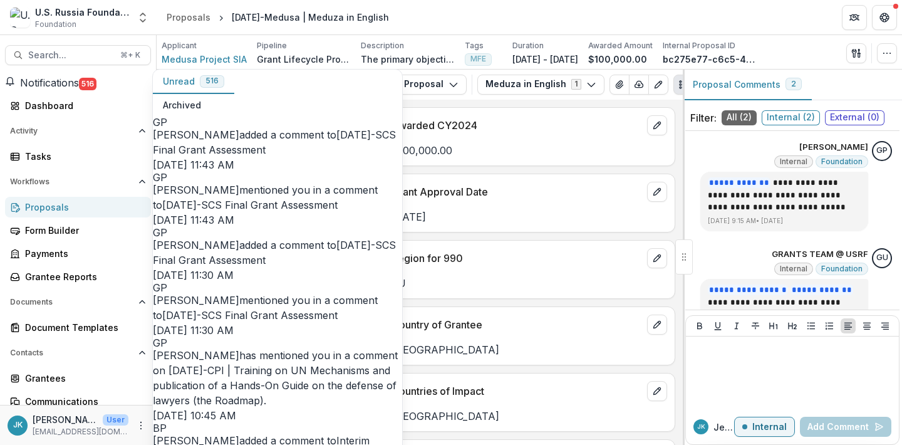
click at [281, 133] on link "[DATE]-SCS Final Grant Assessment" at bounding box center [274, 142] width 243 height 28
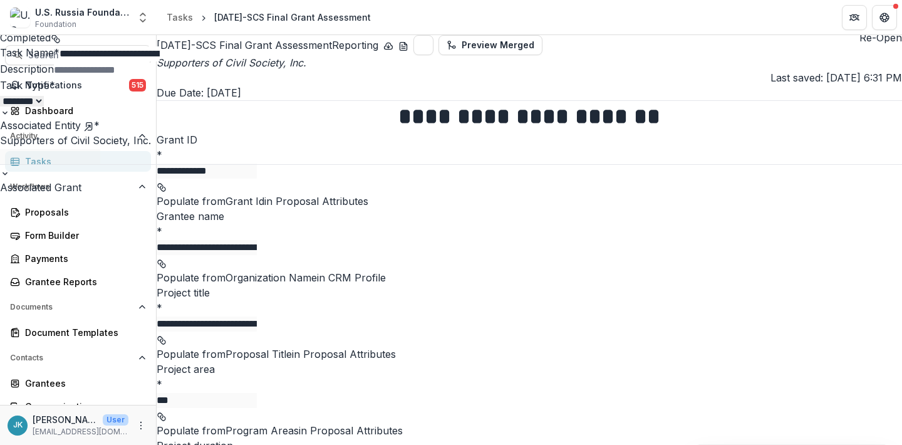
click at [10, 15] on button "Close" at bounding box center [5, 7] width 10 height 15
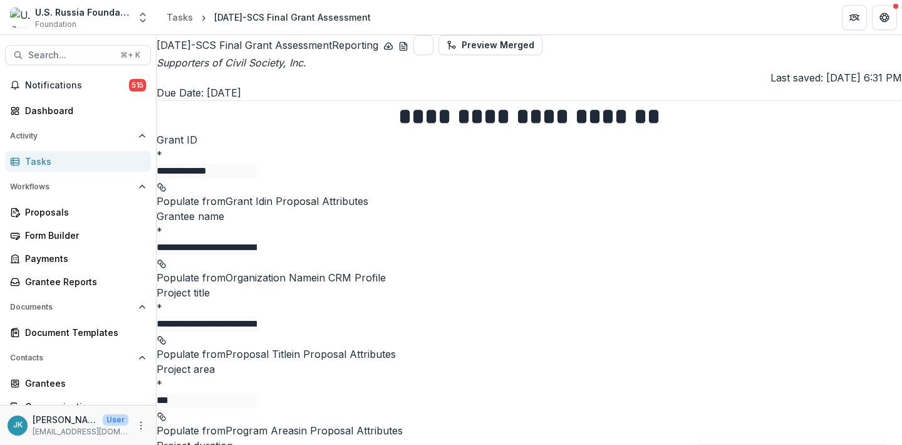
scroll to position [429, 0]
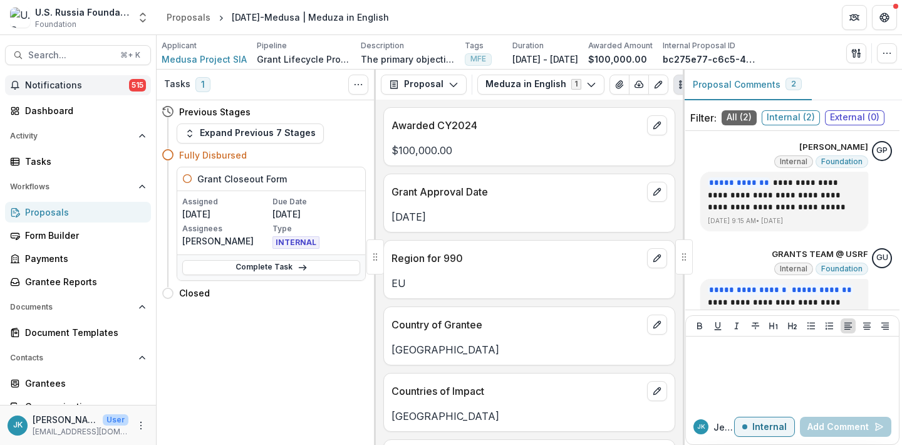
click at [75, 89] on span "Notifications" at bounding box center [77, 85] width 104 height 11
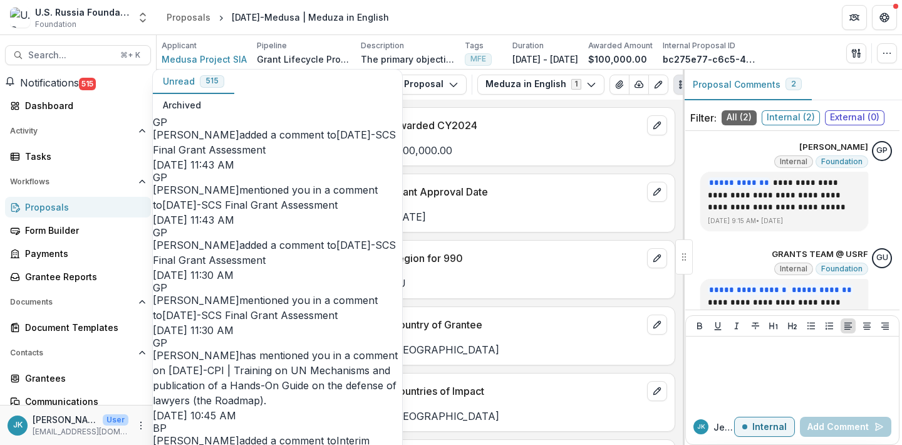
click at [255, 199] on link "[DATE]-SCS Final Grant Assessment" at bounding box center [249, 205] width 175 height 13
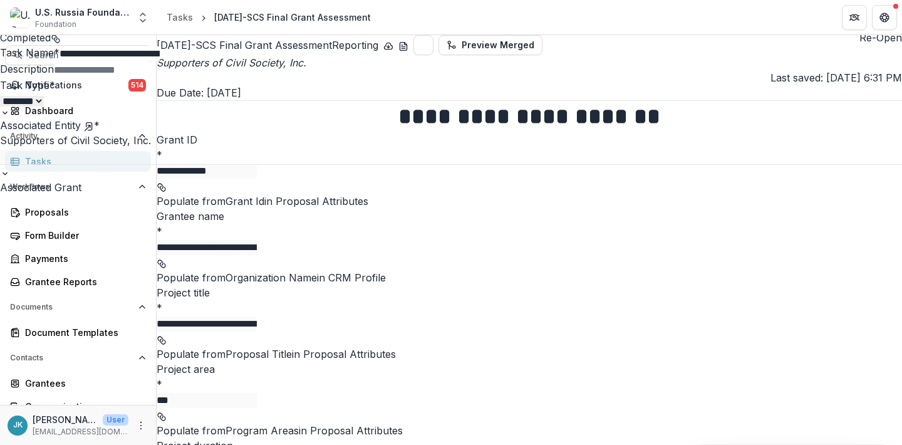
click at [10, 14] on icon "Close" at bounding box center [5, 9] width 10 height 10
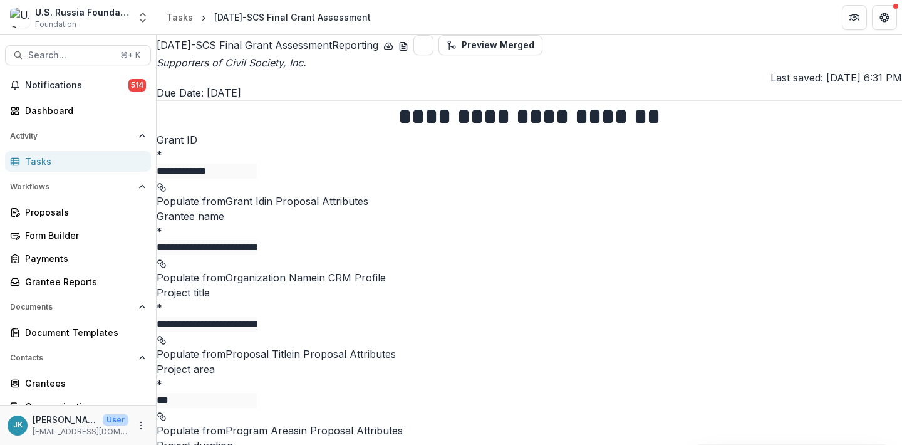
scroll to position [429, 0]
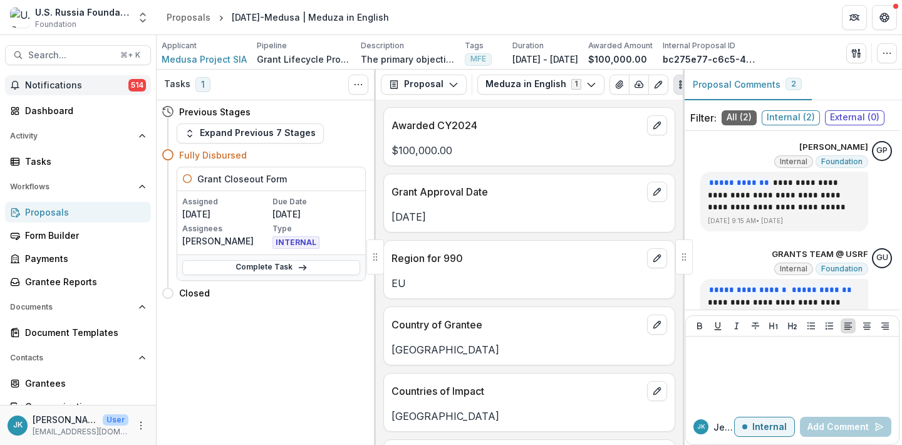
click at [83, 84] on span "Notifications" at bounding box center [76, 85] width 103 height 11
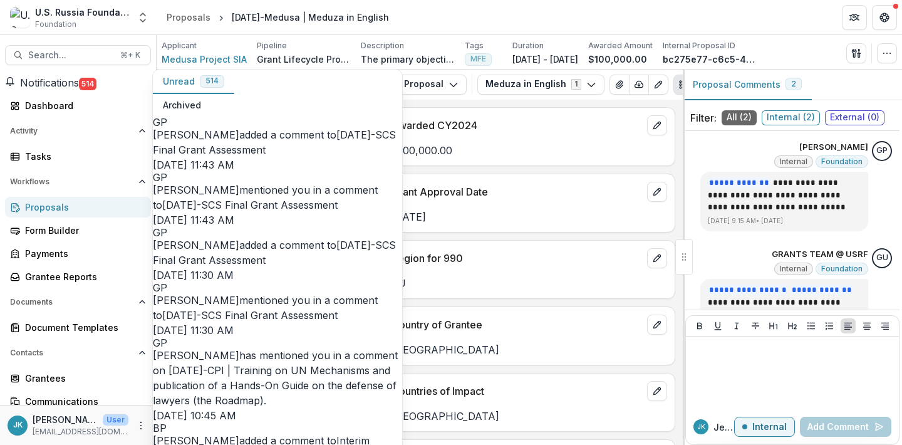
scroll to position [64, 0]
click at [385, 239] on link "[DATE]-SCS Final Grant Assessment" at bounding box center [274, 253] width 243 height 28
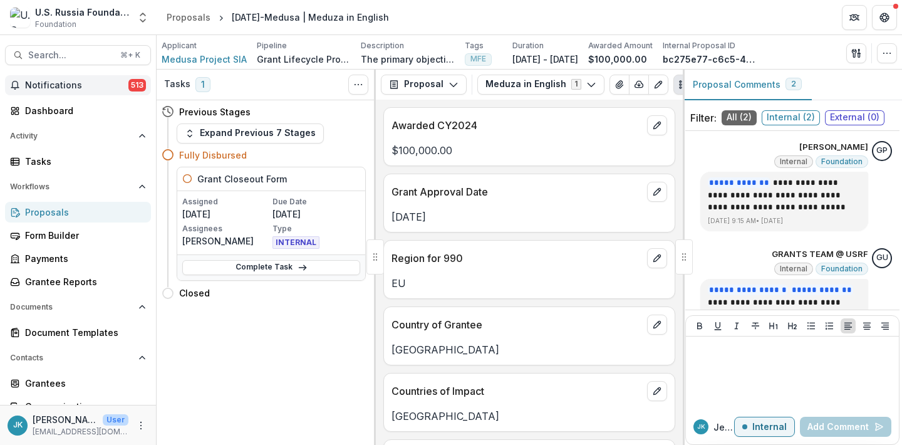
click at [71, 80] on span "Notifications" at bounding box center [76, 85] width 103 height 11
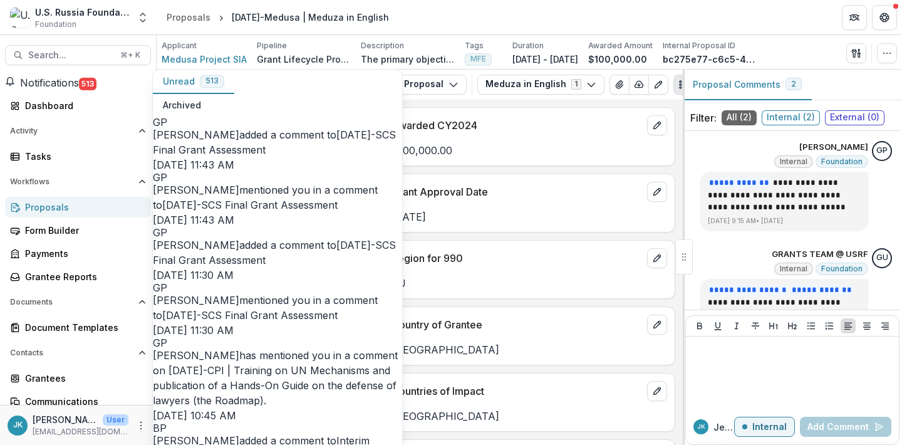
scroll to position [128, 0]
click at [214, 309] on link "[DATE]-SCS Final Grant Assessment" at bounding box center [249, 315] width 175 height 13
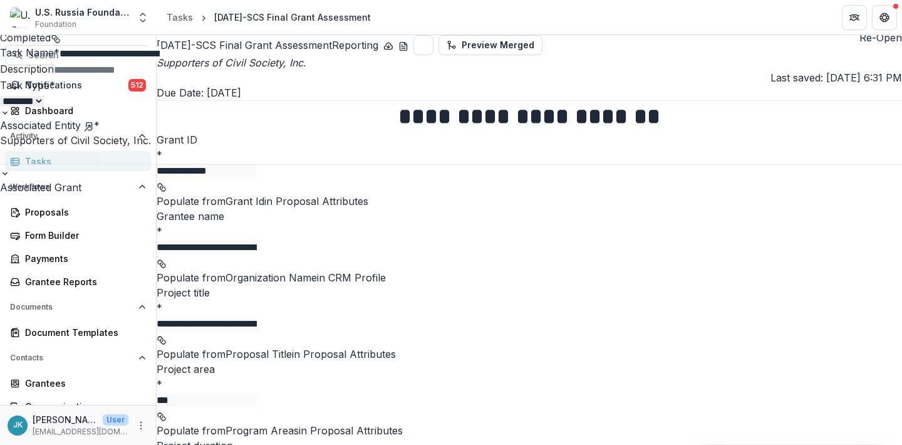
scroll to position [48, 0]
click at [10, 13] on button "Close" at bounding box center [5, 7] width 10 height 15
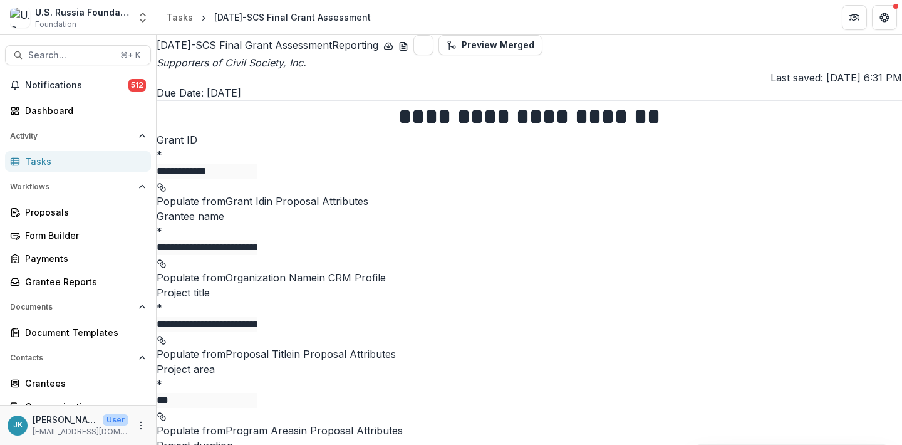
scroll to position [429, 0]
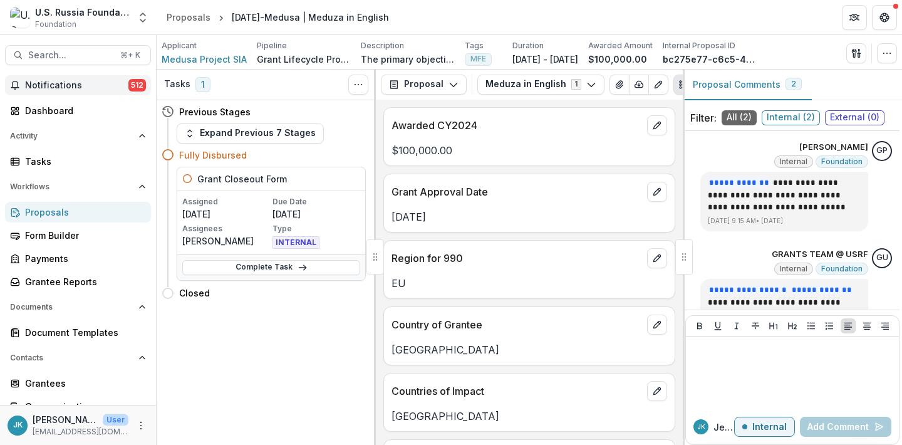
click at [69, 81] on span "Notifications" at bounding box center [76, 85] width 103 height 11
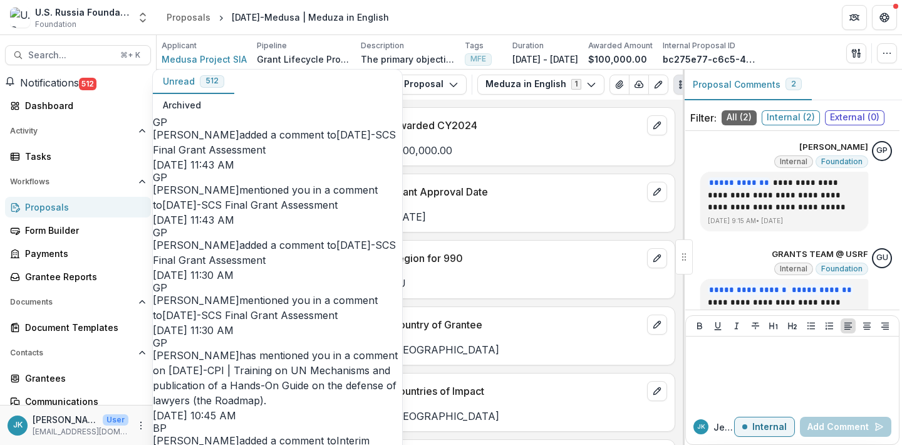
scroll to position [261, 0]
click at [221, 364] on link "23-DEC-54-CPI | Training on UN Mechanisms and publication of a Hands-On Guide o…" at bounding box center [275, 385] width 244 height 43
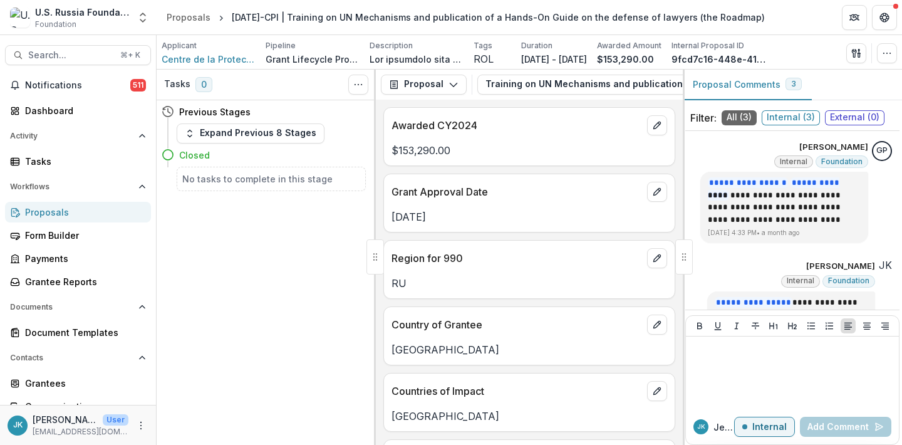
scroll to position [179, 0]
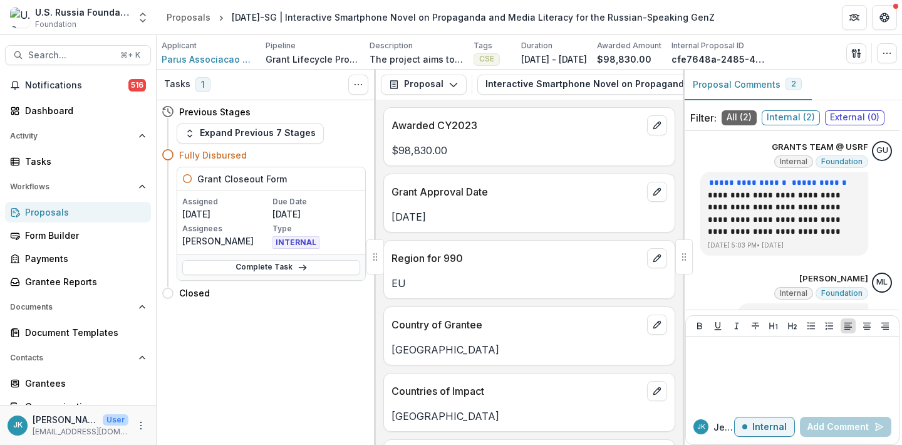
scroll to position [36, 0]
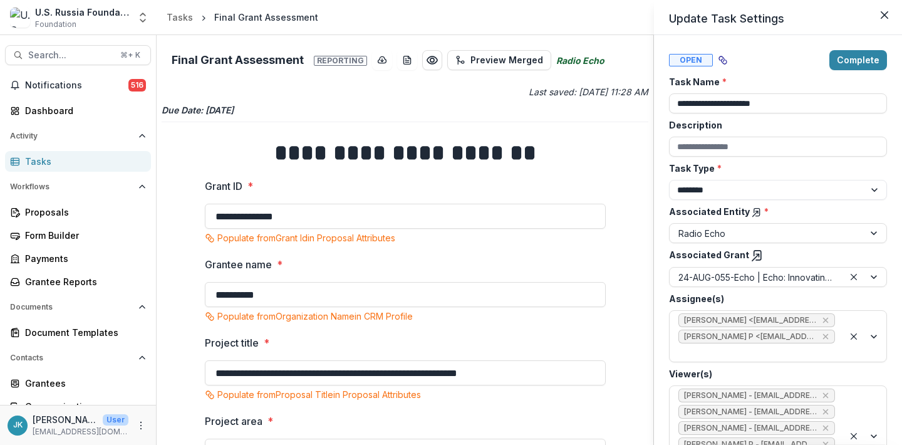
click at [65, 57] on div "**********" at bounding box center [451, 222] width 902 height 445
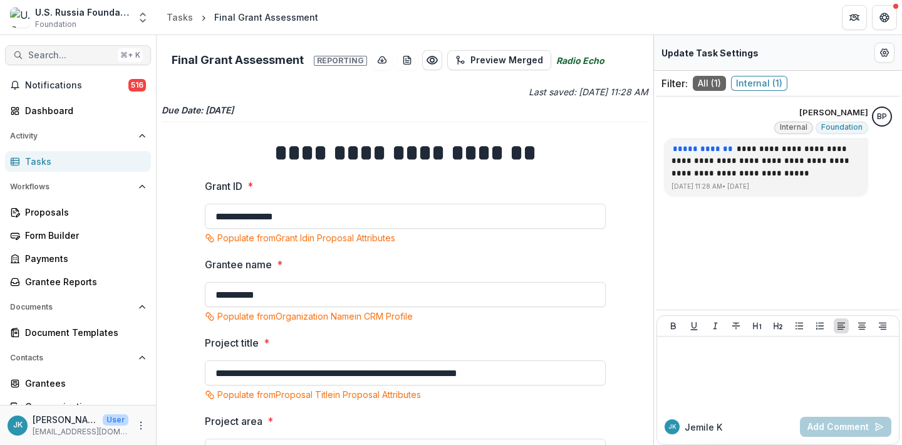
click at [45, 51] on span "Search..." at bounding box center [70, 55] width 85 height 11
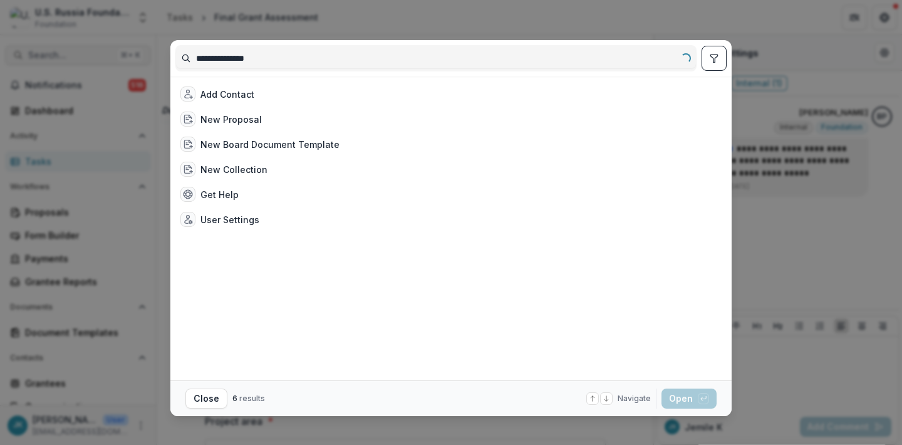
type input "**********"
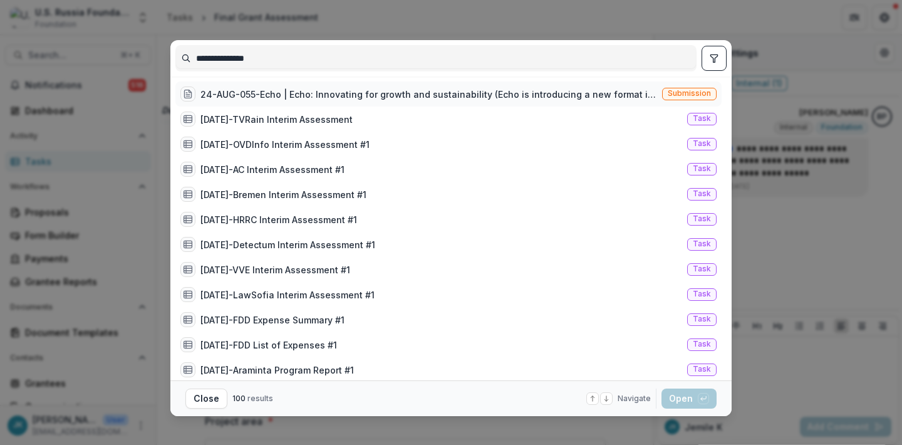
click at [242, 95] on div "24-AUG-055-Echo | Echo: Innovating for growth and sustainability (Echo is intro…" at bounding box center [428, 94] width 457 height 13
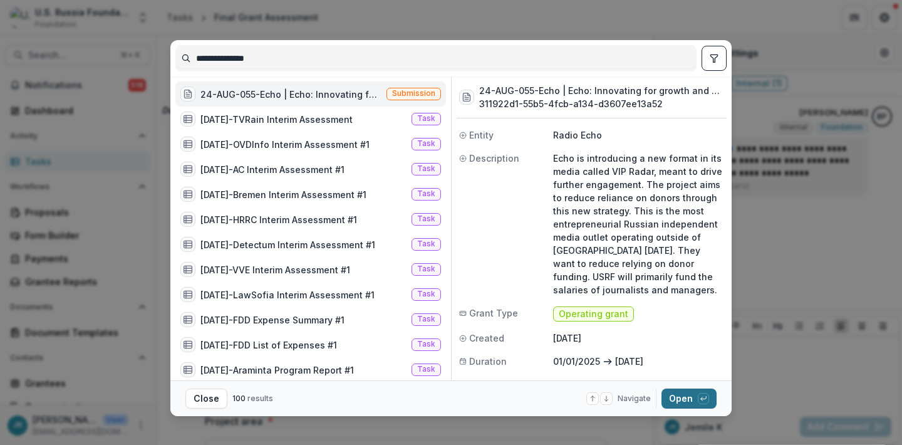
click at [687, 397] on button "Open with enter key" at bounding box center [688, 398] width 55 height 20
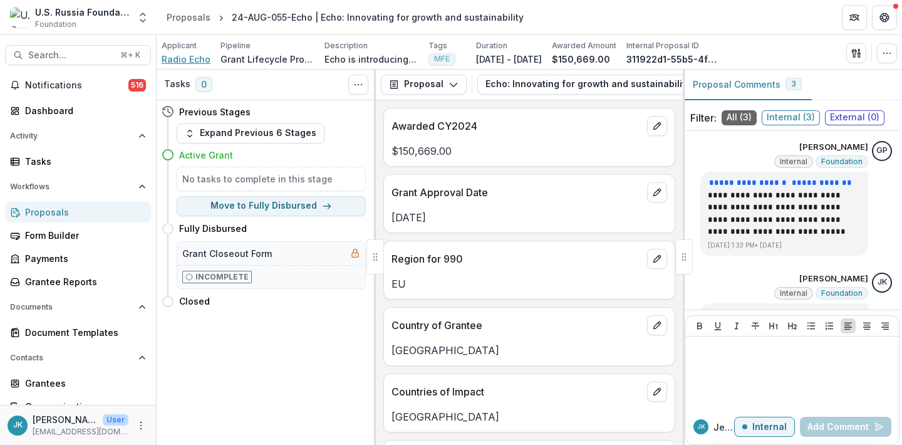
click at [195, 63] on span "Radio Echo" at bounding box center [186, 59] width 49 height 13
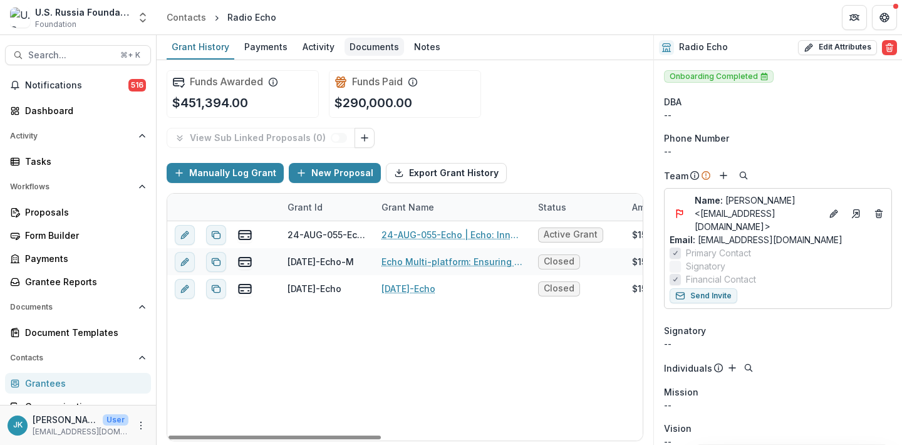
click at [380, 53] on div "Documents" at bounding box center [375, 47] width 60 height 18
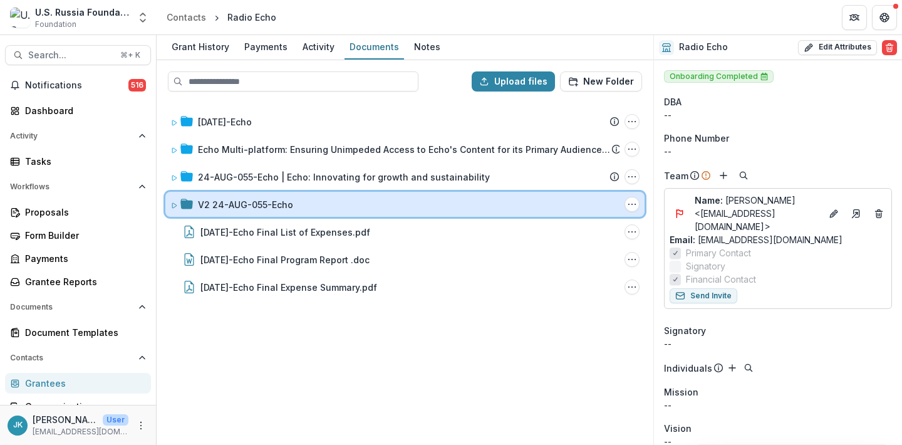
click at [320, 200] on div "V2 24-AUG-055-Echo" at bounding box center [409, 204] width 422 height 13
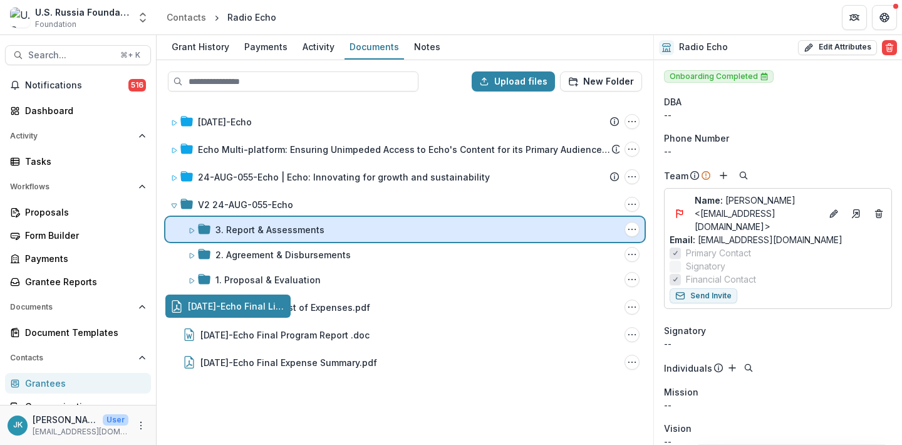
drag, startPoint x: 256, startPoint y: 309, endPoint x: 302, endPoint y: 233, distance: 89.1
click at [302, 233] on div "Upload files New Folder 23-APR-45-Echo Submission Temelio Proposal Attached pro…" at bounding box center [405, 252] width 497 height 385
drag, startPoint x: 279, startPoint y: 313, endPoint x: 285, endPoint y: 232, distance: 80.4
click at [285, 232] on div "Upload files New Folder 23-APR-45-Echo Submission Temelio Proposal Attached pro…" at bounding box center [405, 252] width 497 height 385
drag, startPoint x: 268, startPoint y: 303, endPoint x: 269, endPoint y: 230, distance: 73.3
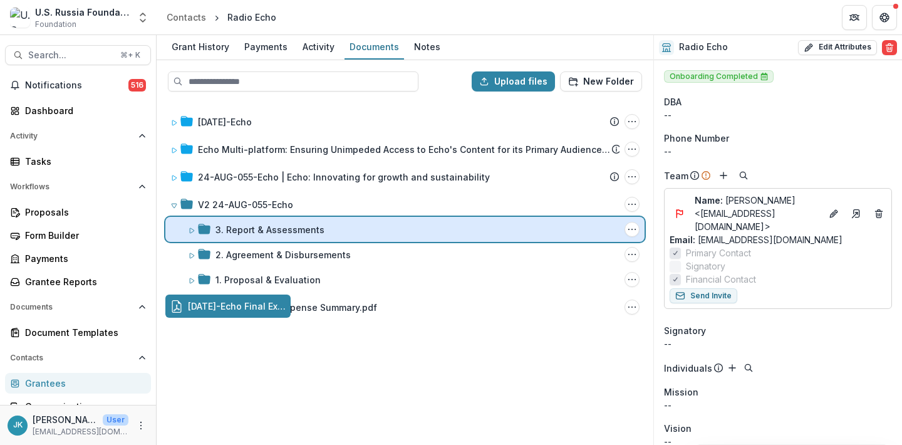
click at [269, 230] on div "Upload files New Folder 23-APR-45-Echo Submission Temelio Proposal Attached pro…" at bounding box center [405, 252] width 497 height 385
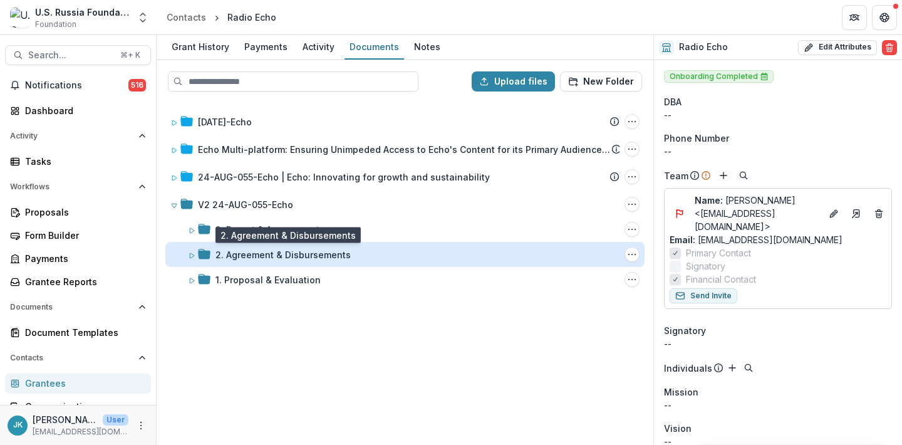
click at [269, 254] on div "2. Agreement & Disbursements" at bounding box center [282, 254] width 135 height 13
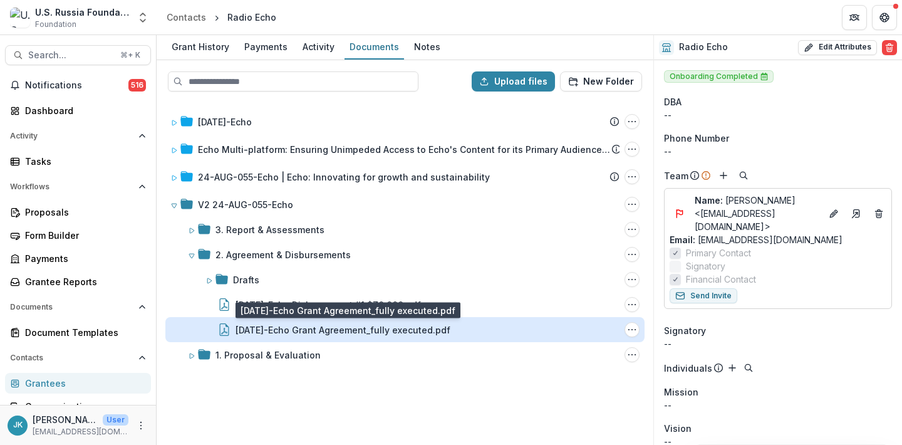
click at [274, 335] on div "24-AUG-55-Echo Grant Agreement_fully executed.pdf" at bounding box center [343, 329] width 215 height 13
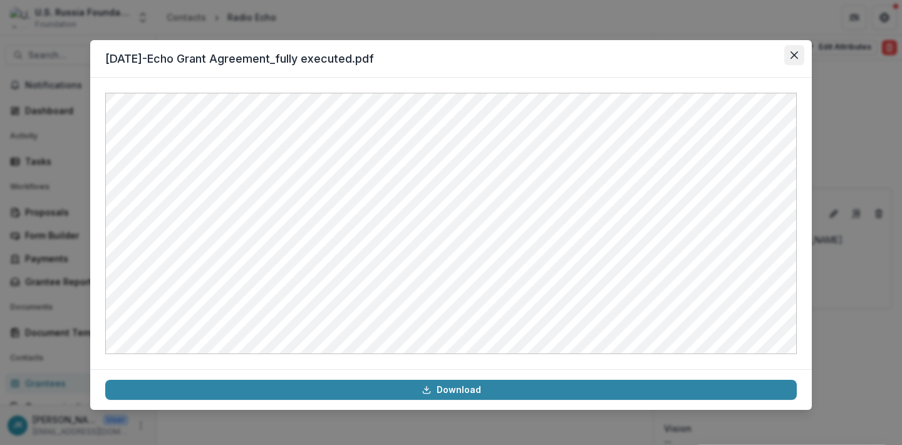
click at [792, 52] on icon "Close" at bounding box center [795, 55] width 8 height 8
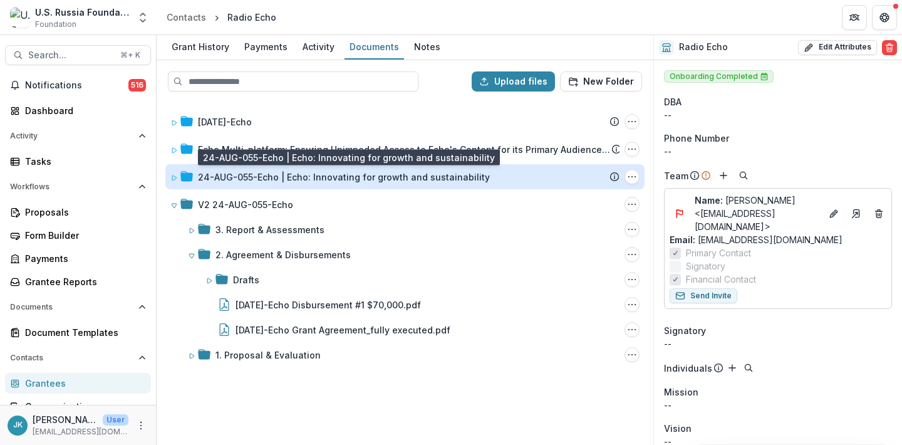
click at [254, 179] on div "24-AUG-055-Echo | Echo: Innovating for growth and sustainability" at bounding box center [344, 176] width 292 height 13
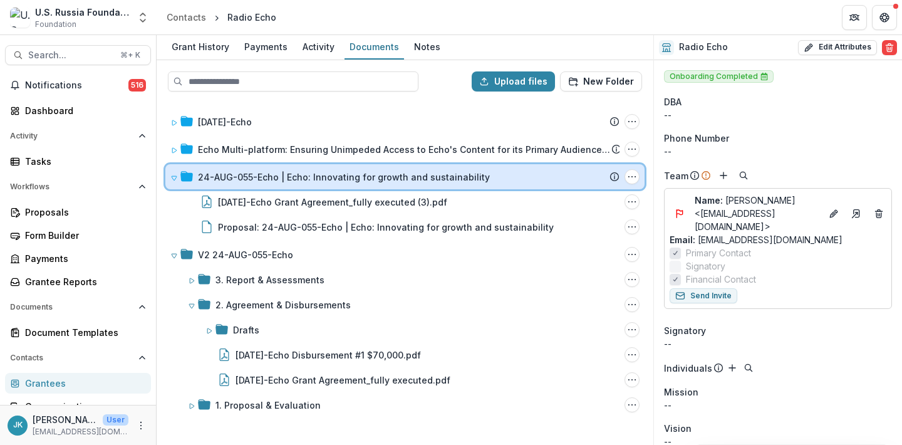
click at [172, 174] on icon at bounding box center [174, 178] width 8 height 8
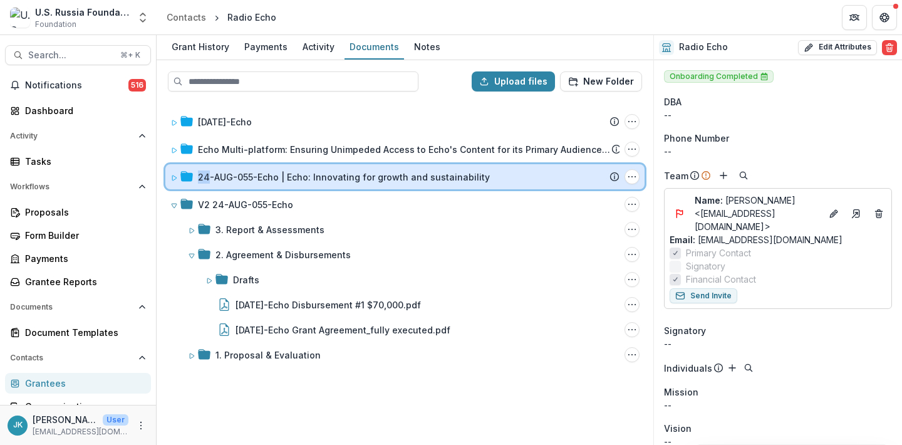
click at [172, 175] on icon at bounding box center [174, 177] width 4 height 5
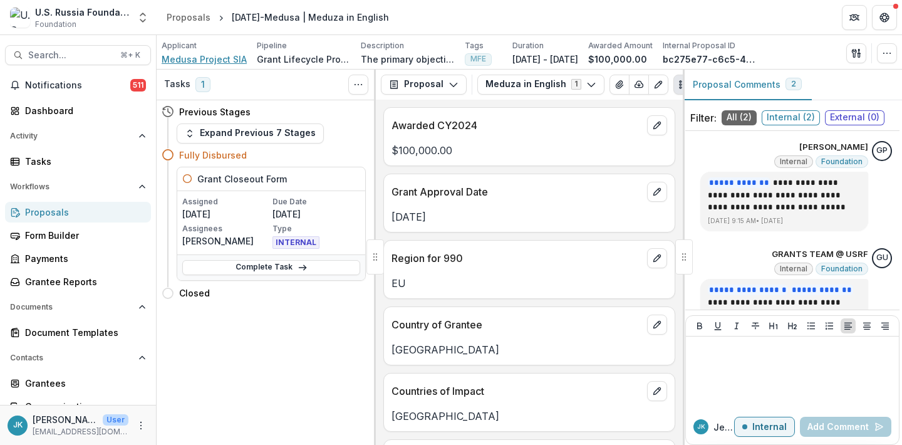
click at [199, 59] on span "Medusa Project SIA" at bounding box center [204, 59] width 85 height 13
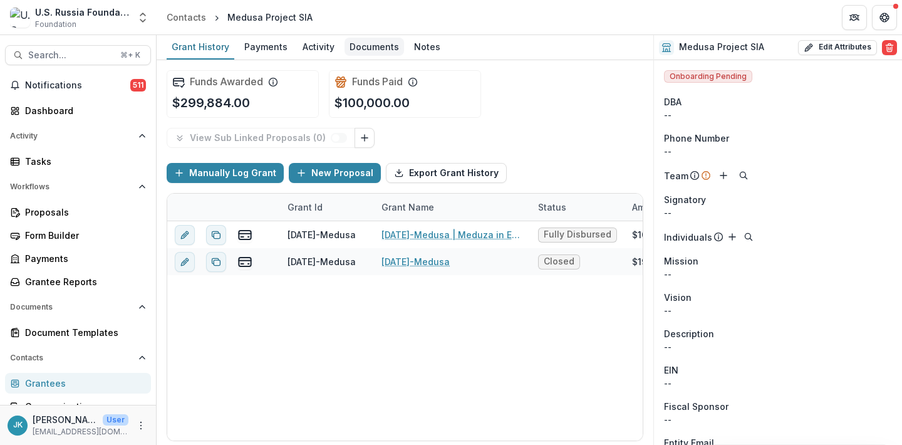
click at [355, 48] on div "Documents" at bounding box center [375, 47] width 60 height 18
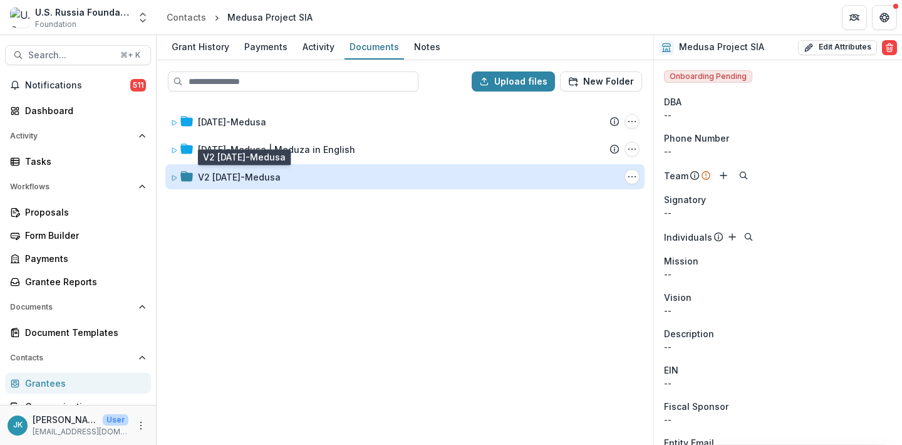
click at [246, 177] on div "V2 23-DEC-27-Medusa" at bounding box center [239, 176] width 83 height 13
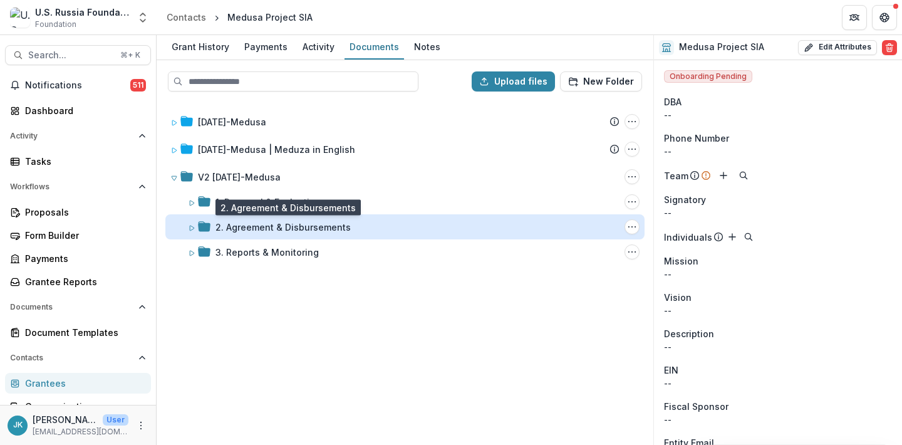
click at [241, 226] on div "2. Agreement & Disbursements" at bounding box center [282, 226] width 135 height 13
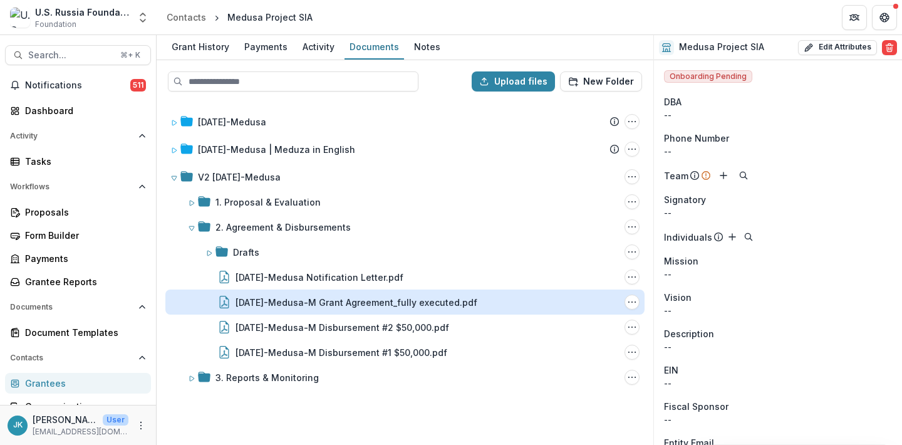
click at [259, 306] on div "23-DEC-27-Medusa-M Grant Agreement_fully executed.pdf" at bounding box center [357, 302] width 242 height 13
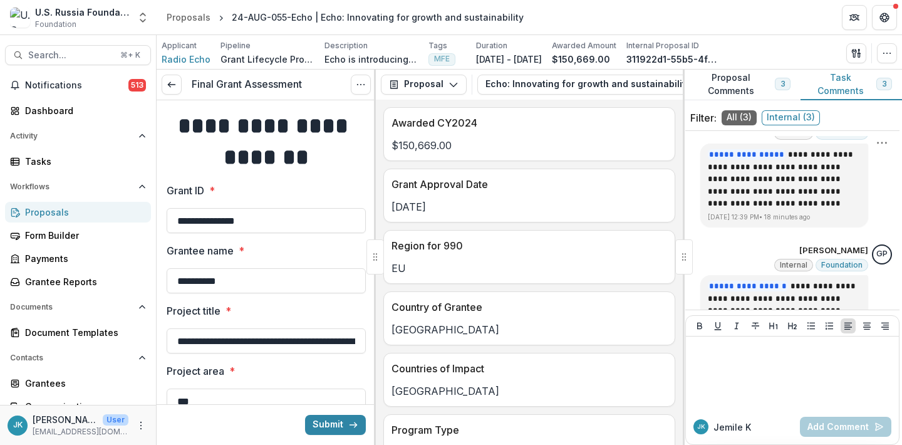
scroll to position [203, 0]
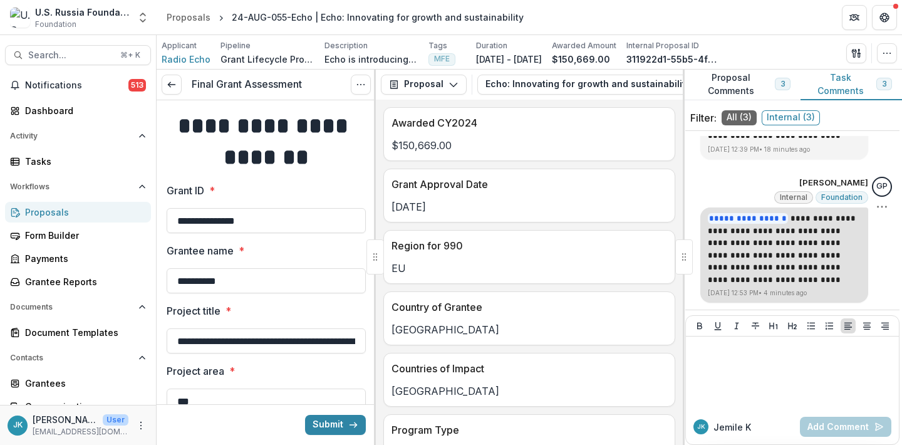
click at [803, 267] on p "**********" at bounding box center [784, 248] width 153 height 73
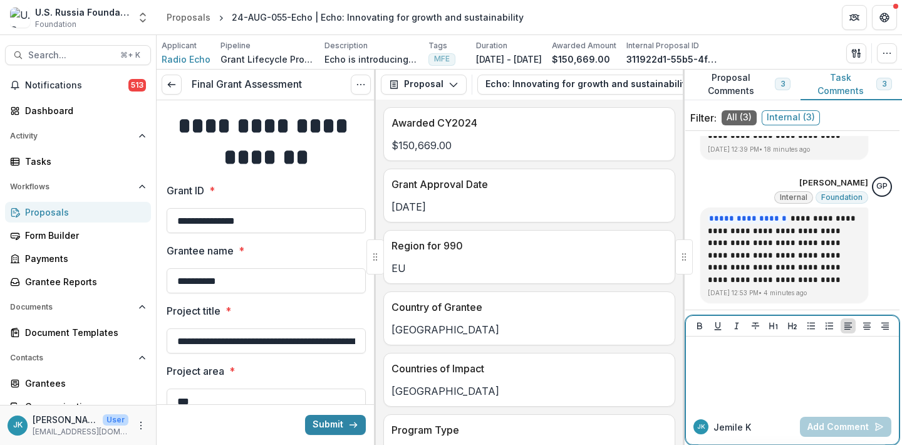
click at [764, 380] on div at bounding box center [792, 372] width 203 height 63
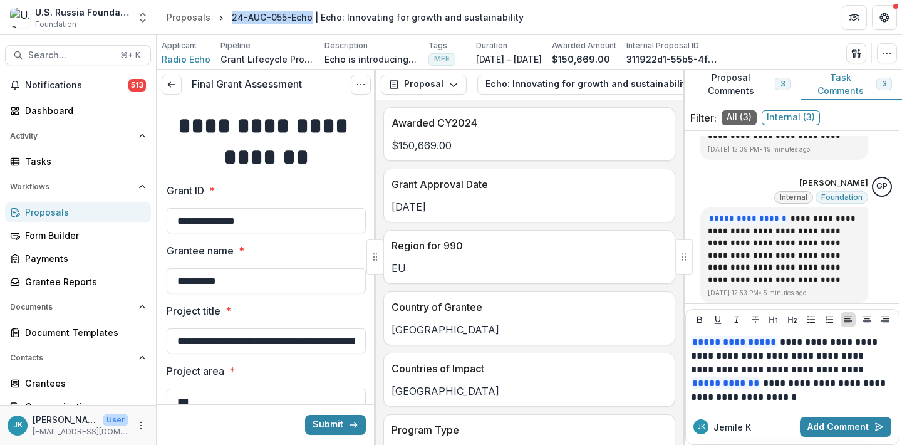
drag, startPoint x: 228, startPoint y: 16, endPoint x: 308, endPoint y: 20, distance: 79.7
click at [308, 20] on div "24-AUG-055-Echo | Echo: Innovating for growth and sustainability" at bounding box center [378, 17] width 302 height 18
copy div "24-AUG-055-Echo"
click at [724, 355] on p "**********" at bounding box center [790, 369] width 199 height 69
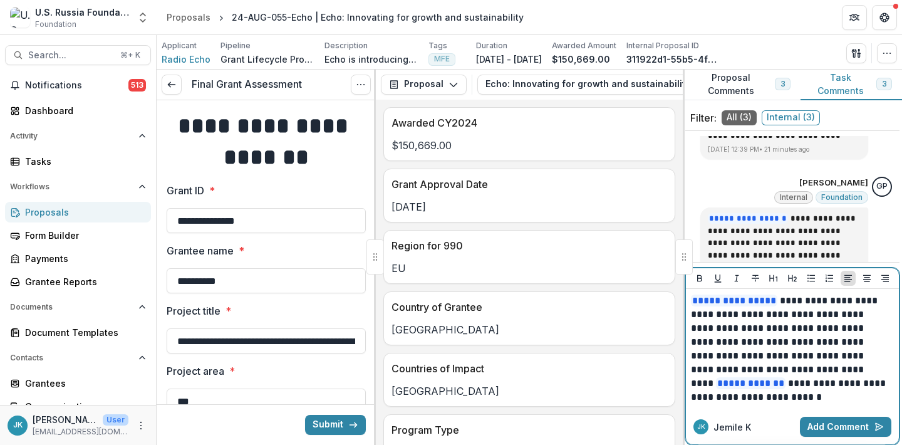
click at [776, 324] on p "**********" at bounding box center [790, 349] width 199 height 110
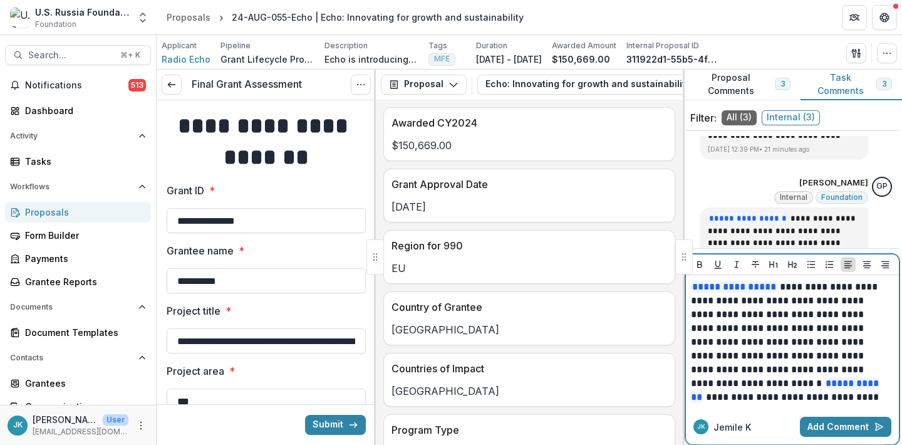
click at [713, 335] on p "**********" at bounding box center [790, 342] width 199 height 124
click at [713, 355] on p "**********" at bounding box center [790, 342] width 199 height 124
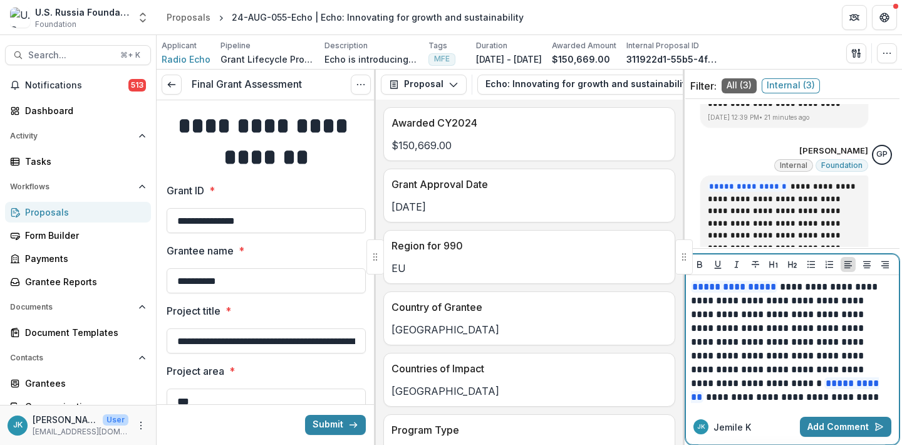
scroll to position [36, 0]
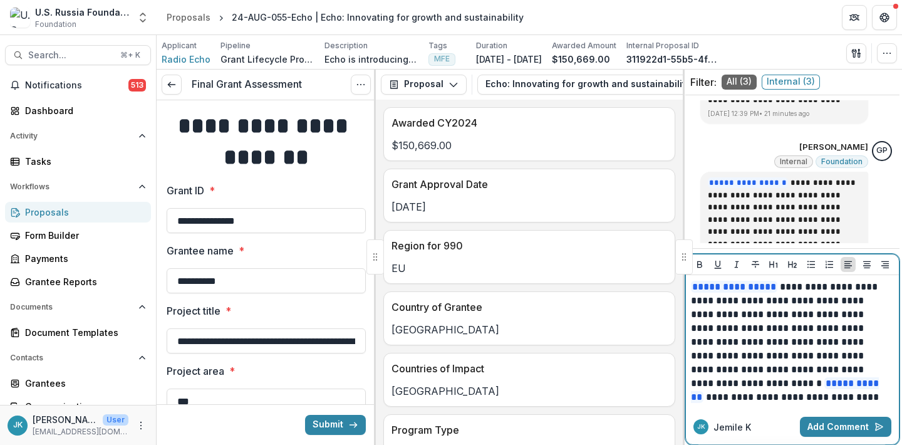
click at [755, 354] on p "**********" at bounding box center [790, 342] width 199 height 124
click at [734, 328] on p "**********" at bounding box center [790, 342] width 199 height 124
click at [841, 431] on button "Add Comment" at bounding box center [845, 427] width 91 height 20
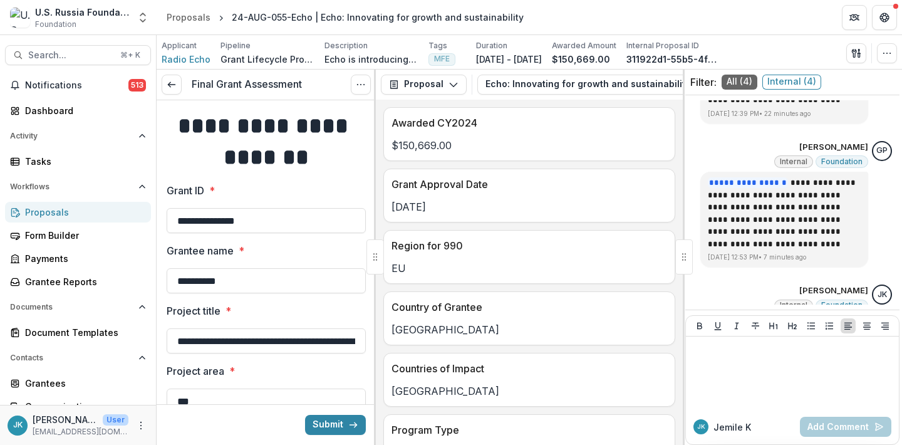
scroll to position [264, 0]
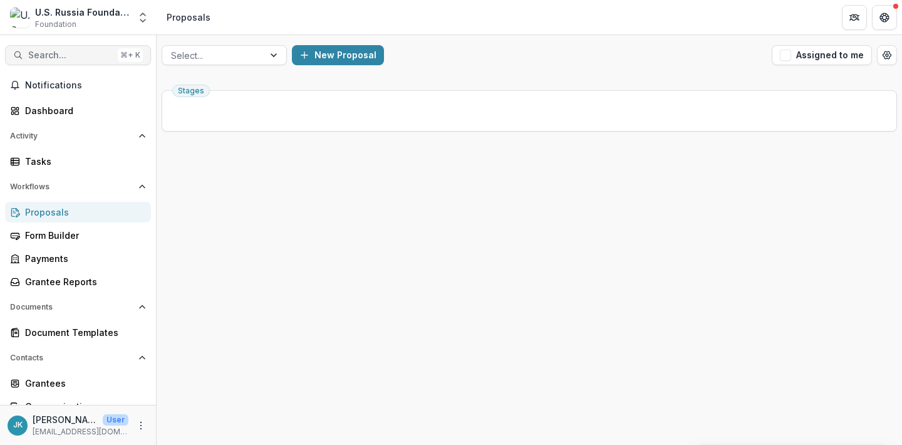
click at [46, 60] on button "Search... ⌘ + K" at bounding box center [78, 55] width 146 height 20
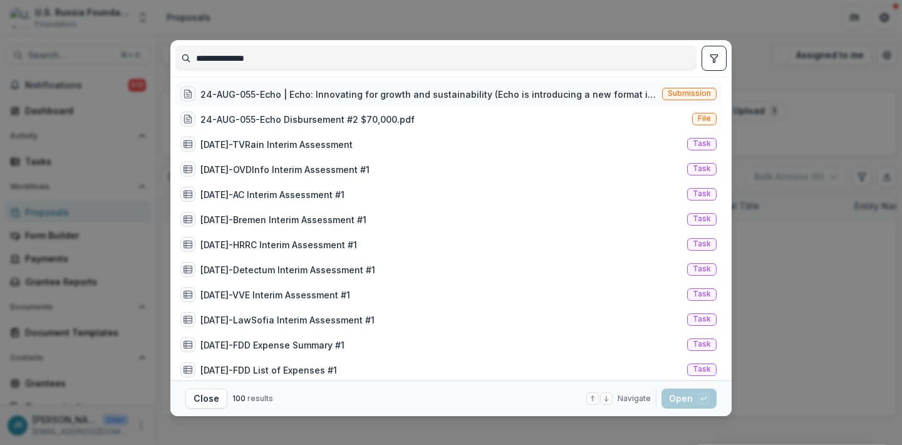
type input "**********"
click at [314, 93] on div "24-AUG-055-Echo | Echo: Innovating for growth and sustainability (Echo is intro…" at bounding box center [428, 94] width 457 height 13
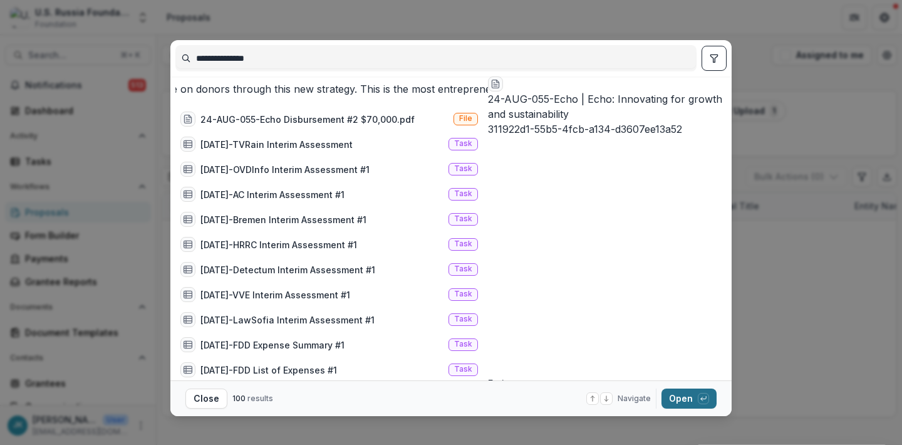
click at [698, 403] on div "button" at bounding box center [703, 398] width 11 height 11
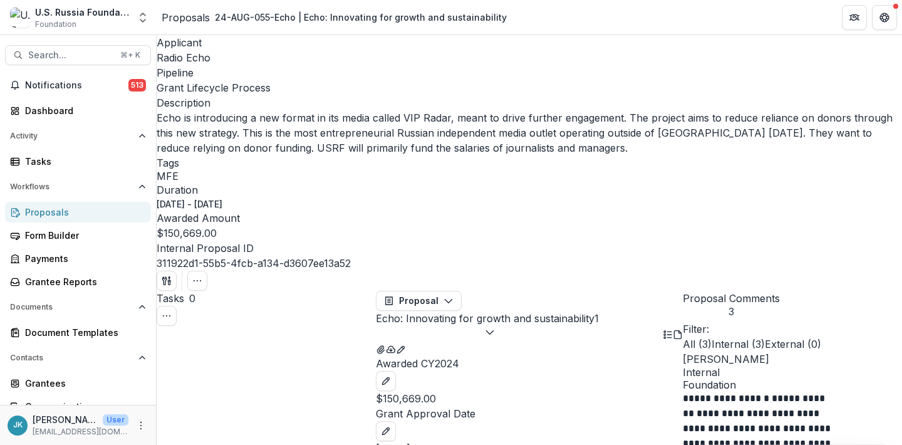
click at [188, 63] on span "Radio Echo" at bounding box center [184, 57] width 54 height 13
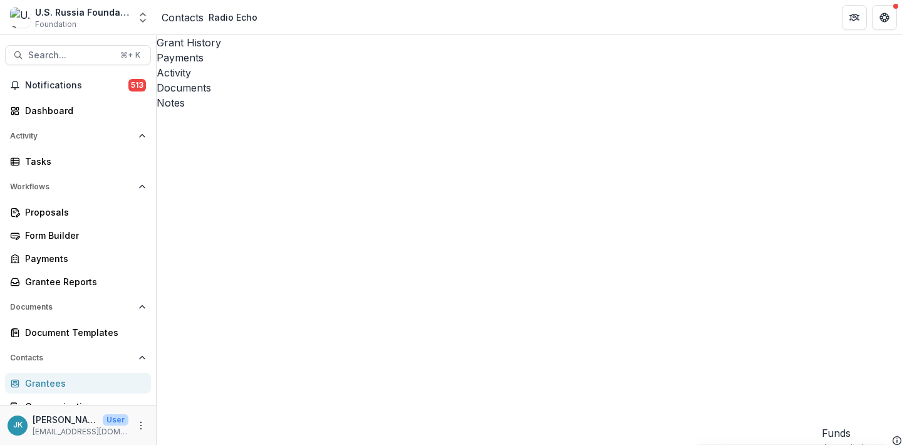
click at [368, 80] on div "Documents" at bounding box center [529, 87] width 745 height 15
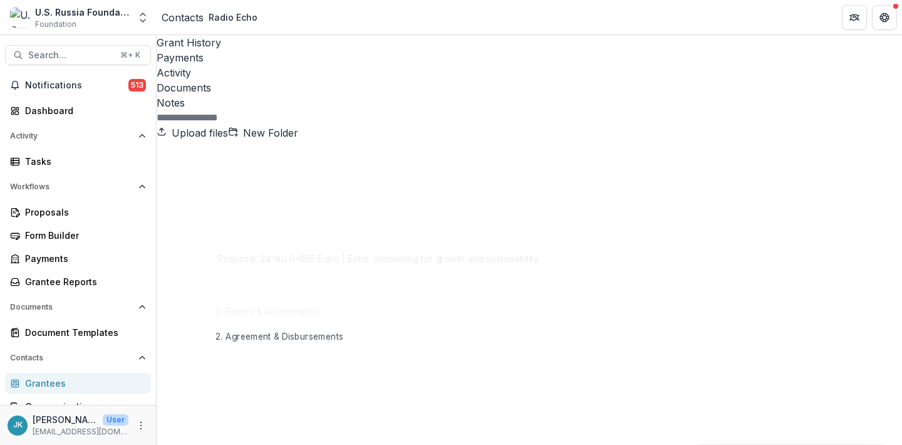
drag, startPoint x: 251, startPoint y: 175, endPoint x: 299, endPoint y: 184, distance: 49.0
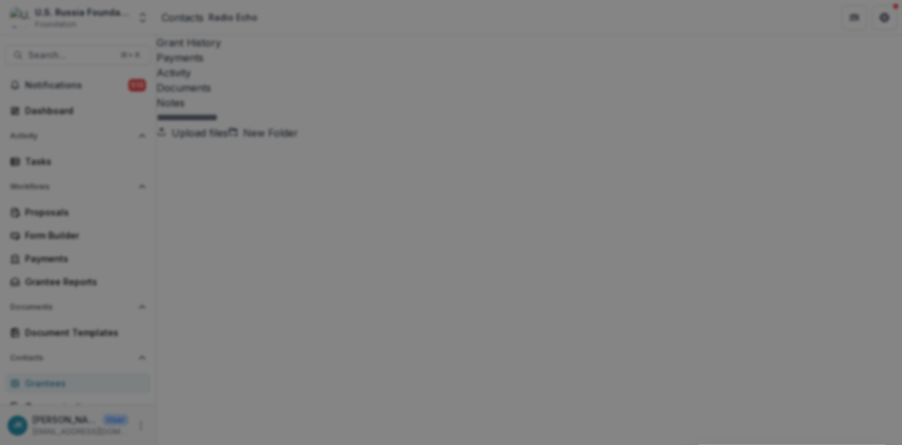
click at [10, 444] on button "Close" at bounding box center [5, 452] width 10 height 15
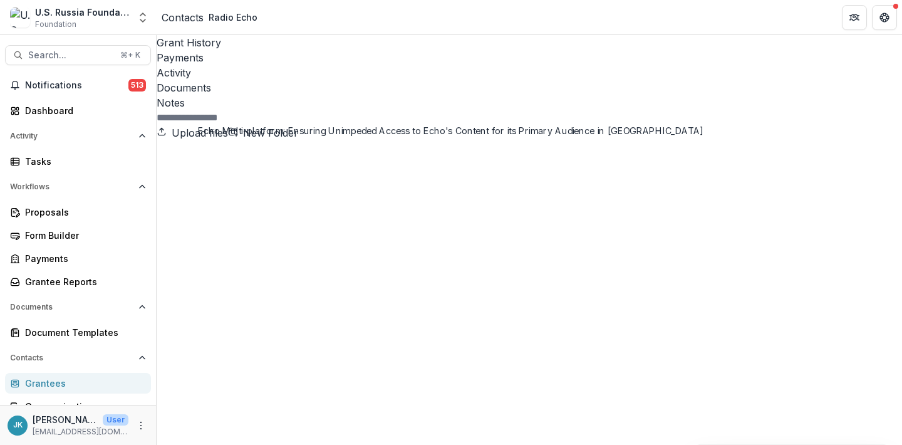
drag, startPoint x: 271, startPoint y: 180, endPoint x: 233, endPoint y: 165, distance: 40.7
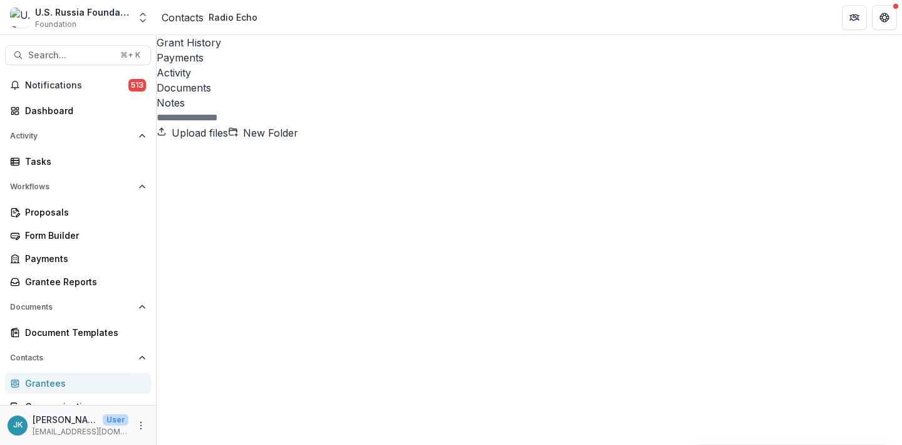
drag, startPoint x: 207, startPoint y: 174, endPoint x: 215, endPoint y: 184, distance: 13.8
click at [339, 110] on div "Upload files New Folder" at bounding box center [529, 125] width 745 height 30
drag, startPoint x: 249, startPoint y: 184, endPoint x: 242, endPoint y: 189, distance: 8.0
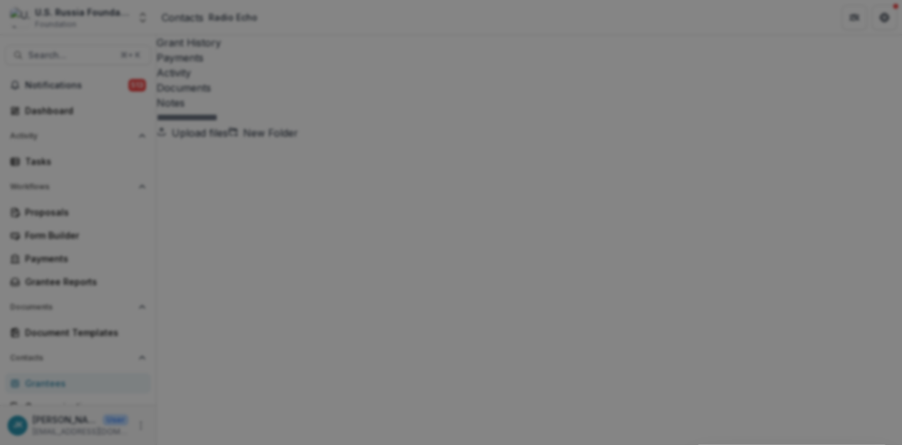
click at [10, 444] on button "Close" at bounding box center [5, 452] width 10 height 15
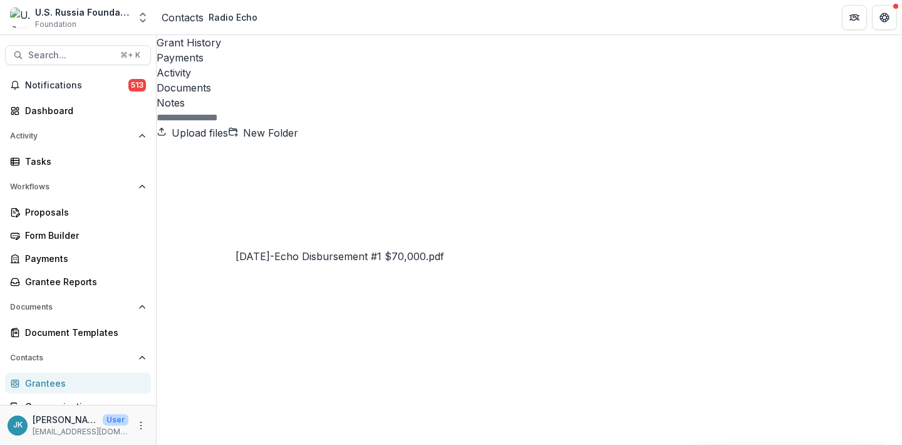
scroll to position [157, 0]
